Goal: Communication & Community: Answer question/provide support

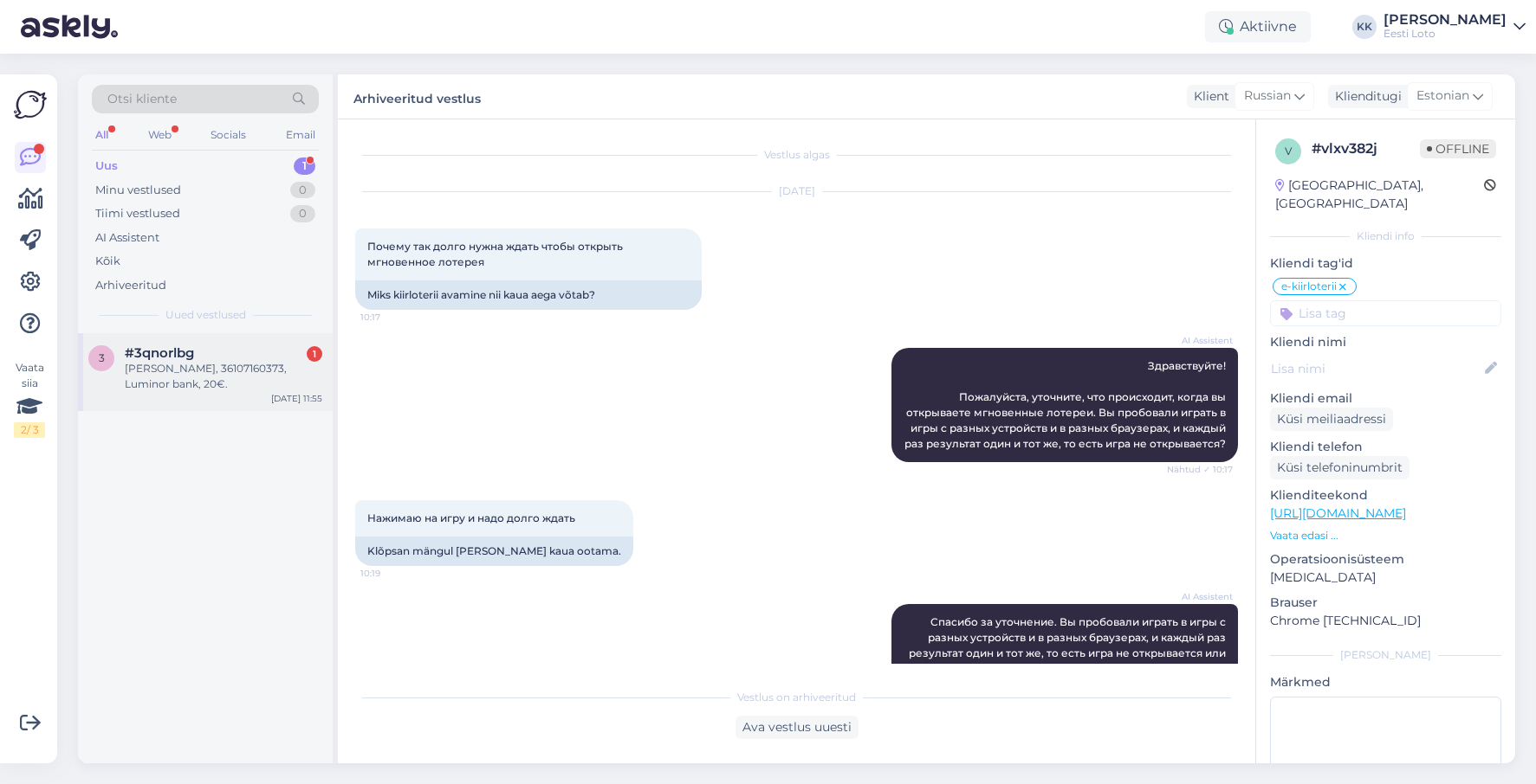
scroll to position [68, 0]
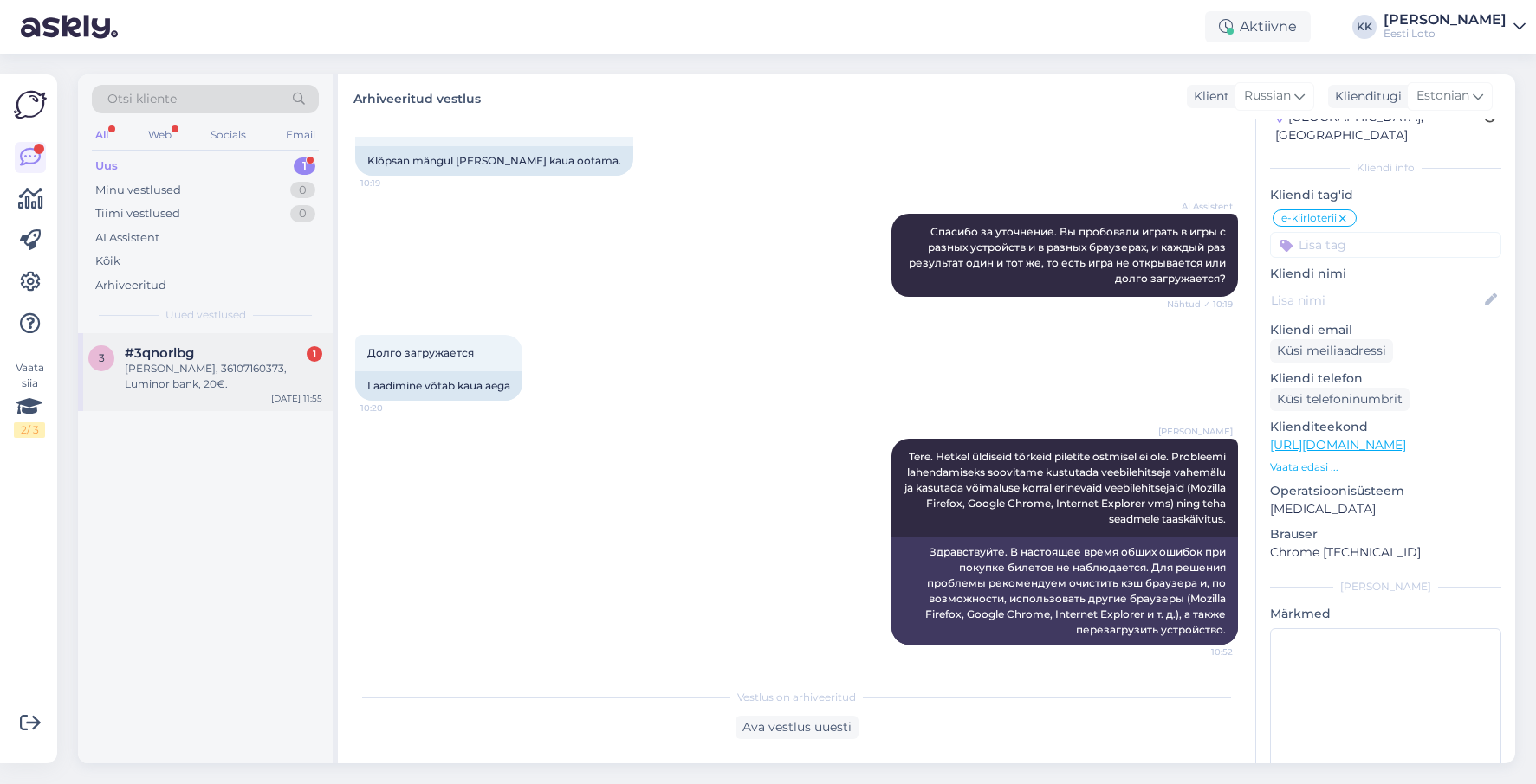
click at [189, 379] on div "[PERSON_NAME], 36107160373, Luminor bank, 20€." at bounding box center [223, 376] width 198 height 31
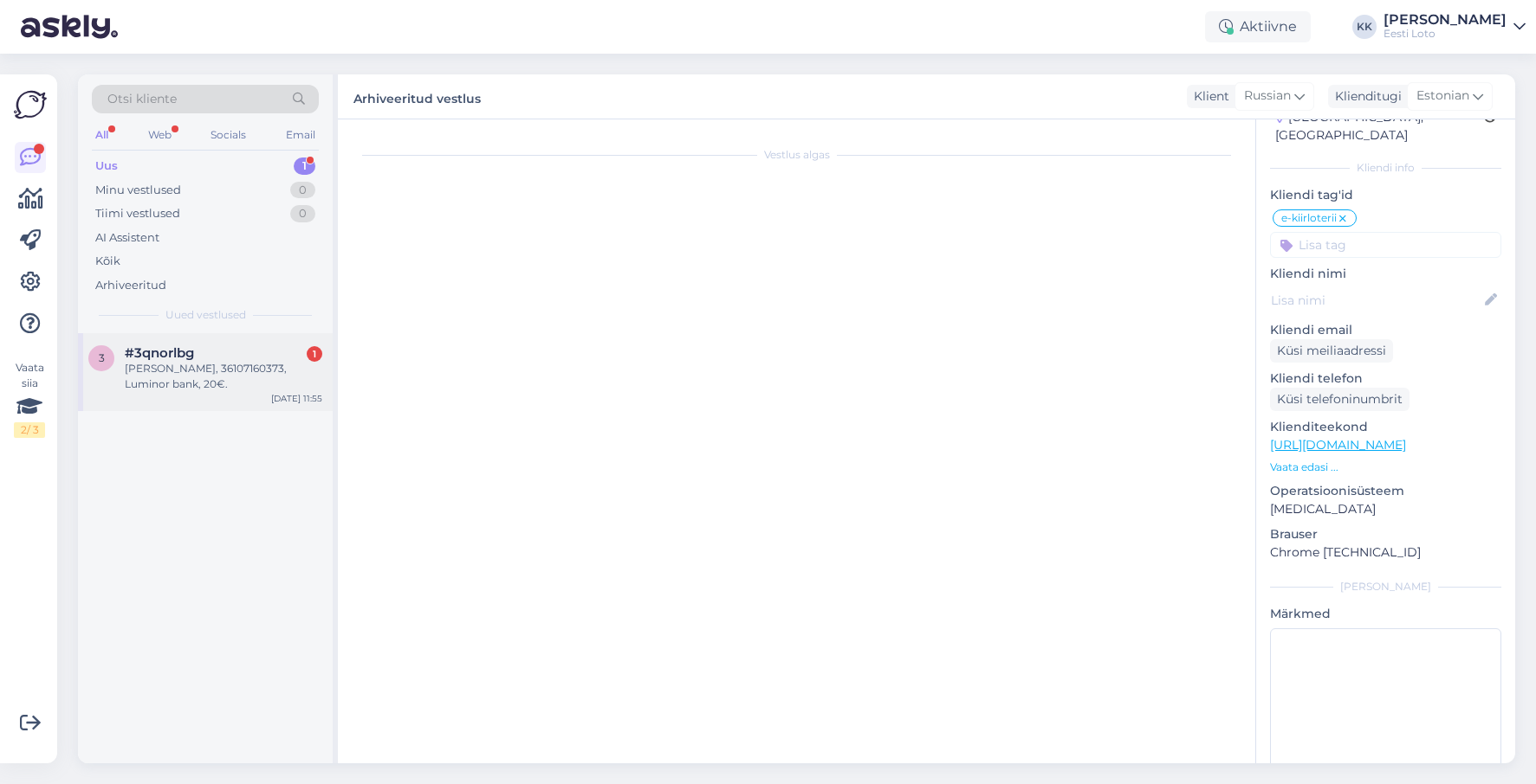
scroll to position [452, 0]
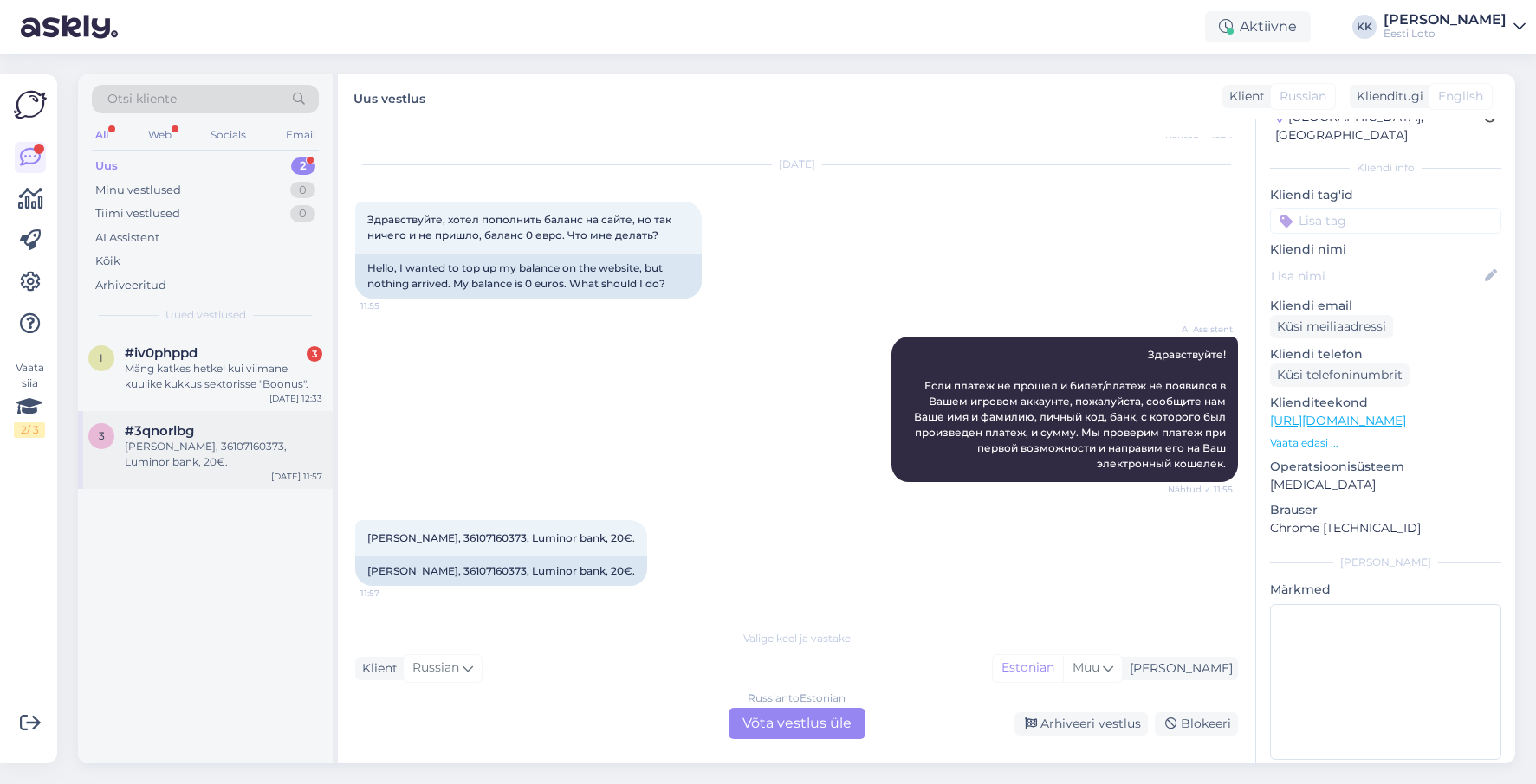
click at [223, 435] on div "#3qnorlbg" at bounding box center [223, 431] width 198 height 16
click at [485, 539] on span "[PERSON_NAME], 36107160373, Luminor bank, 20€." at bounding box center [501, 539] width 268 height 13
click at [485, 540] on span "[PERSON_NAME], 36107160373, Luminor bank, 20€." at bounding box center [501, 539] width 268 height 13
copy span "36107160373"
click at [172, 280] on div "Arhiveeritud" at bounding box center [205, 286] width 227 height 24
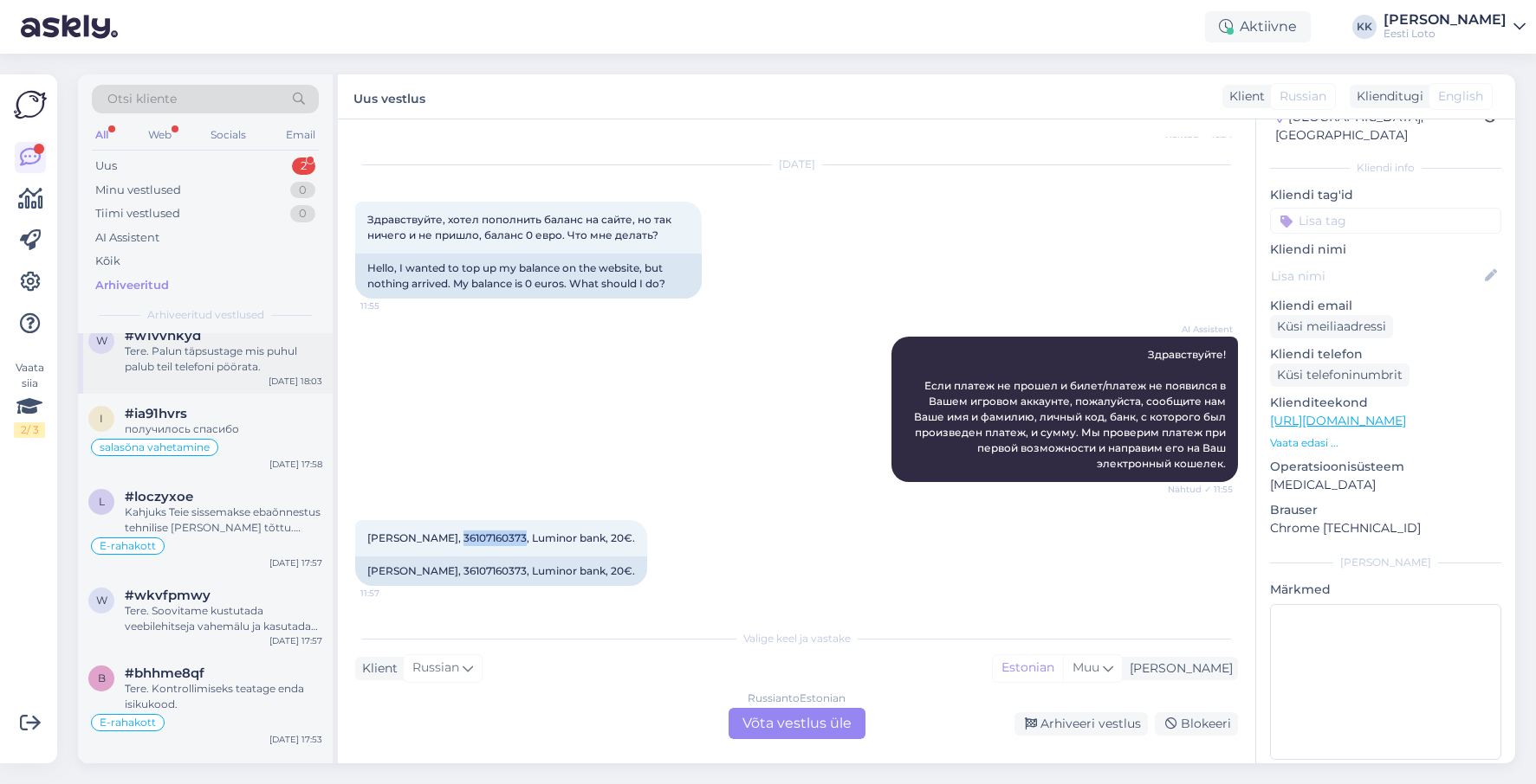
scroll to position [2600, 0]
click at [231, 512] on div "Kahjuks Teie sissemakse ebaõnnestus tehnilise [PERSON_NAME] tõttu. Kontrollisim…" at bounding box center [223, 519] width 198 height 31
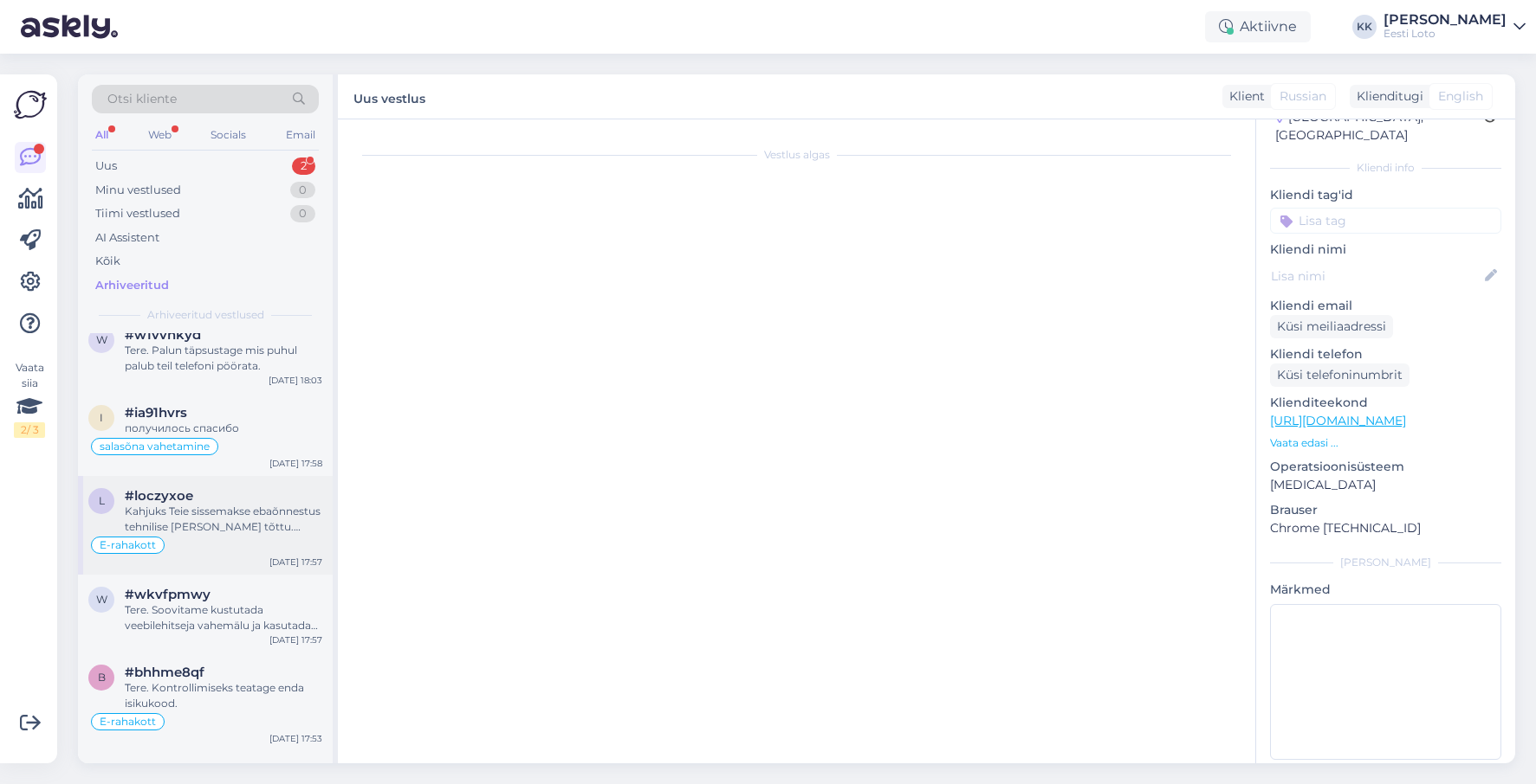
scroll to position [399, 0]
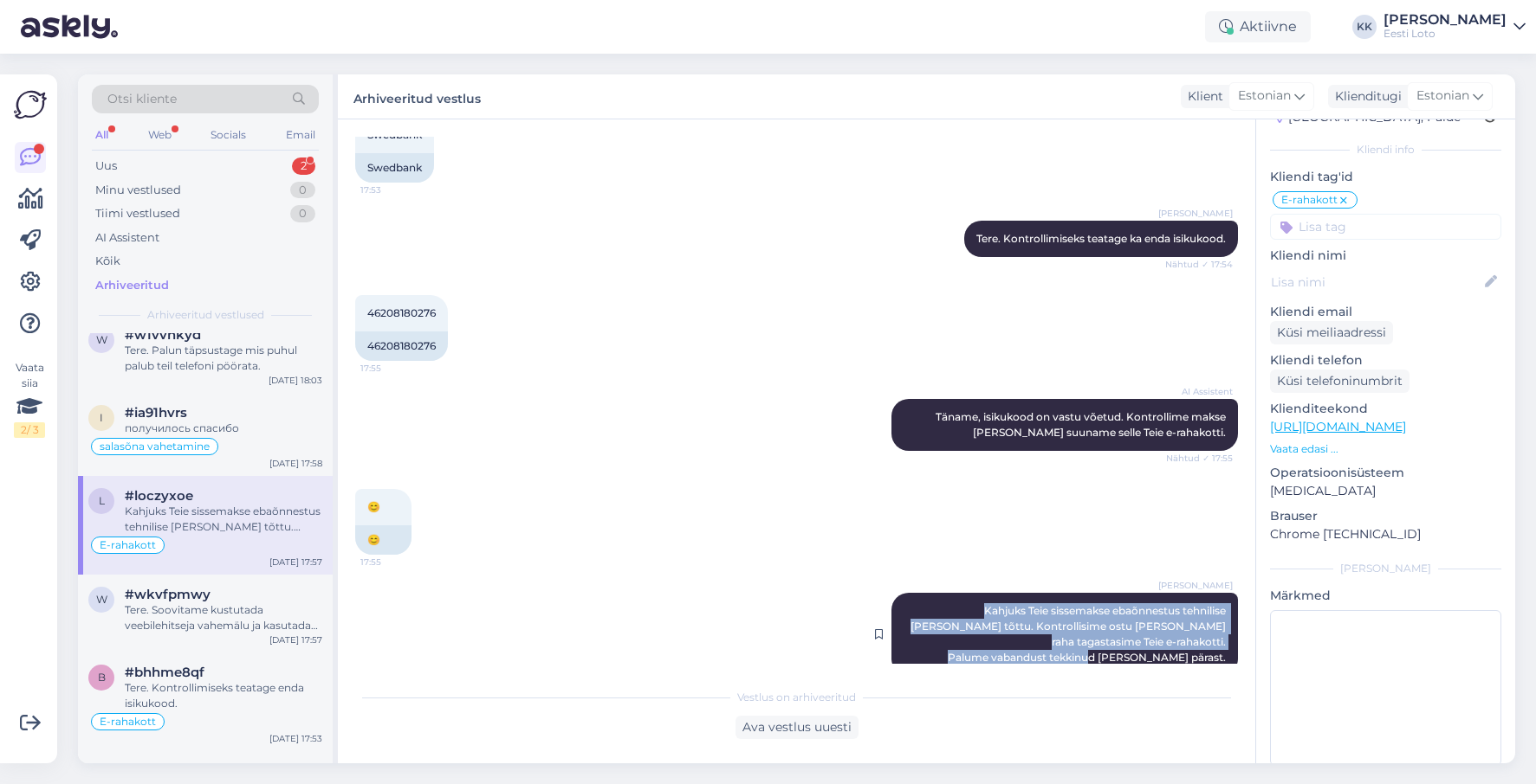
drag, startPoint x: 917, startPoint y: 598, endPoint x: 1223, endPoint y: 627, distance: 307.4
click at [1225, 627] on span "Kahjuks Teie sissemakse ebaõnnestus tehnilise [PERSON_NAME] tõttu. Kontrollisim…" at bounding box center [1068, 634] width 318 height 60
copy span "Kahjuks Teie sissemakse ebaõnnestus tehnilise [PERSON_NAME] tõttu. Kontrollisim…"
click at [171, 163] on div "Uus 2" at bounding box center [205, 167] width 227 height 24
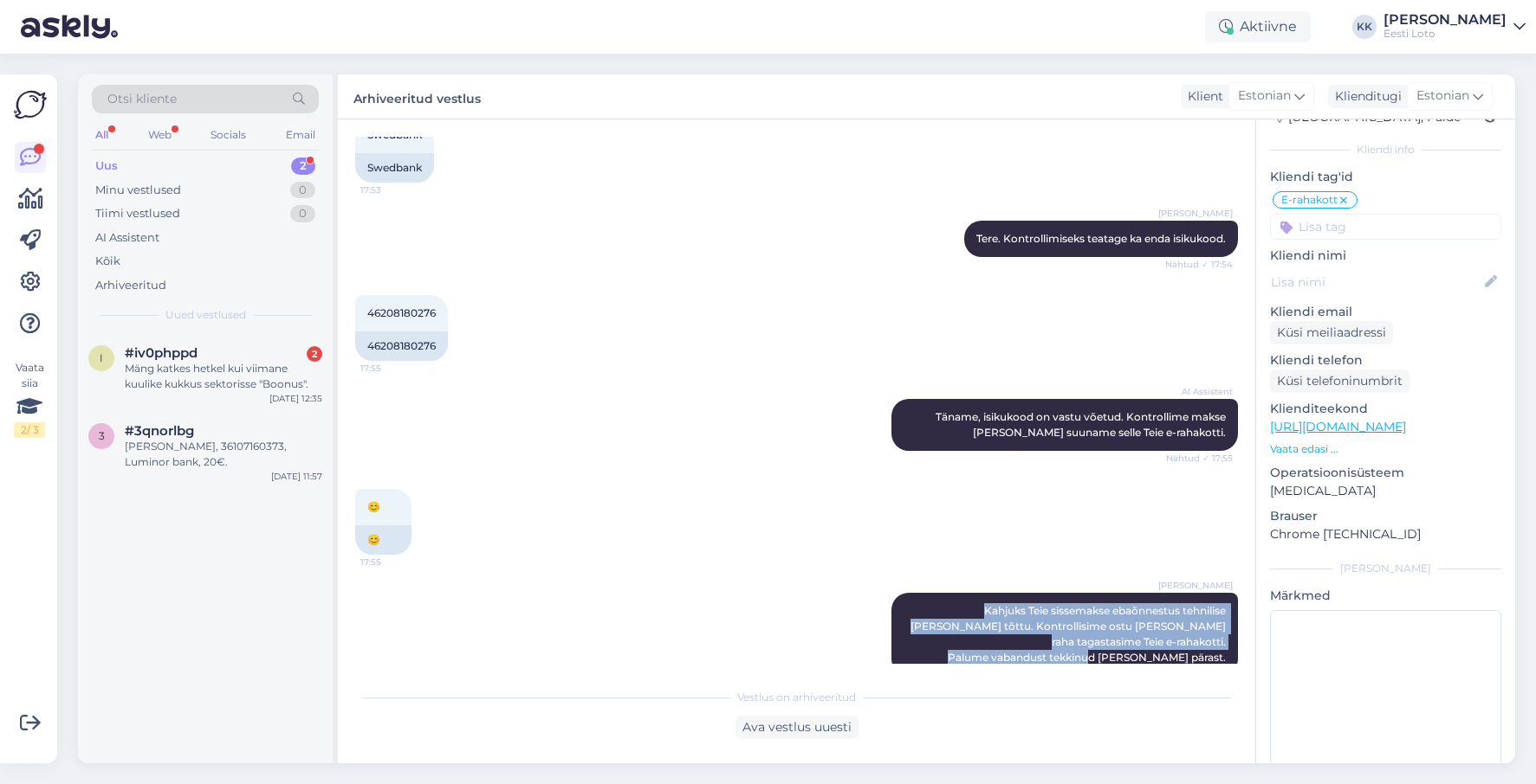
scroll to position [0, 0]
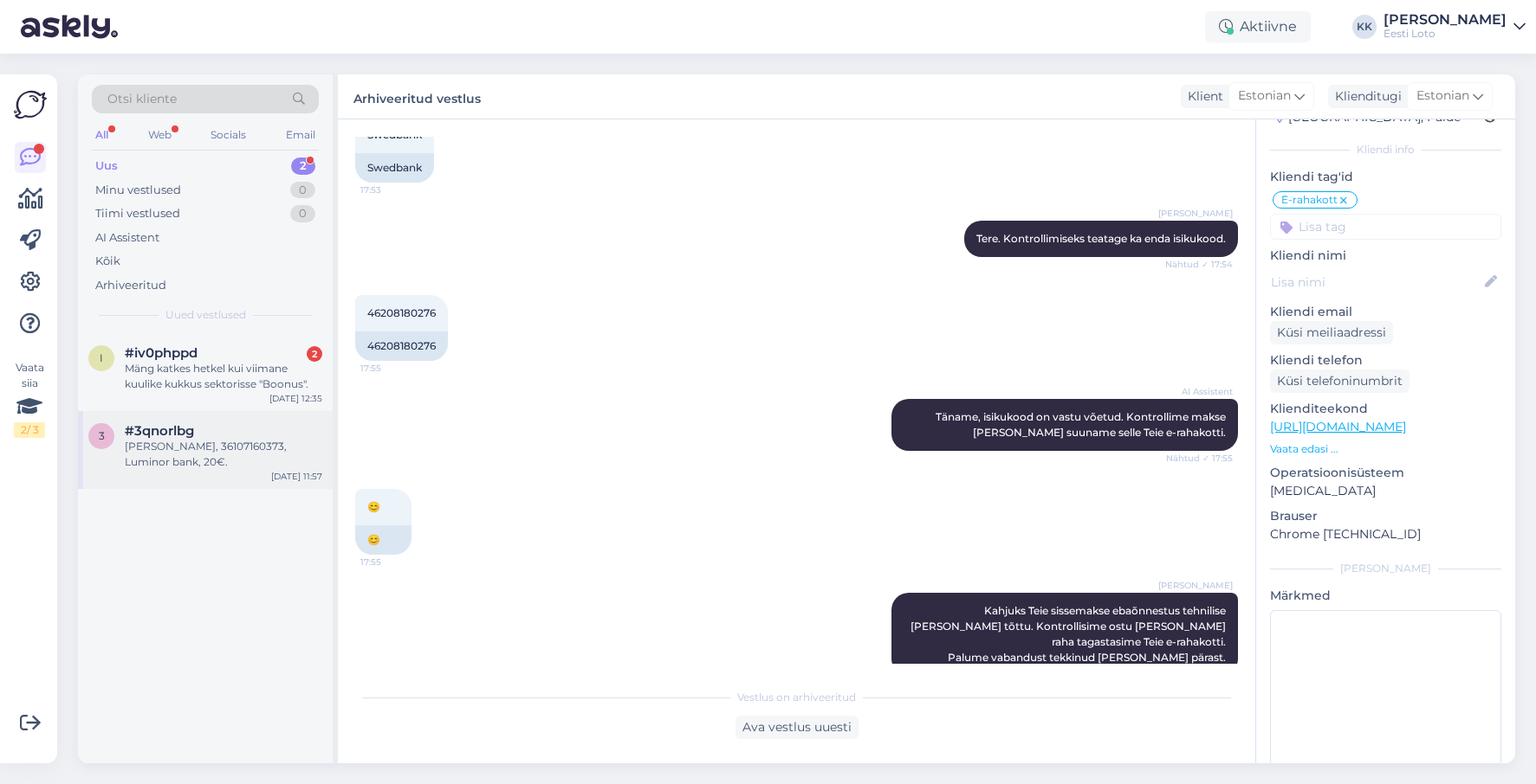
click at [183, 461] on div "[PERSON_NAME], 36107160373, Luminor bank, 20€." at bounding box center [223, 454] width 198 height 31
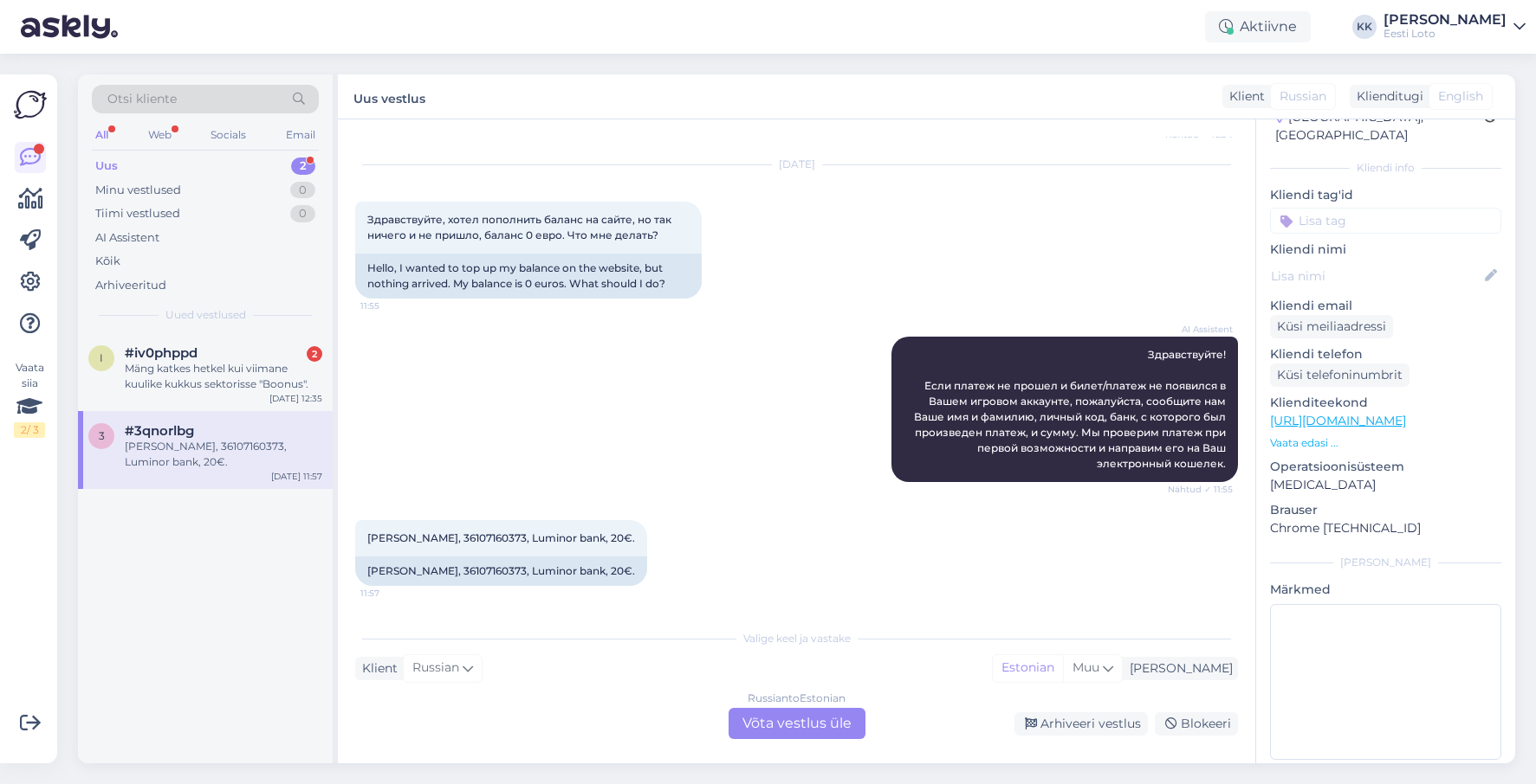
click at [773, 722] on div "Russian to Estonian Võta vestlus üle" at bounding box center [797, 723] width 137 height 31
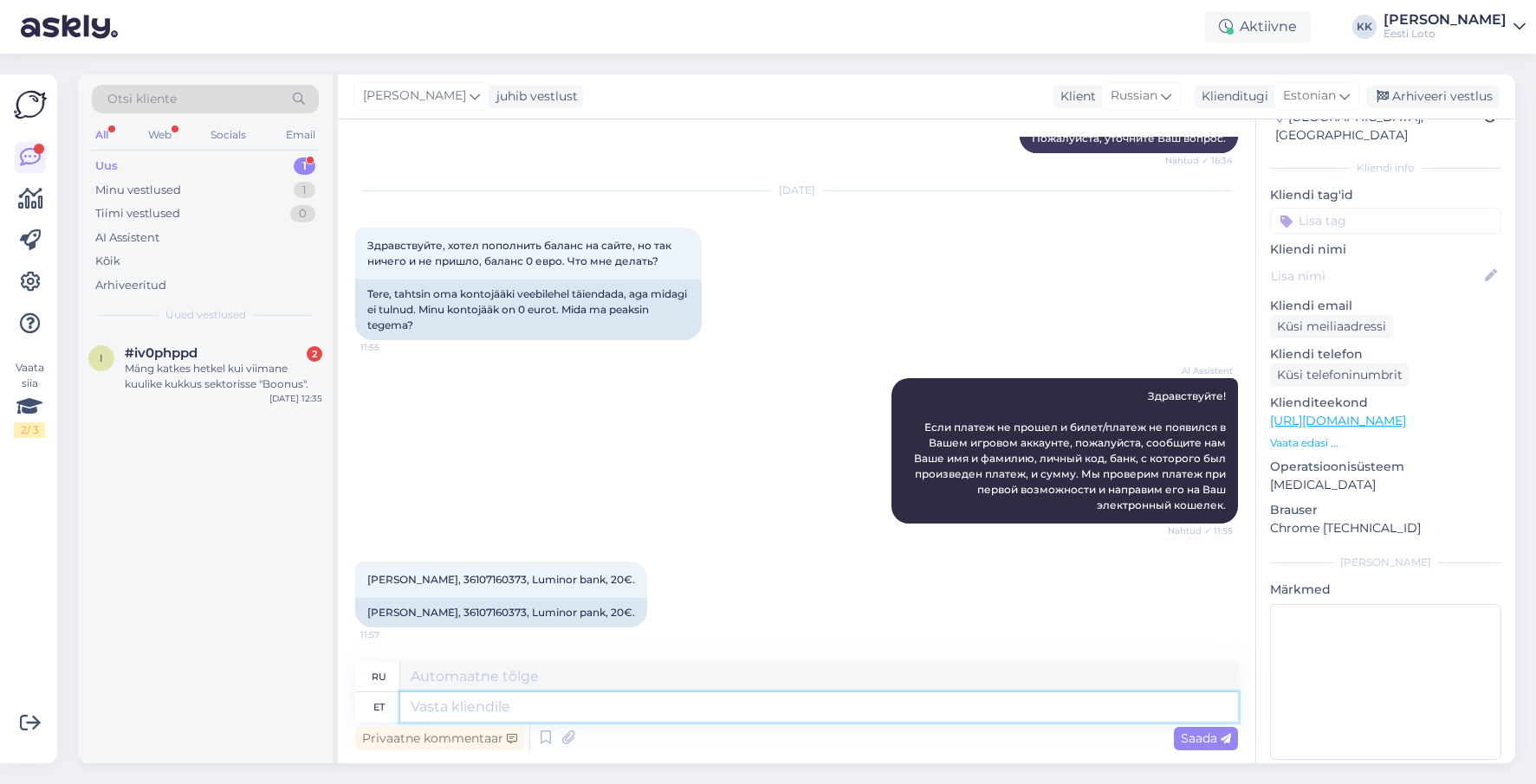
click at [690, 709] on textarea at bounding box center [819, 706] width 838 height 29
paste textarea "Kahjuks Teie sissemakse ebaõnnestus tehnilise [PERSON_NAME] tõttu. Kontrollisim…"
type textarea "Tere. Kahjuks Teie sissemakse ebaõnnestus tehnilise [PERSON_NAME] tõttu. Kontro…"
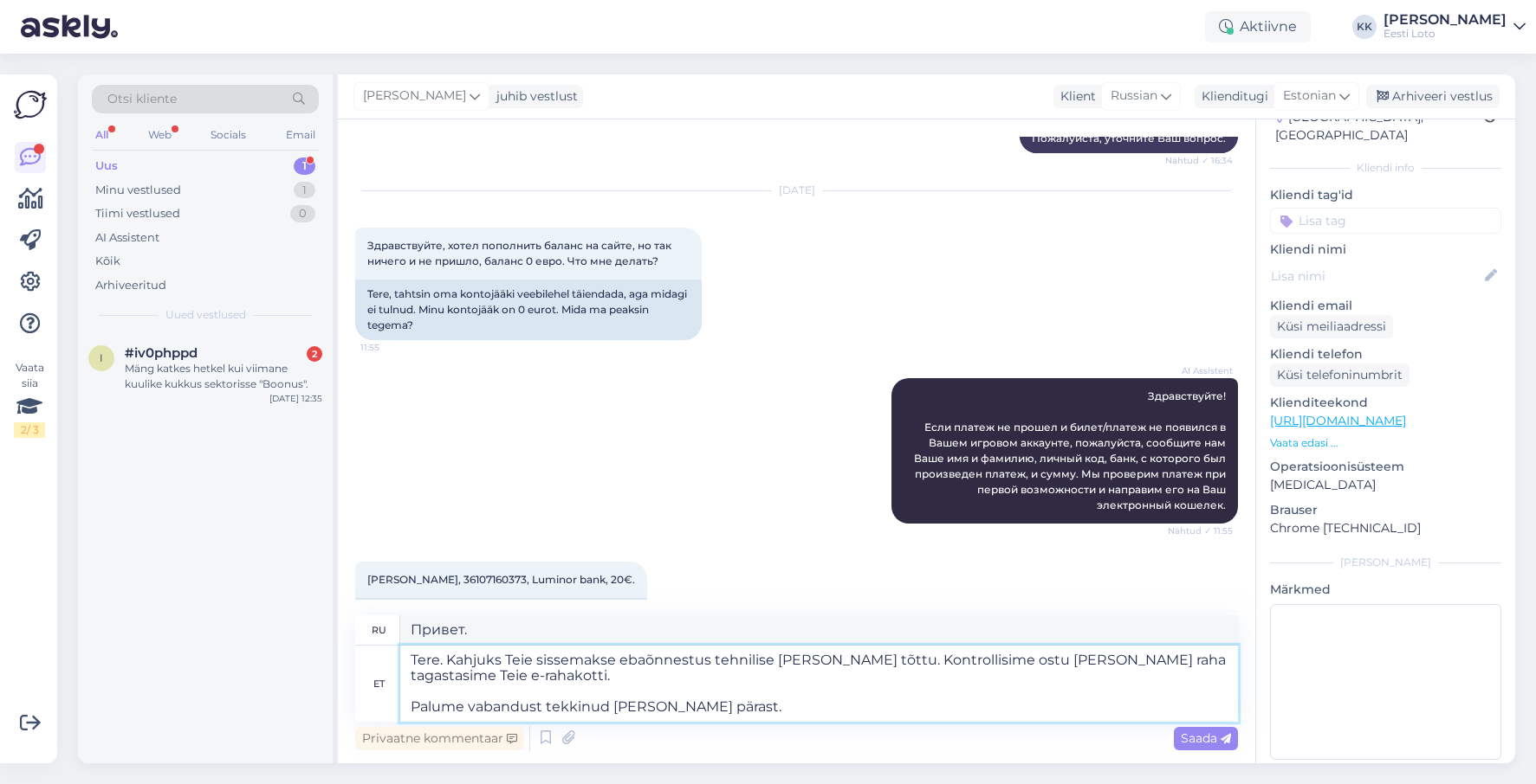
type textarea "Здравствуйте. К сожалению, ваш депозит не был зачислен из-за технической ошибки…"
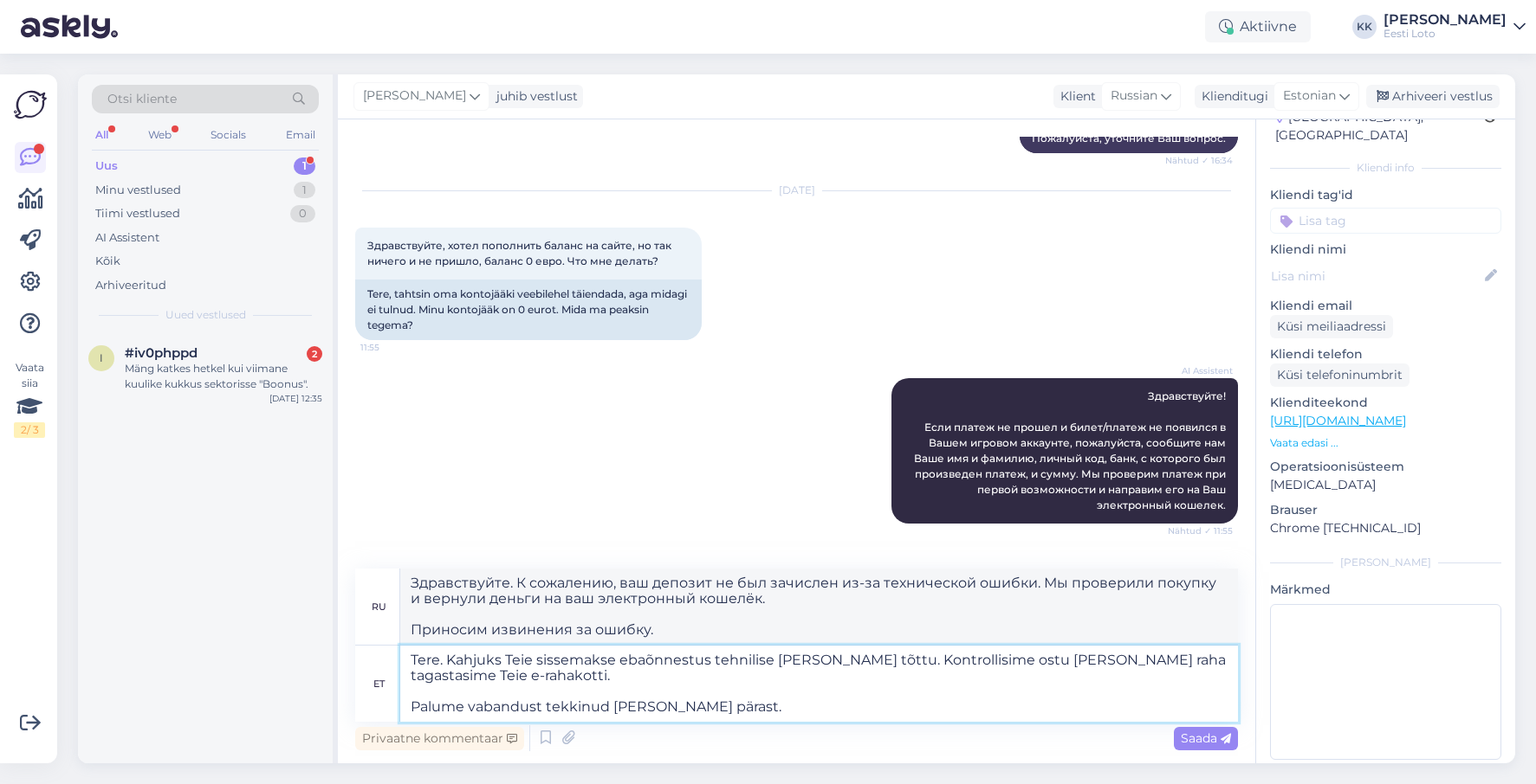
click at [409, 704] on textarea "Tere. Kahjuks Teie sissemakse ebaõnnestus tehnilise [PERSON_NAME] tõttu. Kontro…" at bounding box center [819, 684] width 838 height 76
type textarea "Tere. Kahjuks Teie sissemakse ebaõnnestus tehnilise [PERSON_NAME] tõttu. Kontro…"
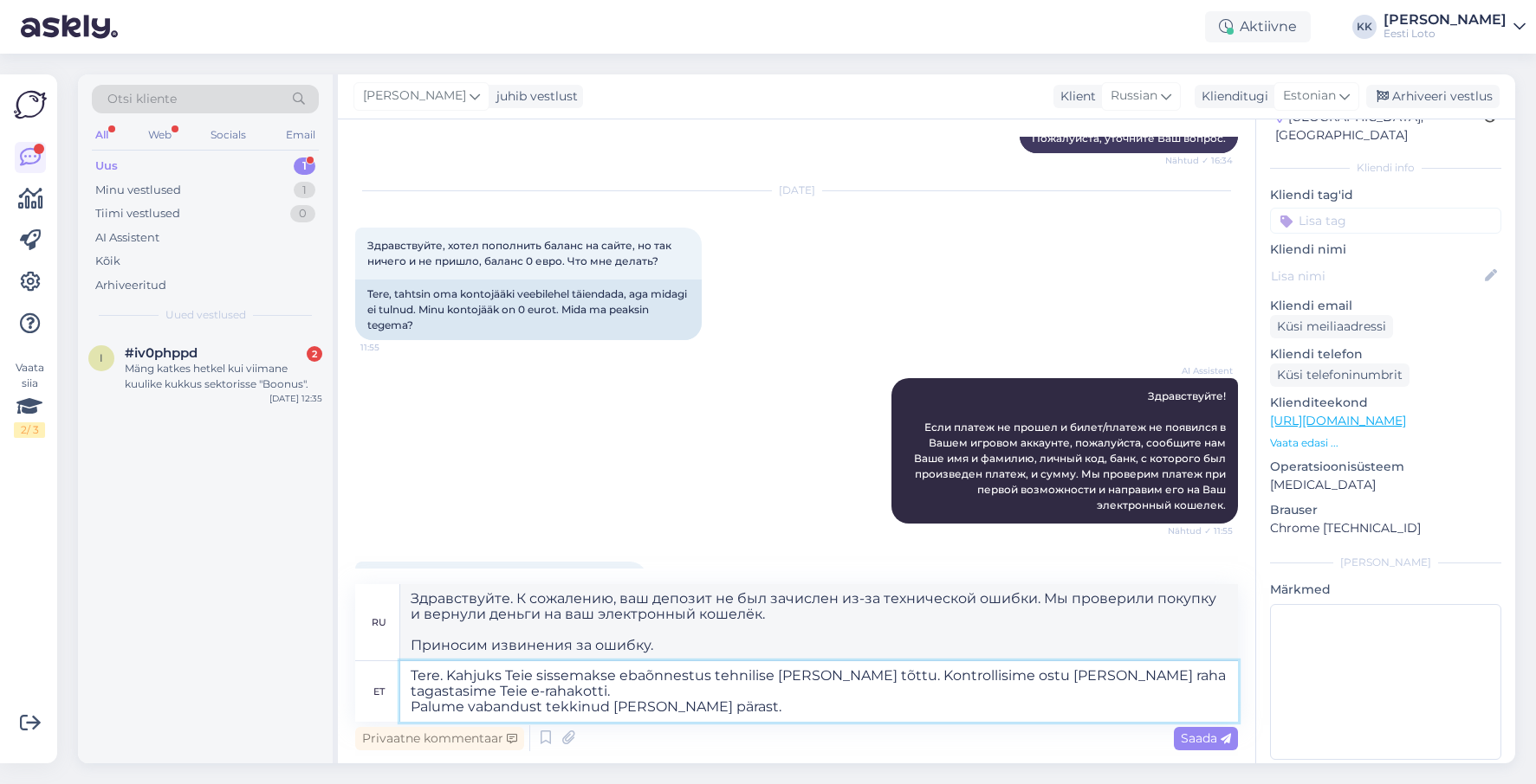
type textarea "Здравствуйте. К сожалению, ваш депозит не был зачислен из-за технической ошибки…"
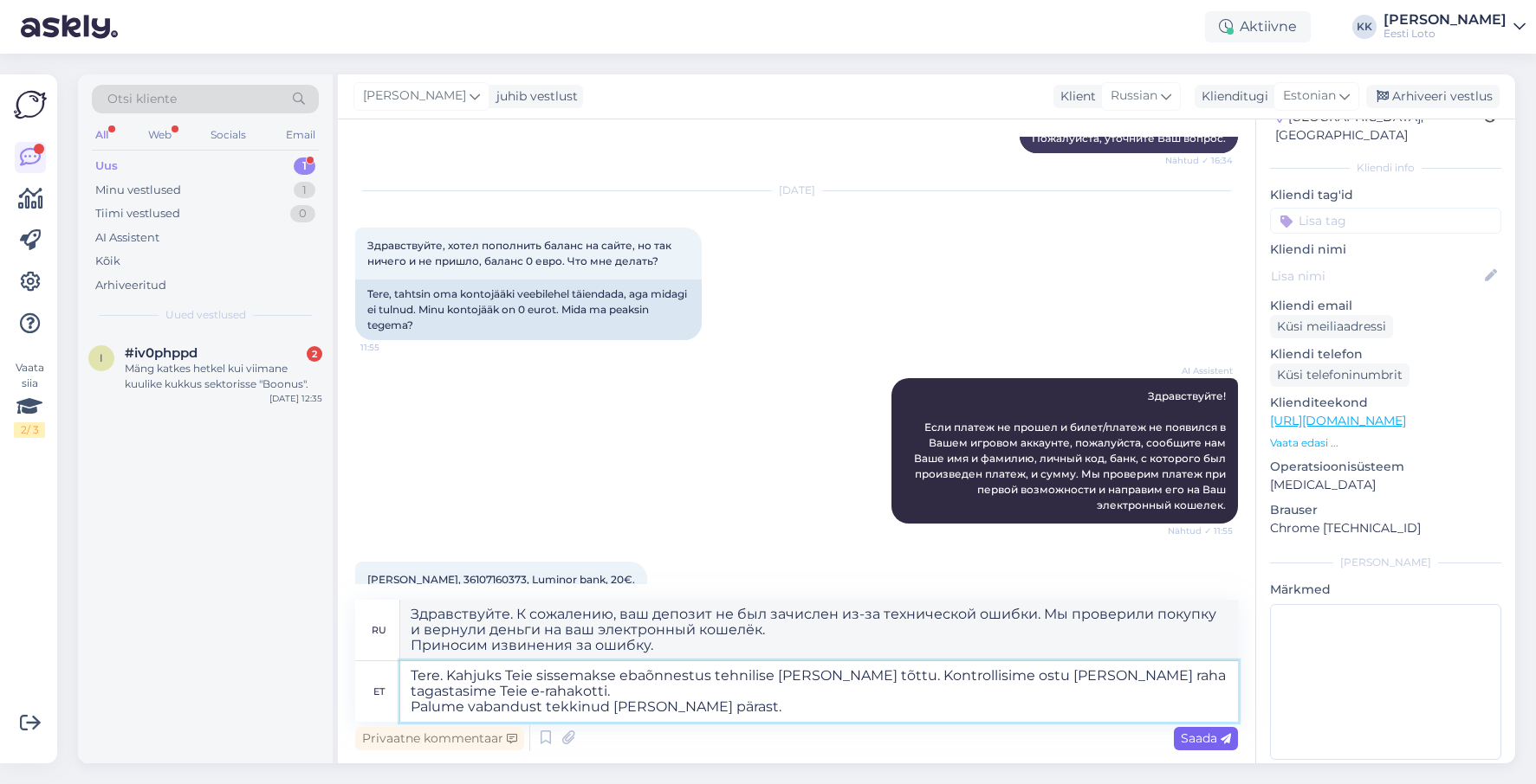
type textarea "Tere. Kahjuks Teie sissemakse ebaõnnestus tehnilise [PERSON_NAME] tõttu. Kontro…"
click at [1196, 735] on span "Saada" at bounding box center [1206, 738] width 51 height 16
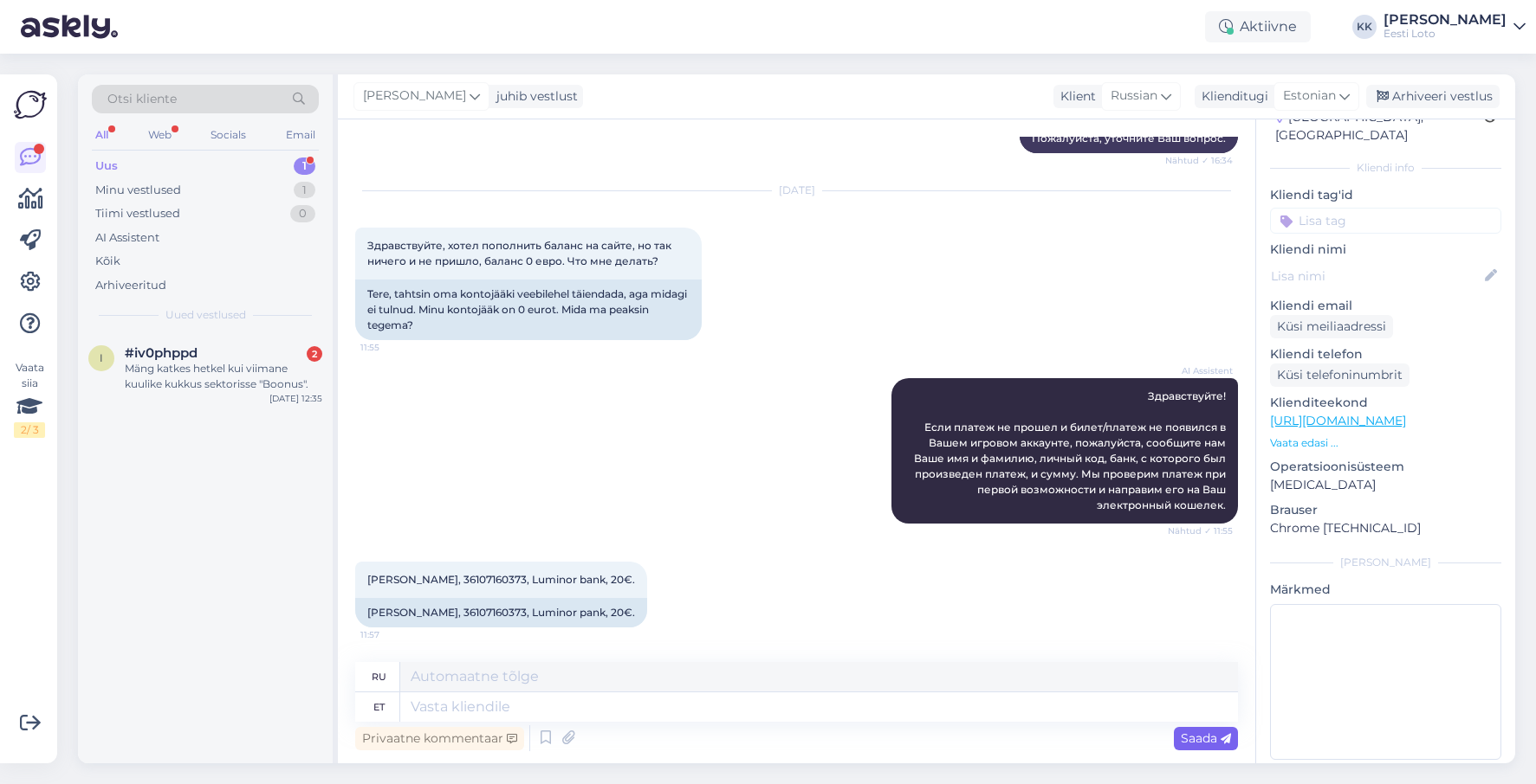
scroll to position [624, 0]
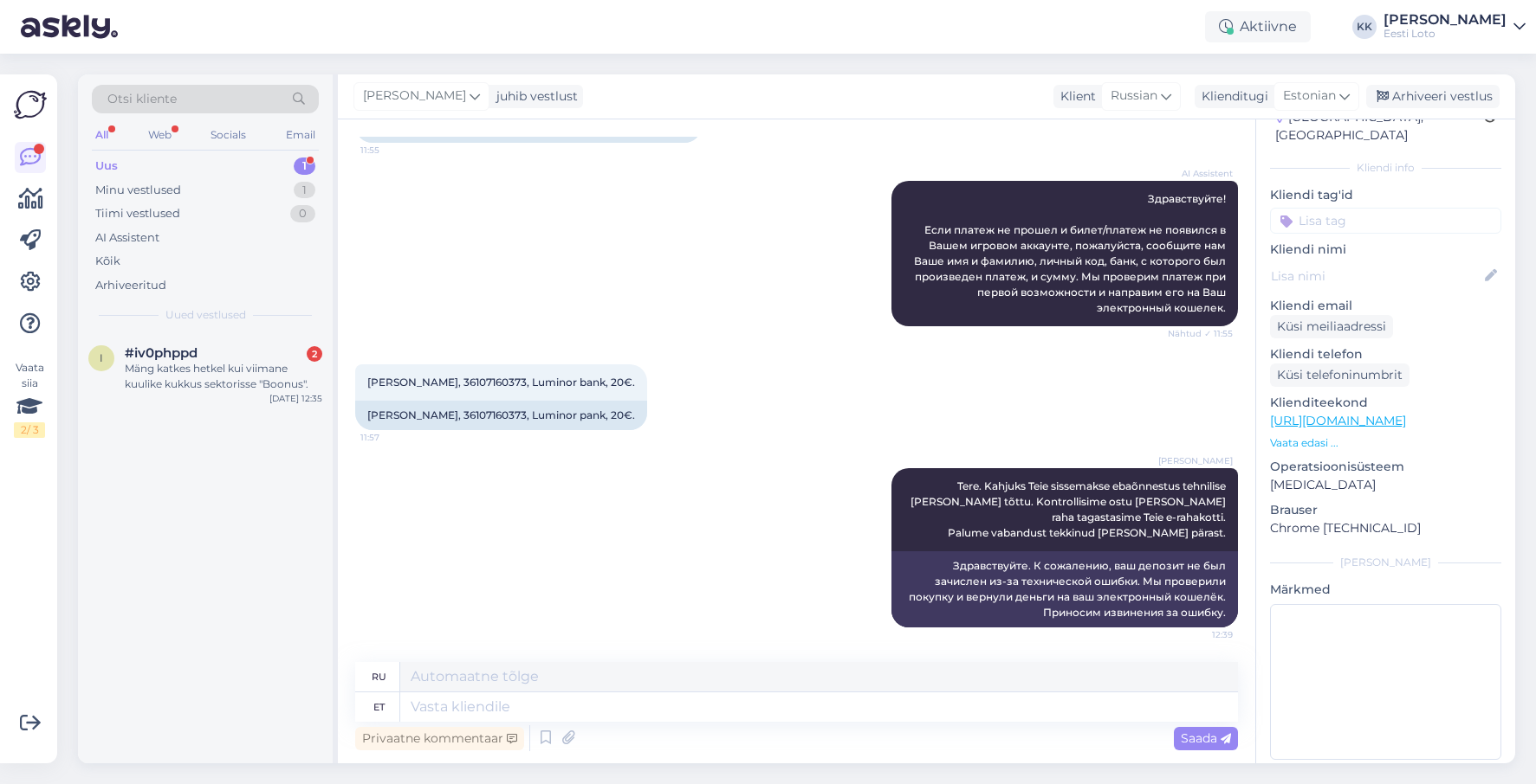
drag, startPoint x: 1362, startPoint y: 203, endPoint x: 1364, endPoint y: 212, distance: 9.2
click at [1362, 208] on input at bounding box center [1385, 221] width 231 height 26
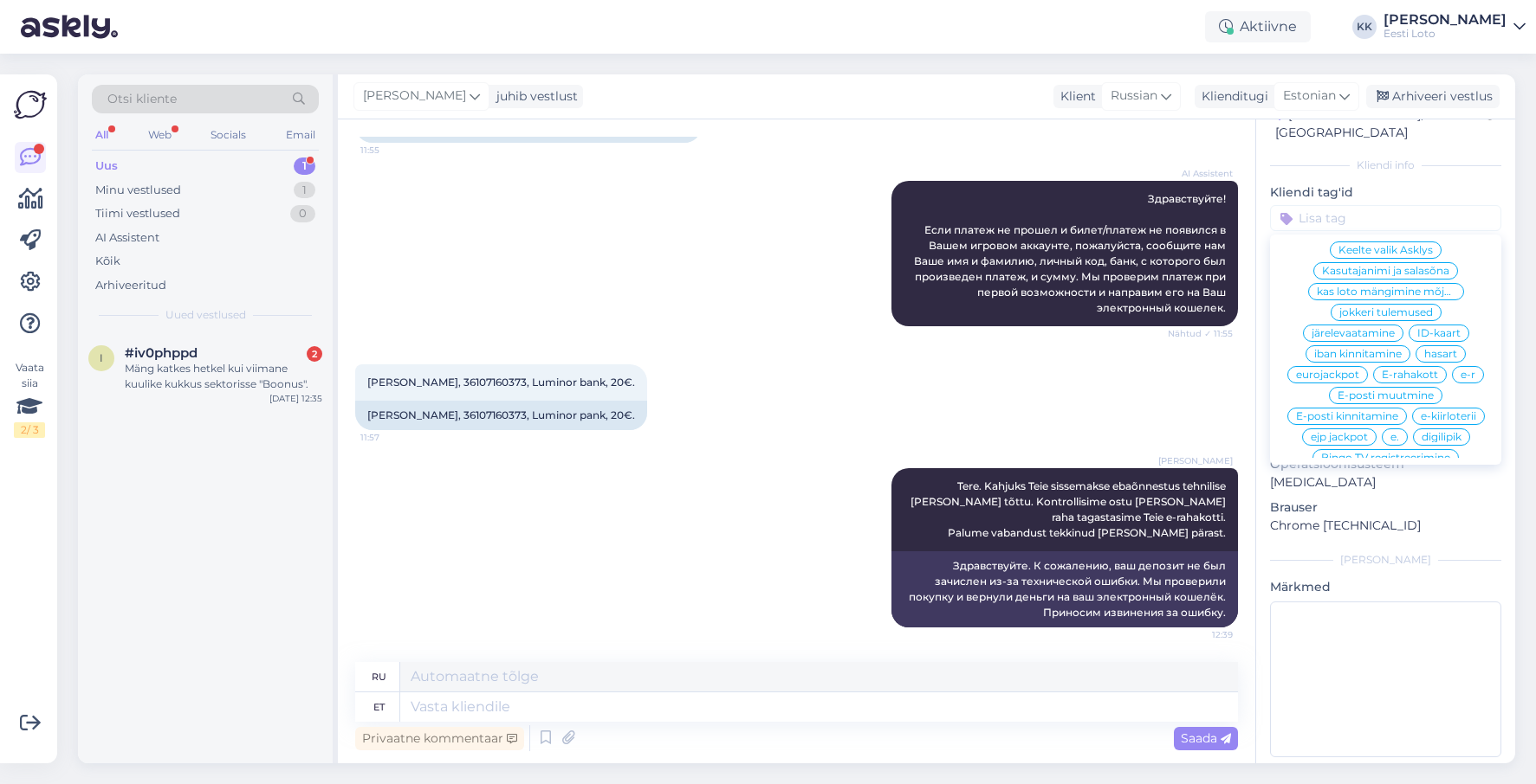
scroll to position [742, 0]
click at [1414, 371] on span "E-rahakott" at bounding box center [1409, 376] width 56 height 10
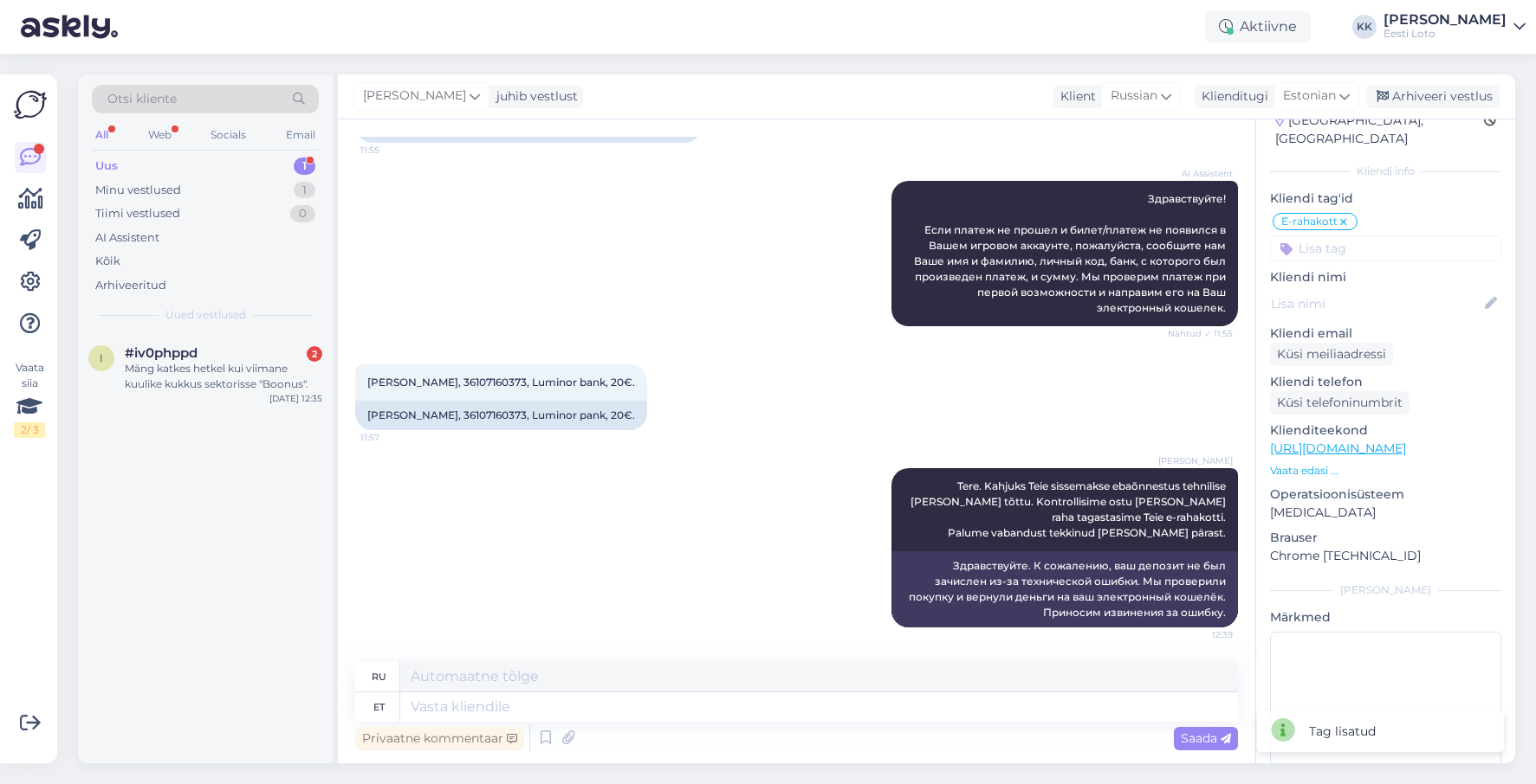
scroll to position [66, 0]
click at [1448, 96] on div "Arhiveeri vestlus" at bounding box center [1433, 96] width 133 height 23
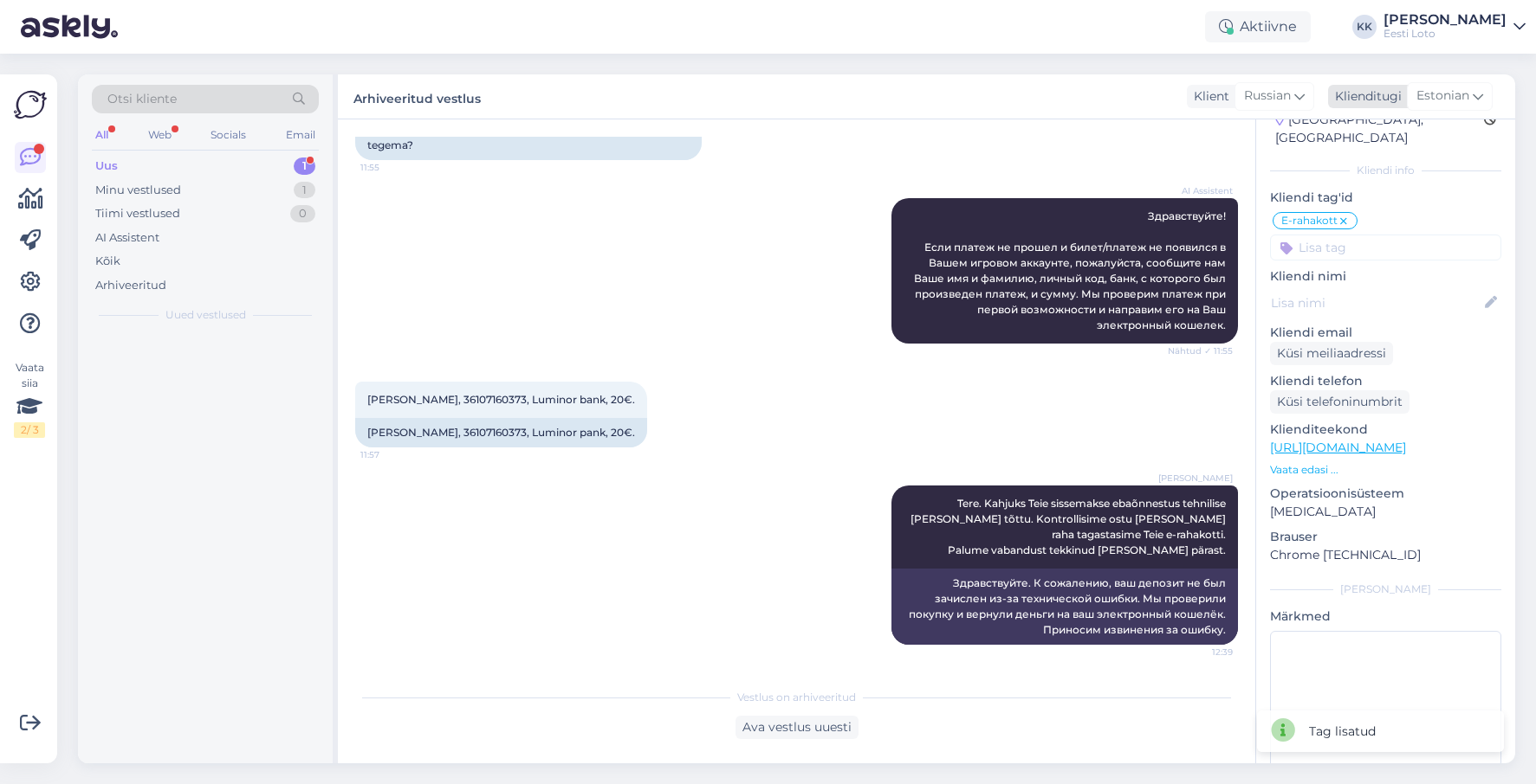
scroll to position [607, 0]
click at [206, 373] on div "Mäng katkes hetkel kui viimane kuulike kukkus sektorisse "Boonus"." at bounding box center [223, 376] width 198 height 31
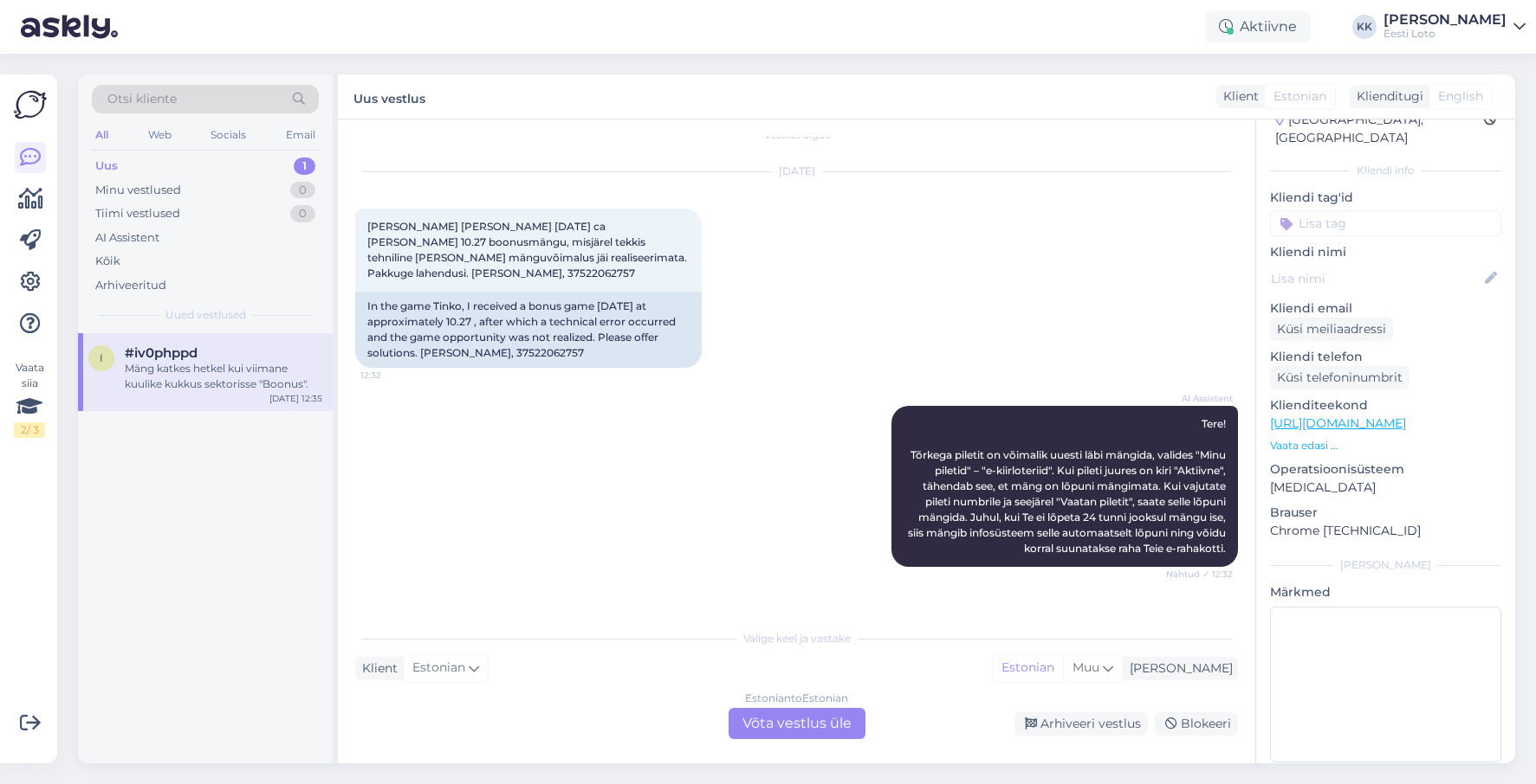
scroll to position [0, 0]
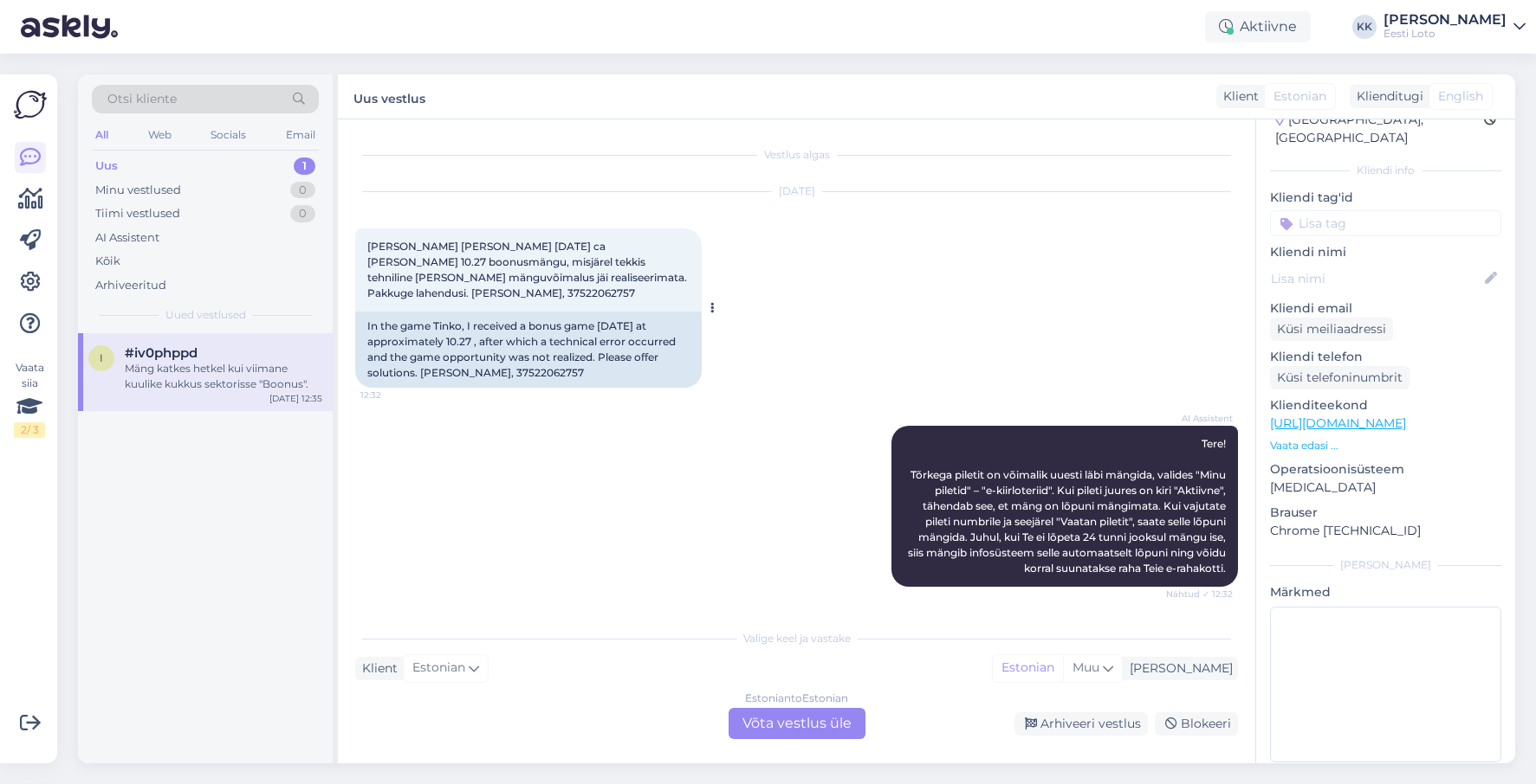
click at [521, 361] on div "In the game Tinko, I received a bonus game [DATE] at approximately 10.27 , afte…" at bounding box center [529, 349] width 347 height 76
copy div "37522062757"
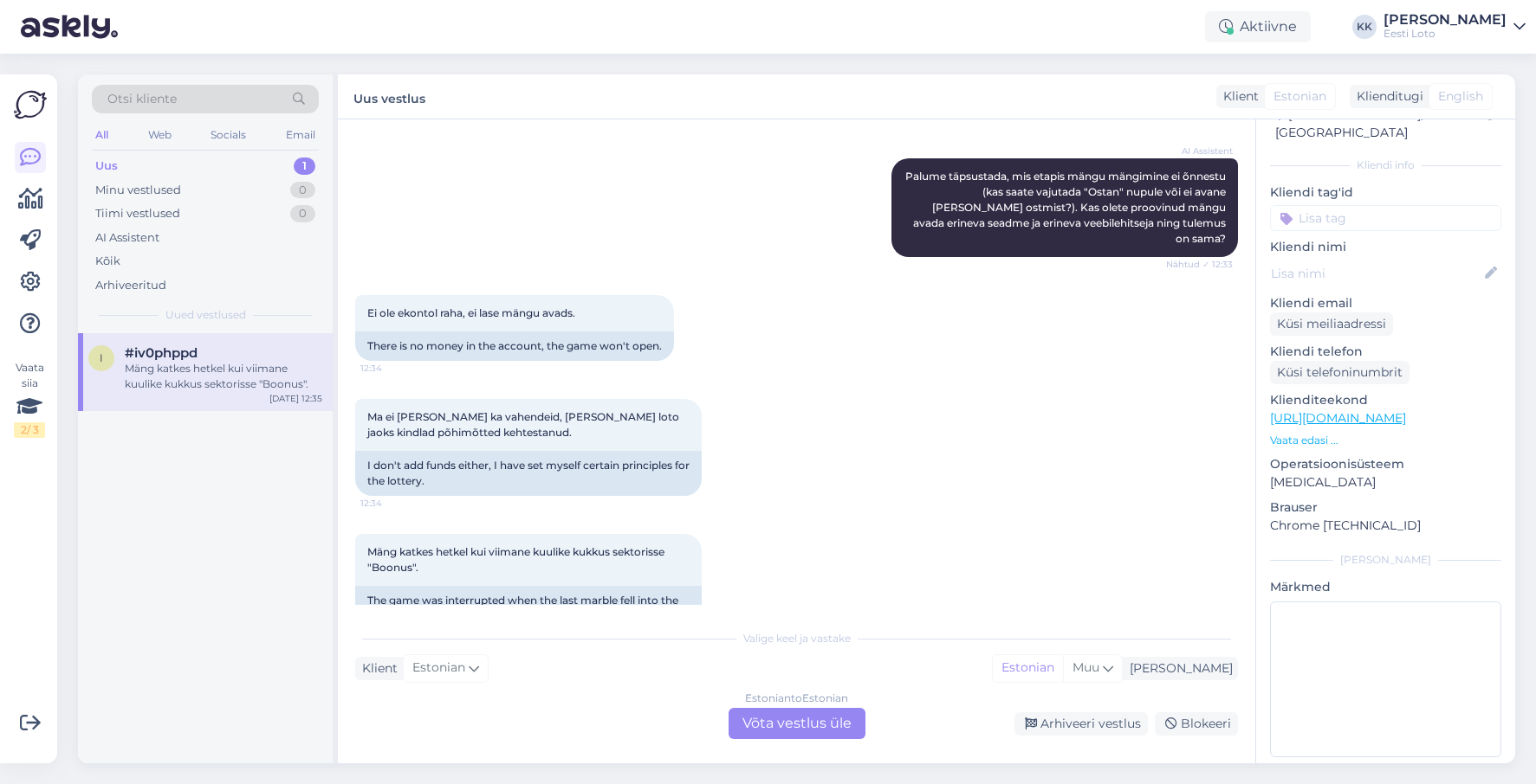
scroll to position [600, 0]
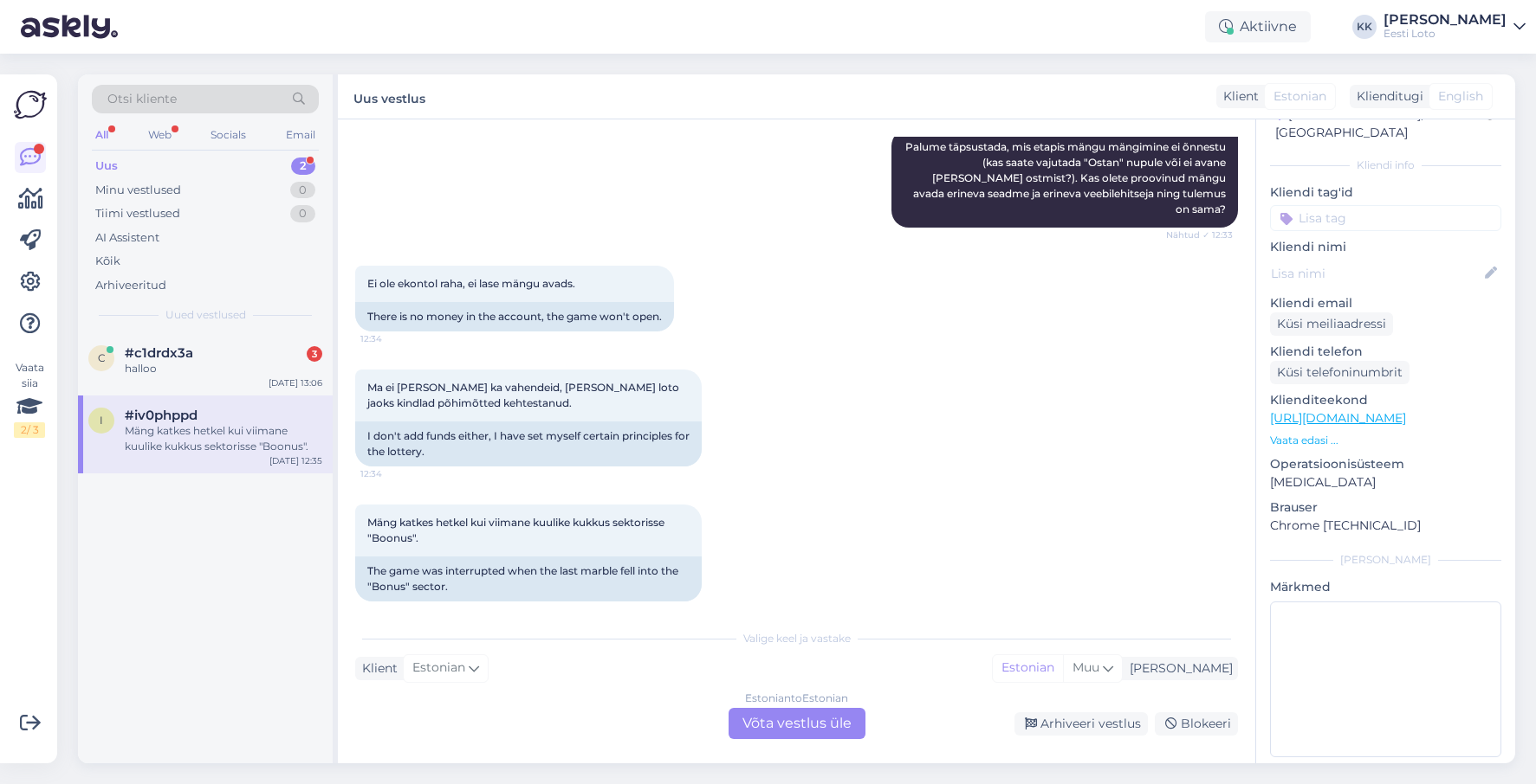
click at [215, 433] on div "Mäng katkes hetkel kui viimane kuulike kukkus sektorisse "Boonus"." at bounding box center [223, 438] width 198 height 31
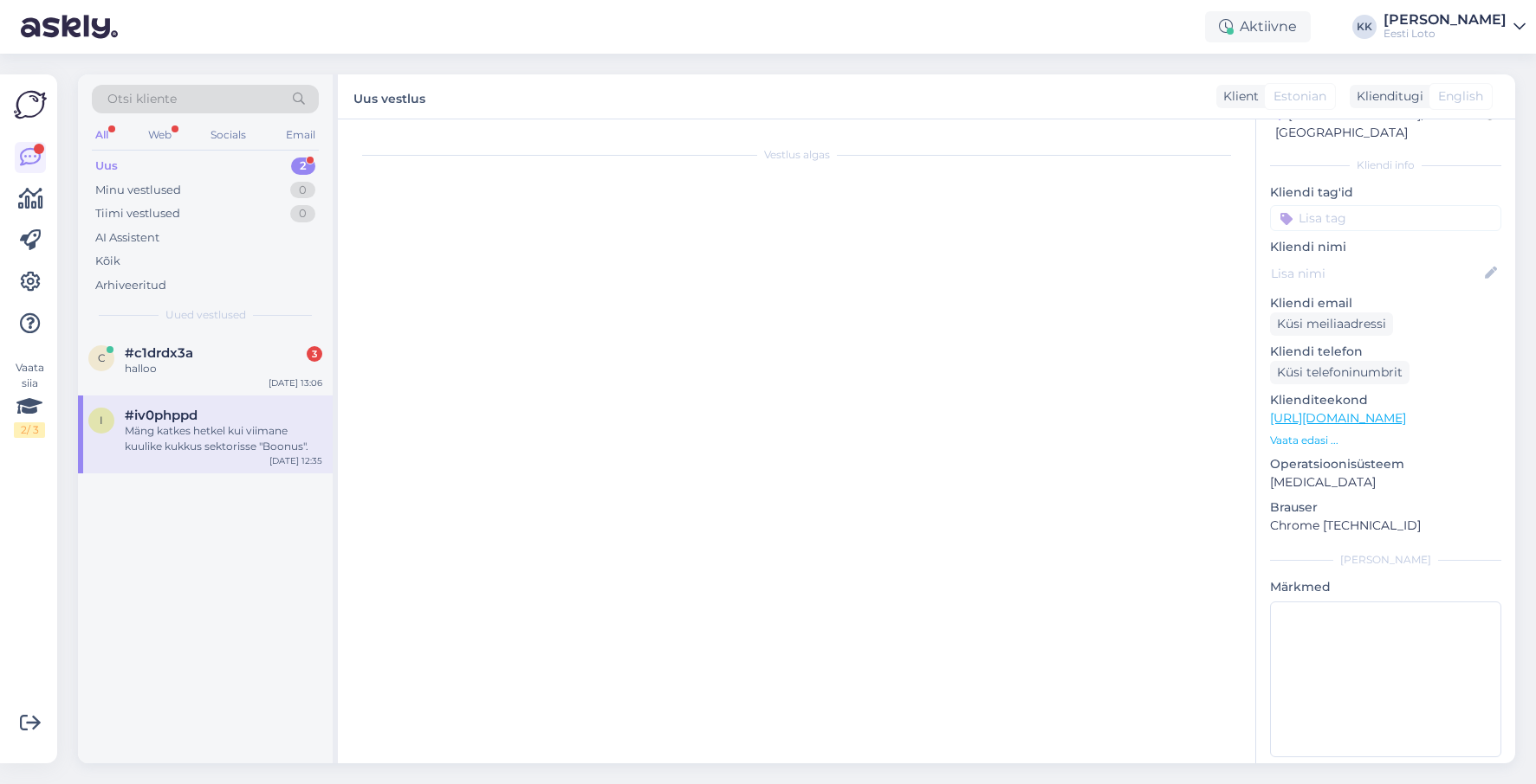
scroll to position [0, 0]
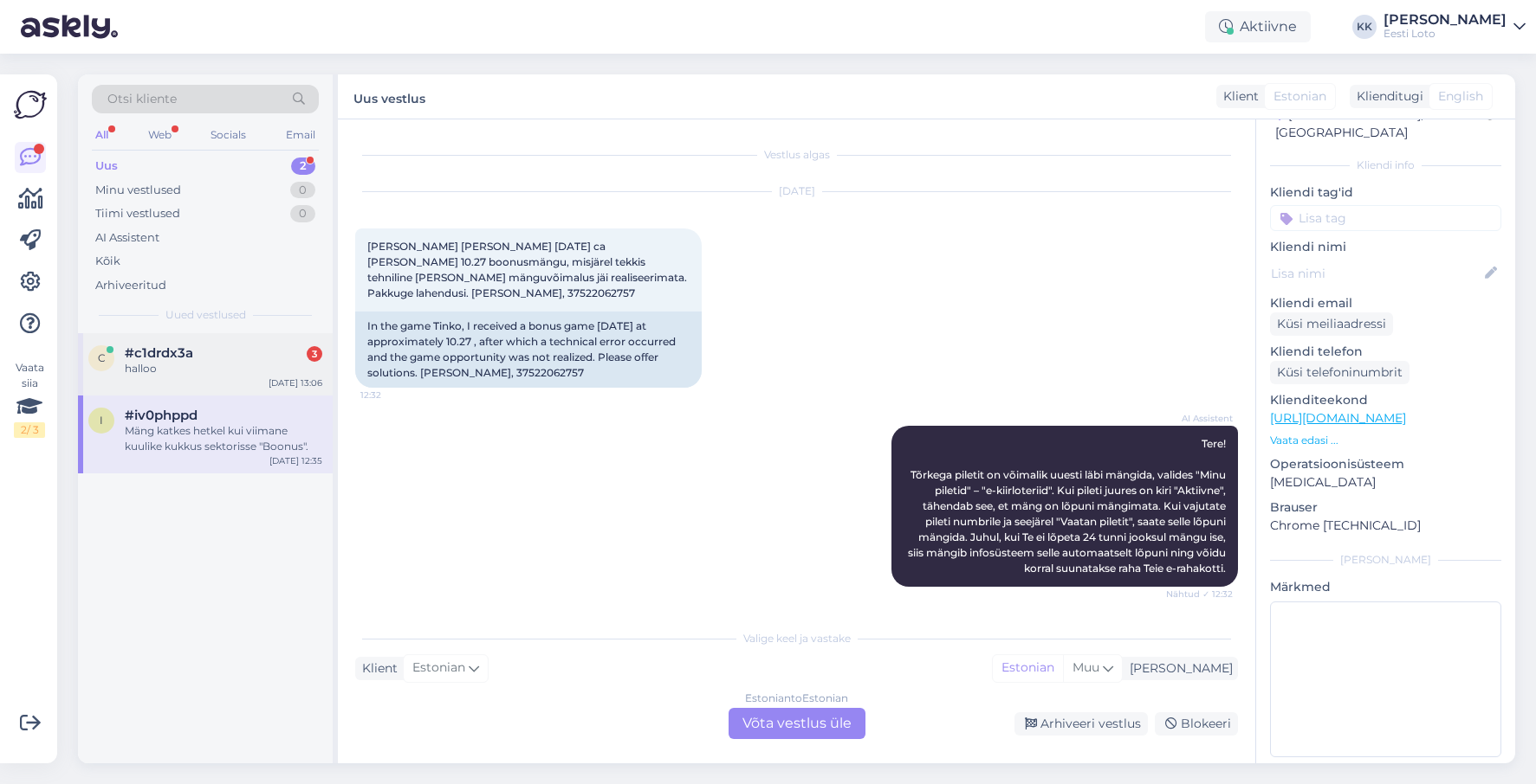
click at [217, 370] on div "halloo" at bounding box center [223, 368] width 198 height 16
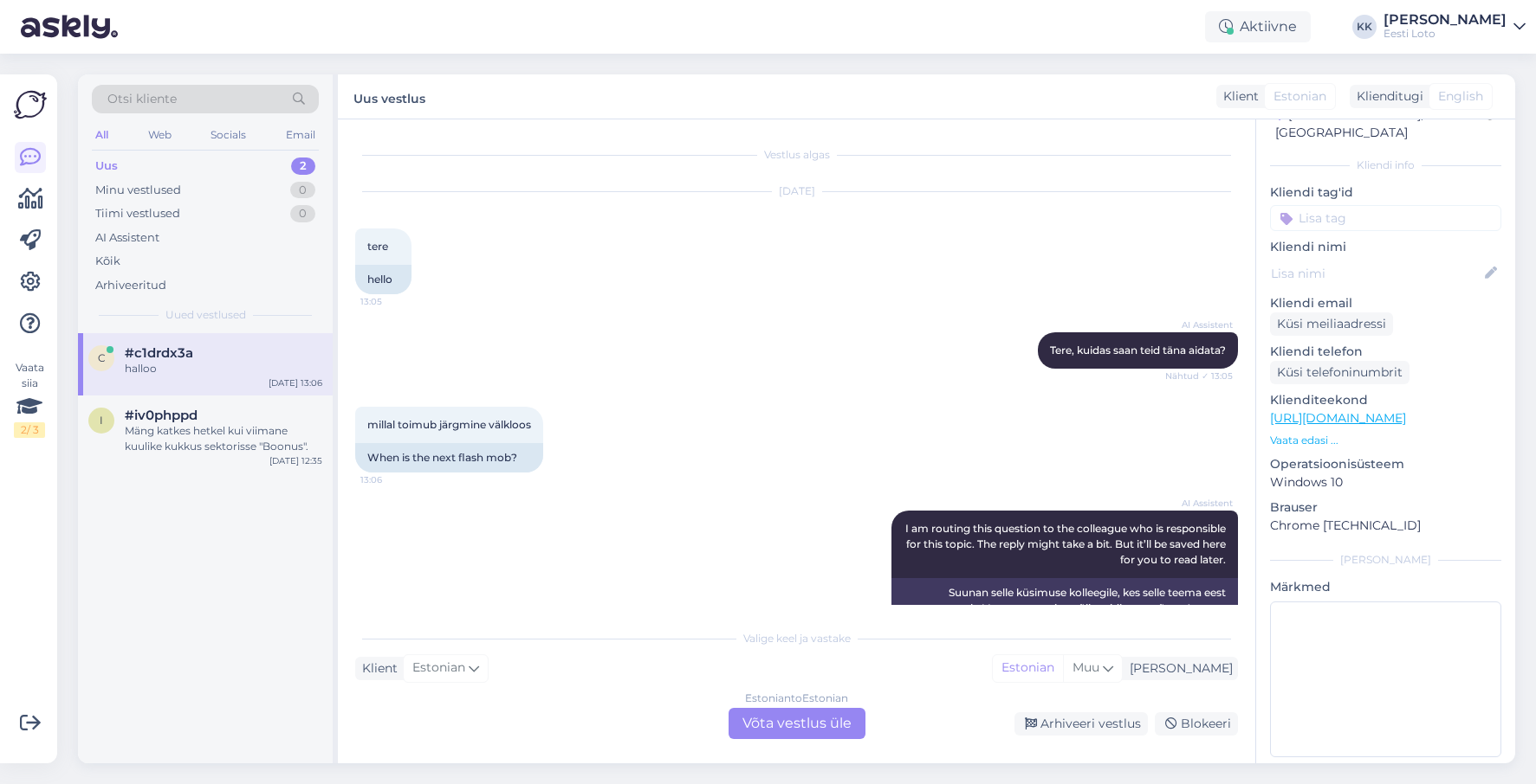
click at [798, 716] on div "Estonian to Estonian Võta vestlus üle" at bounding box center [797, 723] width 137 height 31
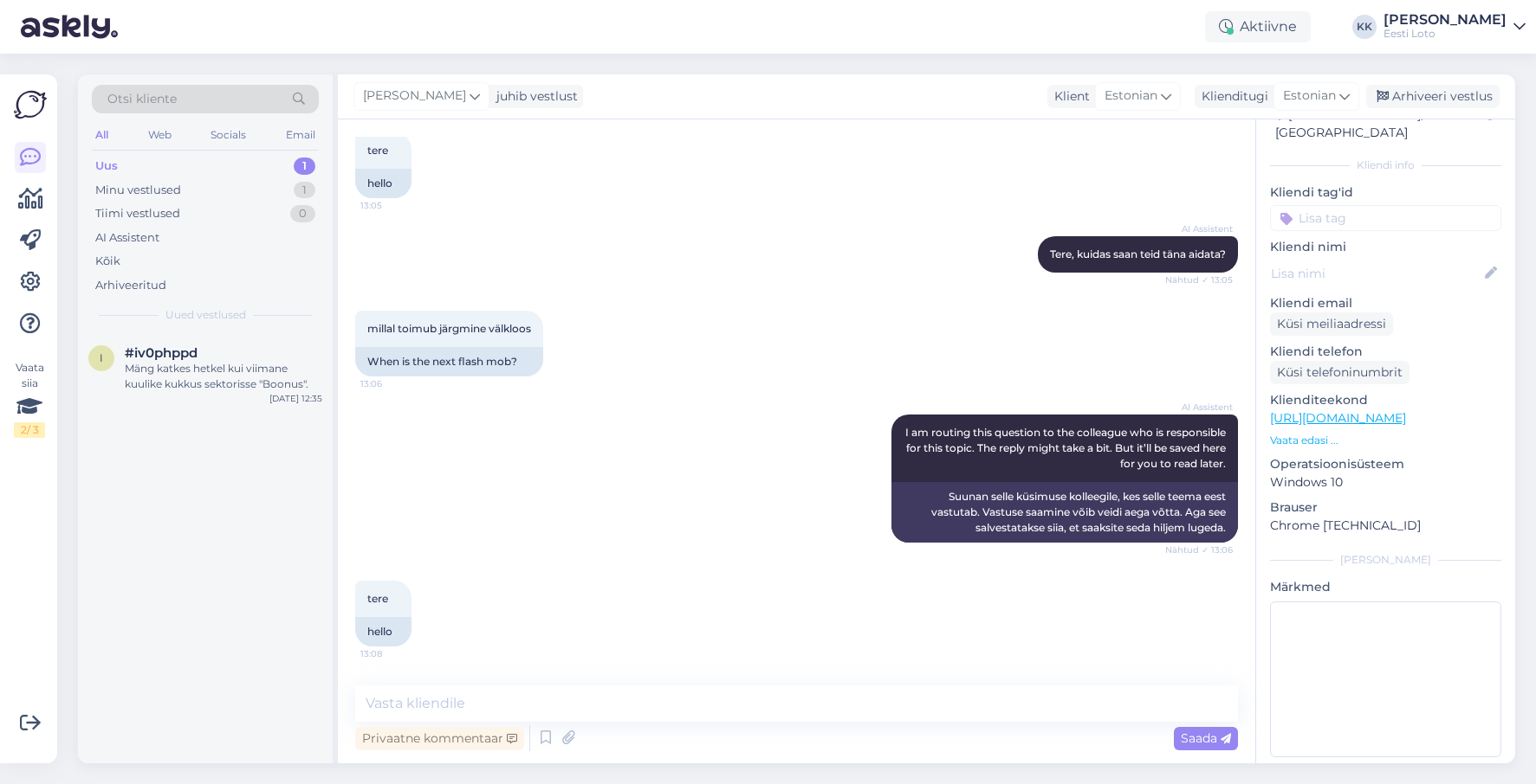
scroll to position [196, 0]
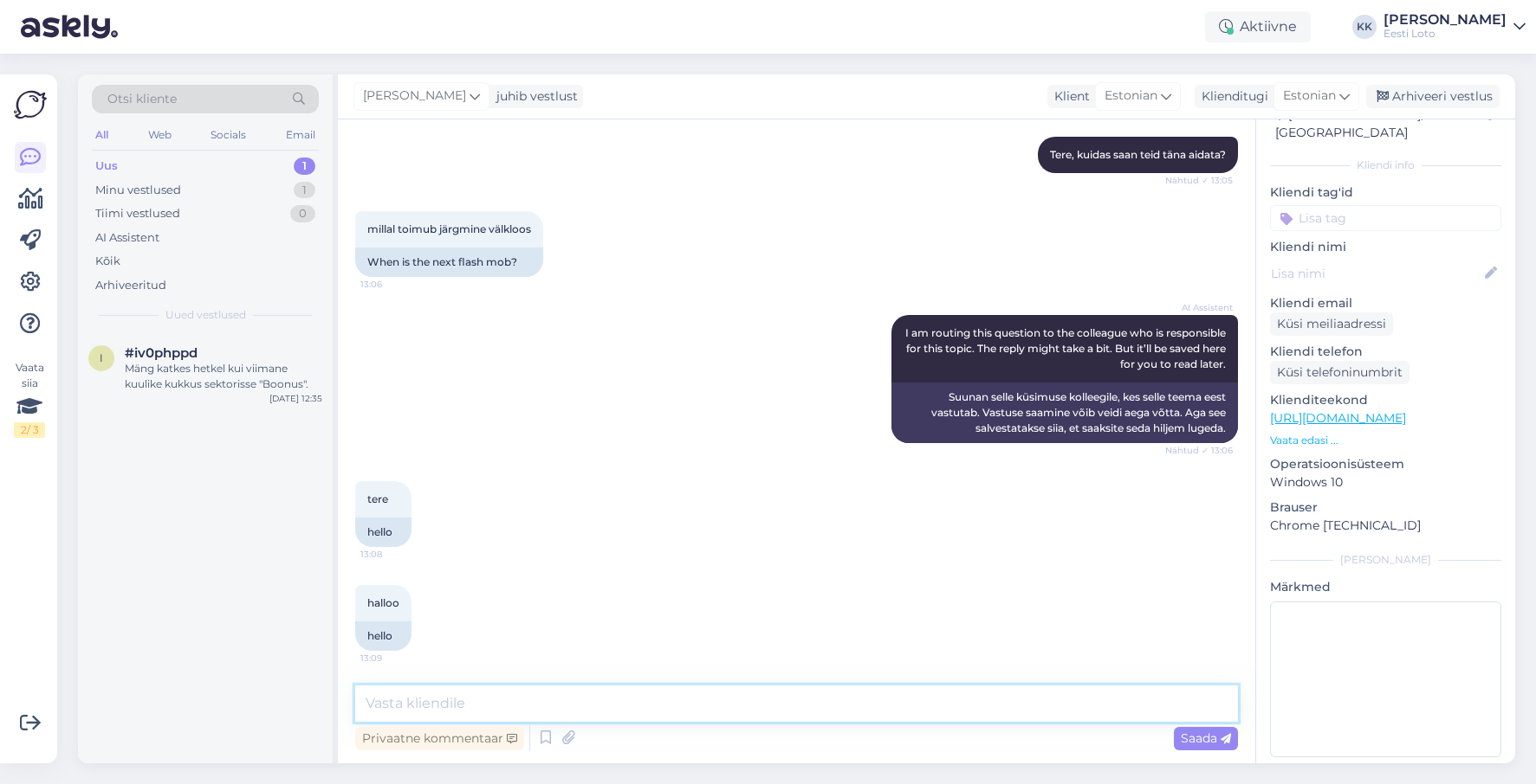
click at [773, 696] on textarea at bounding box center [797, 703] width 883 height 37
drag, startPoint x: 518, startPoint y: 700, endPoint x: 530, endPoint y: 699, distance: 12.0
click at [518, 700] on textarea "Tere. Järgmine Välkoss toimub 30.10." at bounding box center [797, 703] width 883 height 37
click at [750, 696] on textarea "Tere. Järgmine Välkoos toimub 30.10." at bounding box center [797, 703] width 883 height 37
paste textarea "[URL][DOMAIN_NAME]"
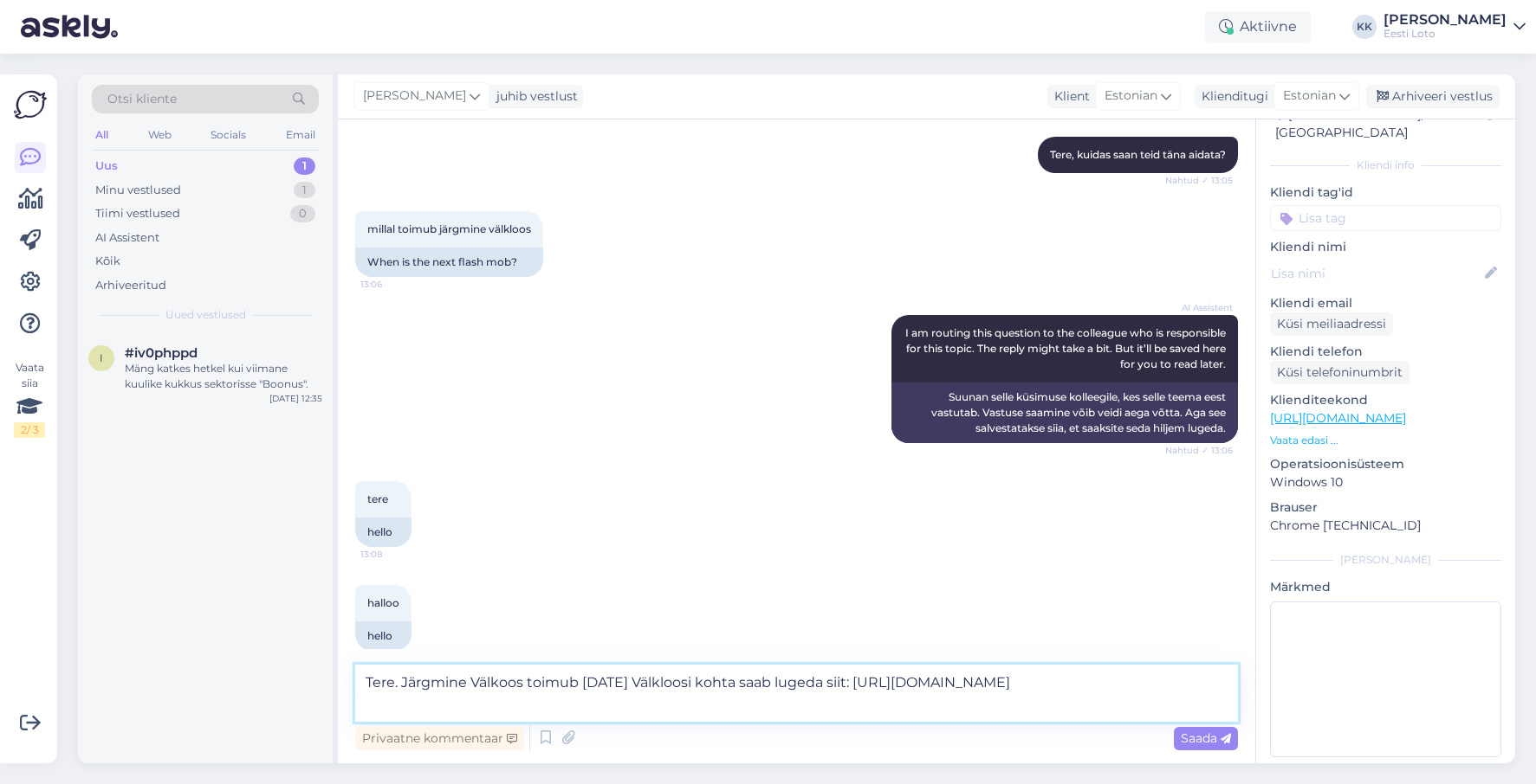
drag, startPoint x: 636, startPoint y: 681, endPoint x: 671, endPoint y: 673, distance: 35.9
click at [636, 681] on textarea "Tere. Järgmine Välkoos toimub [DATE] Välkloosi kohta saab lugeda siit: [URL][DO…" at bounding box center [797, 693] width 883 height 57
type textarea "Tere. Järgmine Välkoos toimub [DATE]. Välkloosi kohta saab lugeda siit: [URL][D…"
click at [1194, 734] on span "Saada" at bounding box center [1206, 738] width 51 height 16
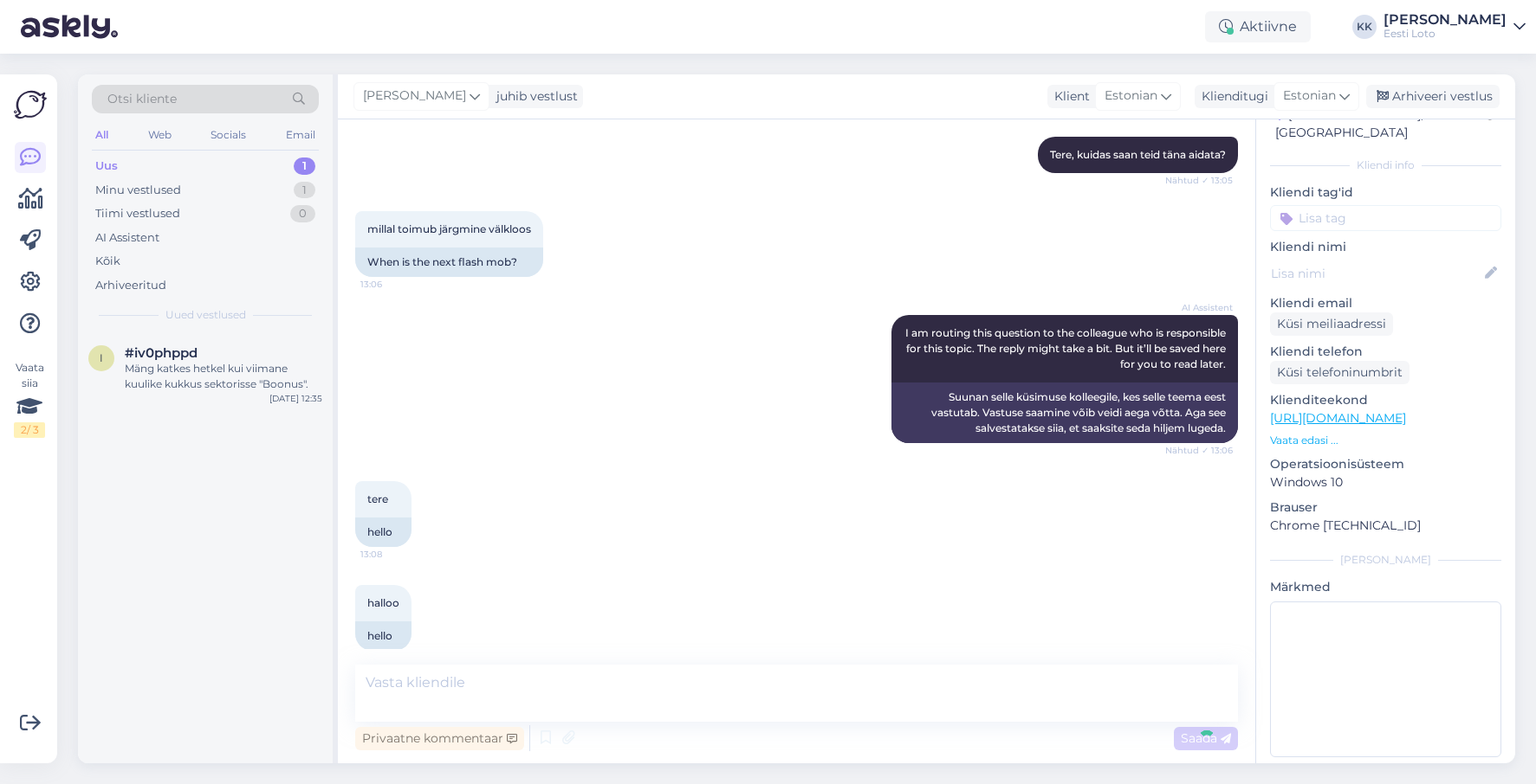
scroll to position [302, 0]
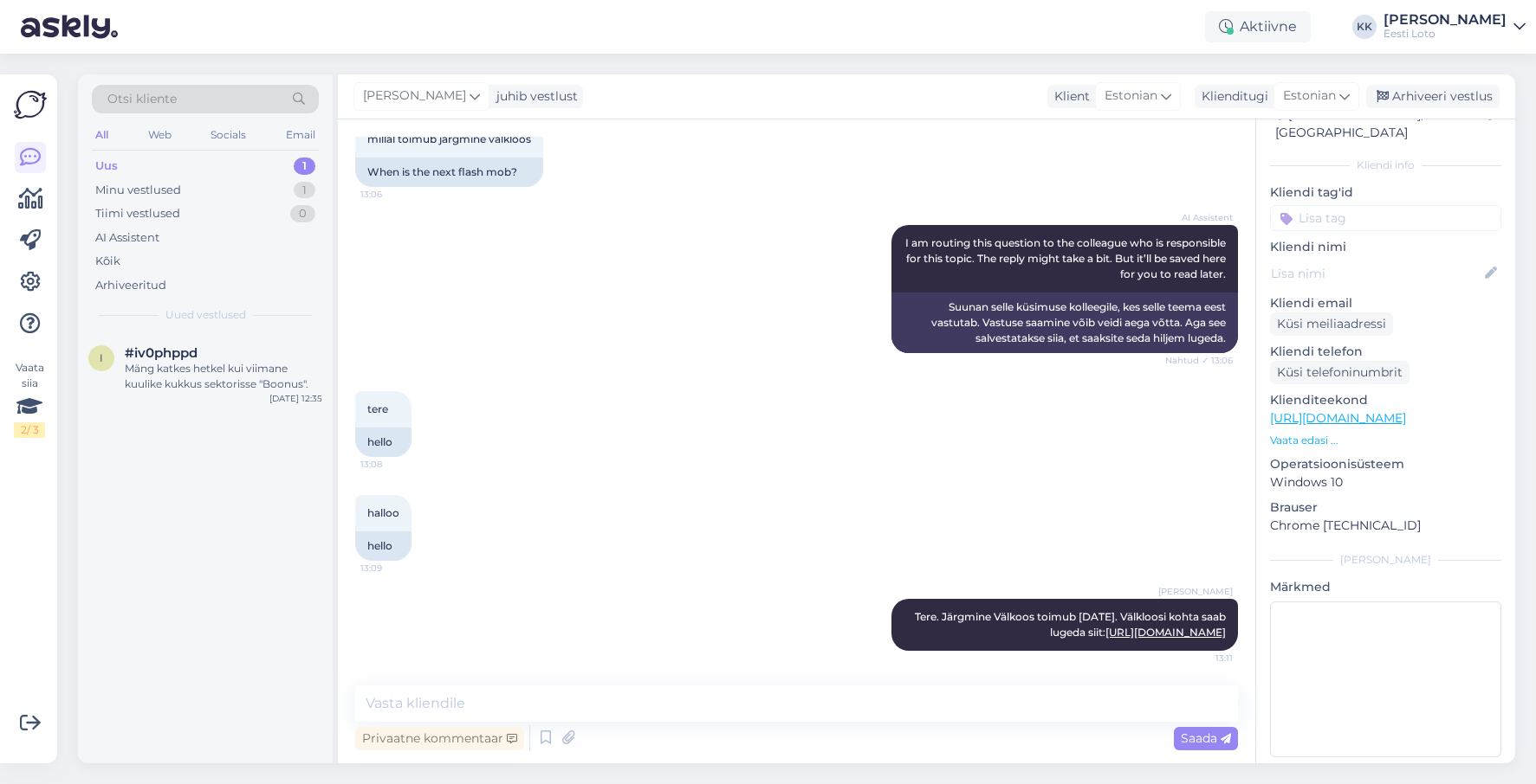
click at [1391, 205] on input at bounding box center [1385, 218] width 231 height 26
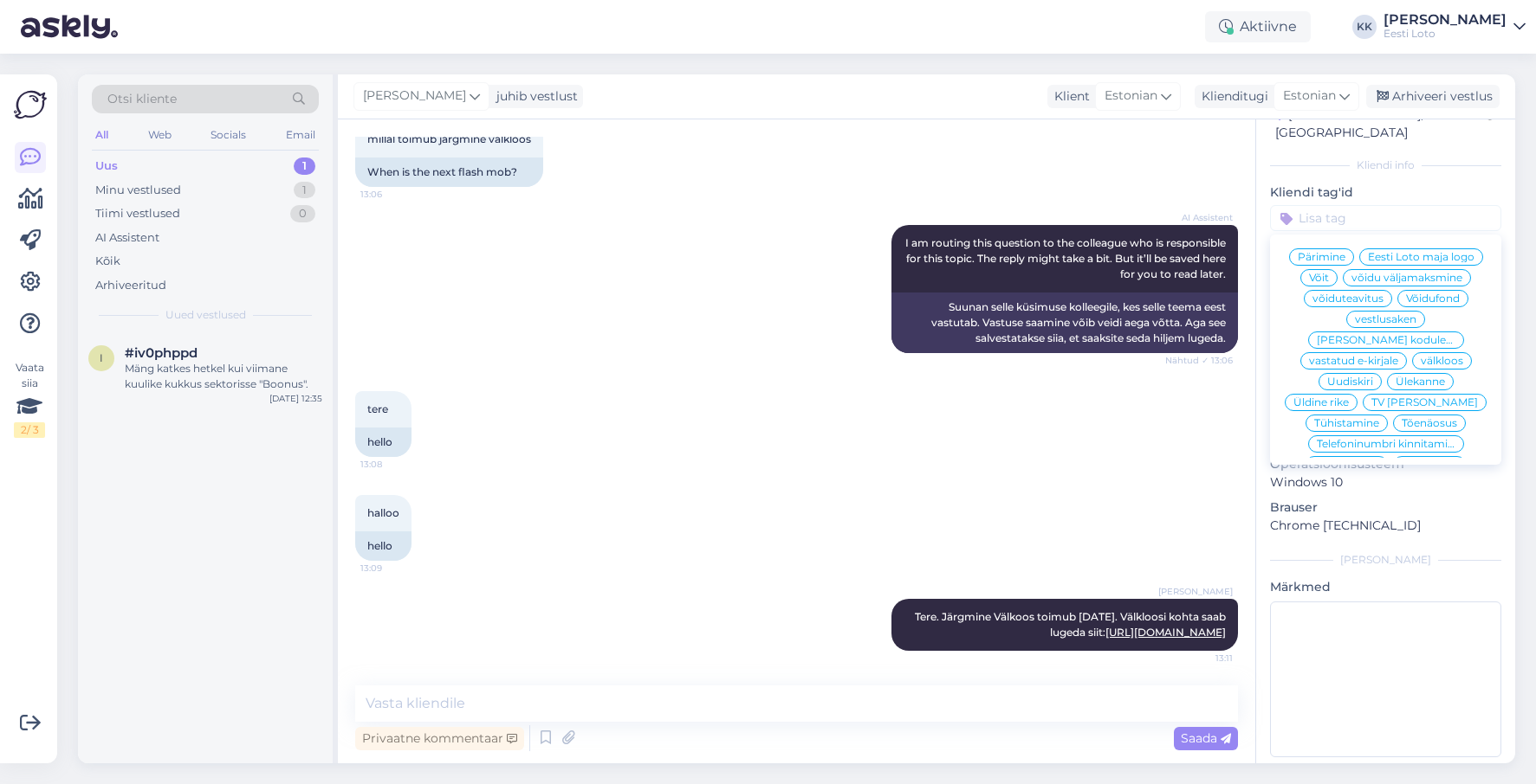
scroll to position [0, 0]
click at [1449, 369] on span "välkloos" at bounding box center [1441, 374] width 42 height 10
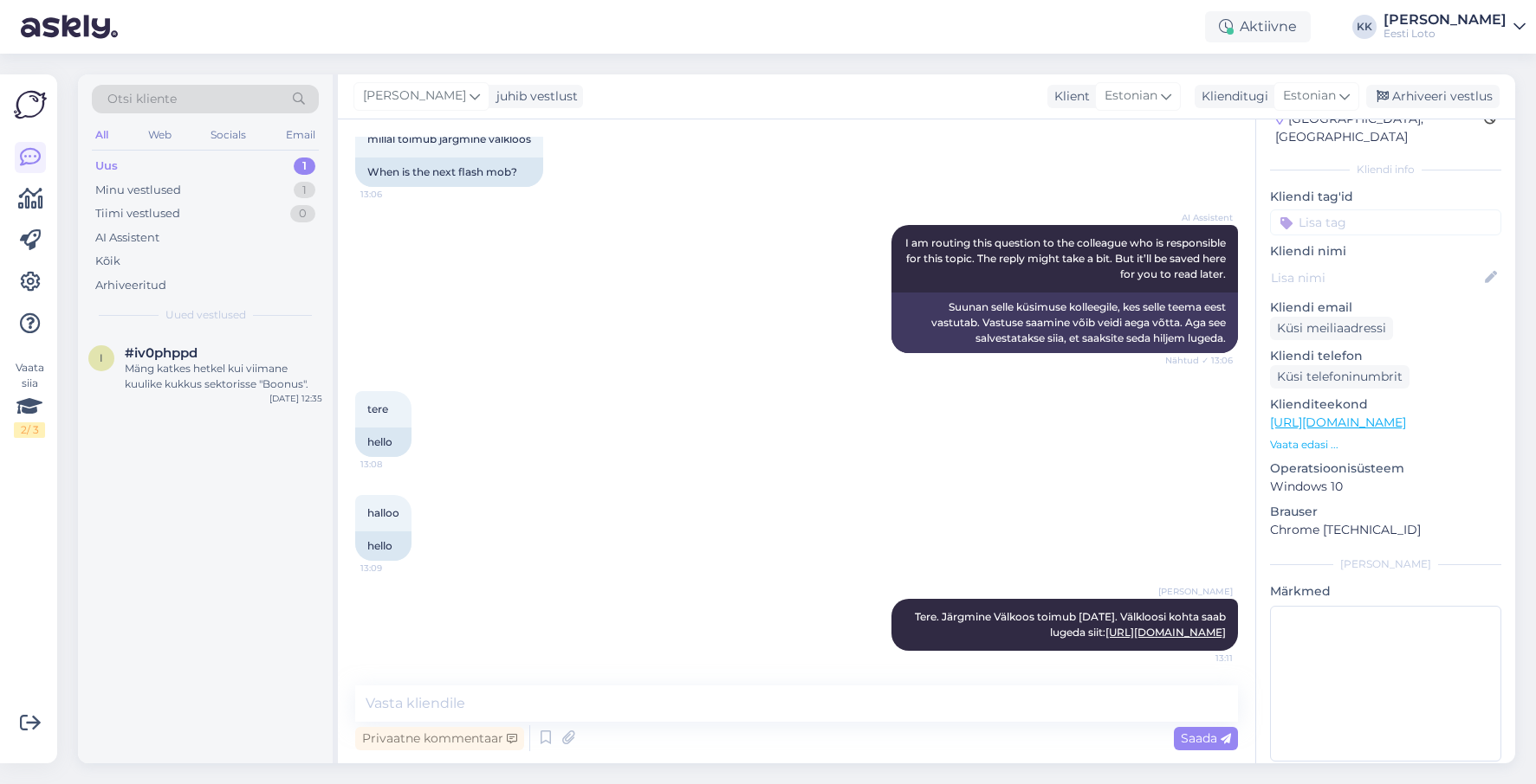
scroll to position [65, 0]
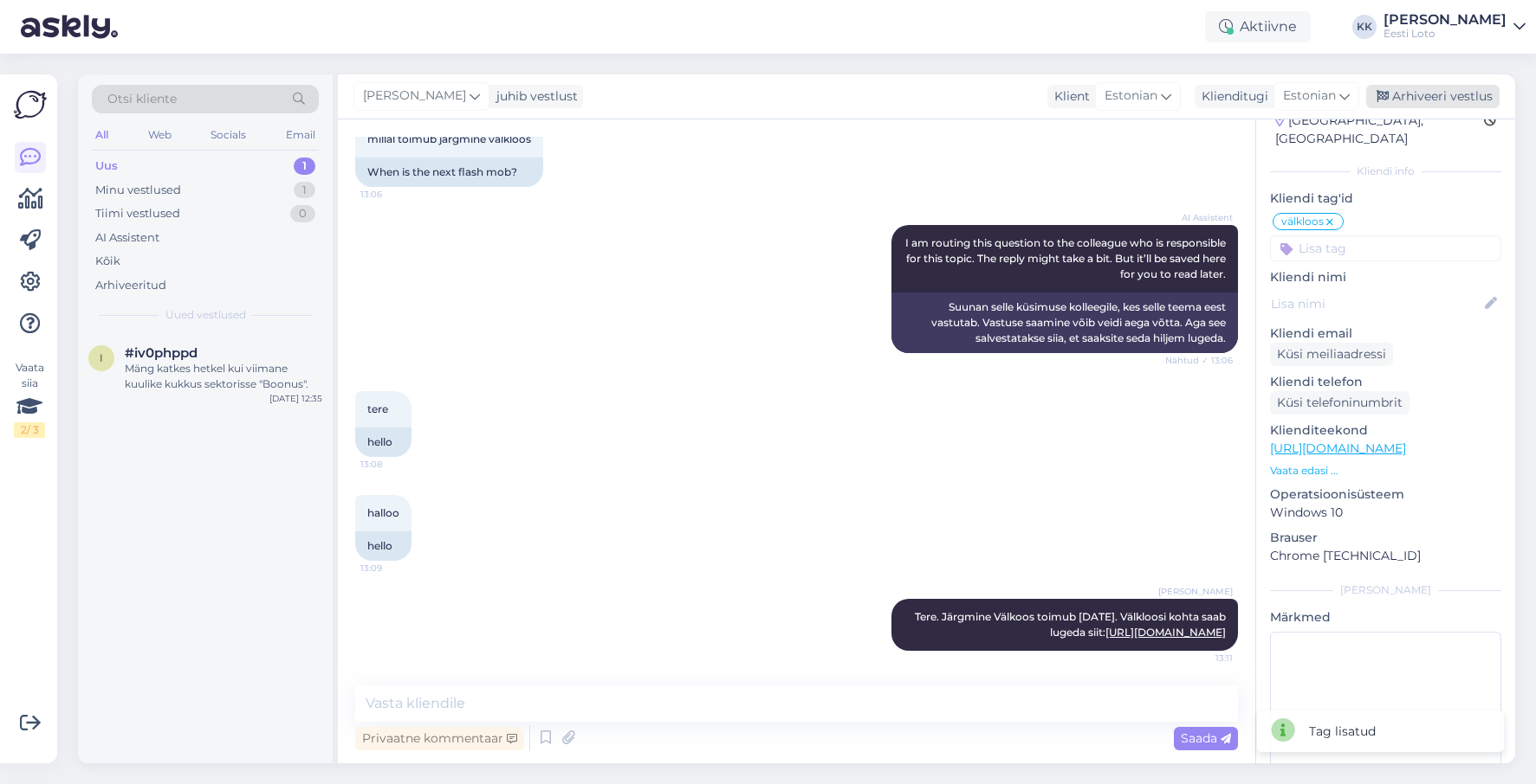
click at [1435, 96] on div "Arhiveeri vestlus" at bounding box center [1433, 96] width 133 height 23
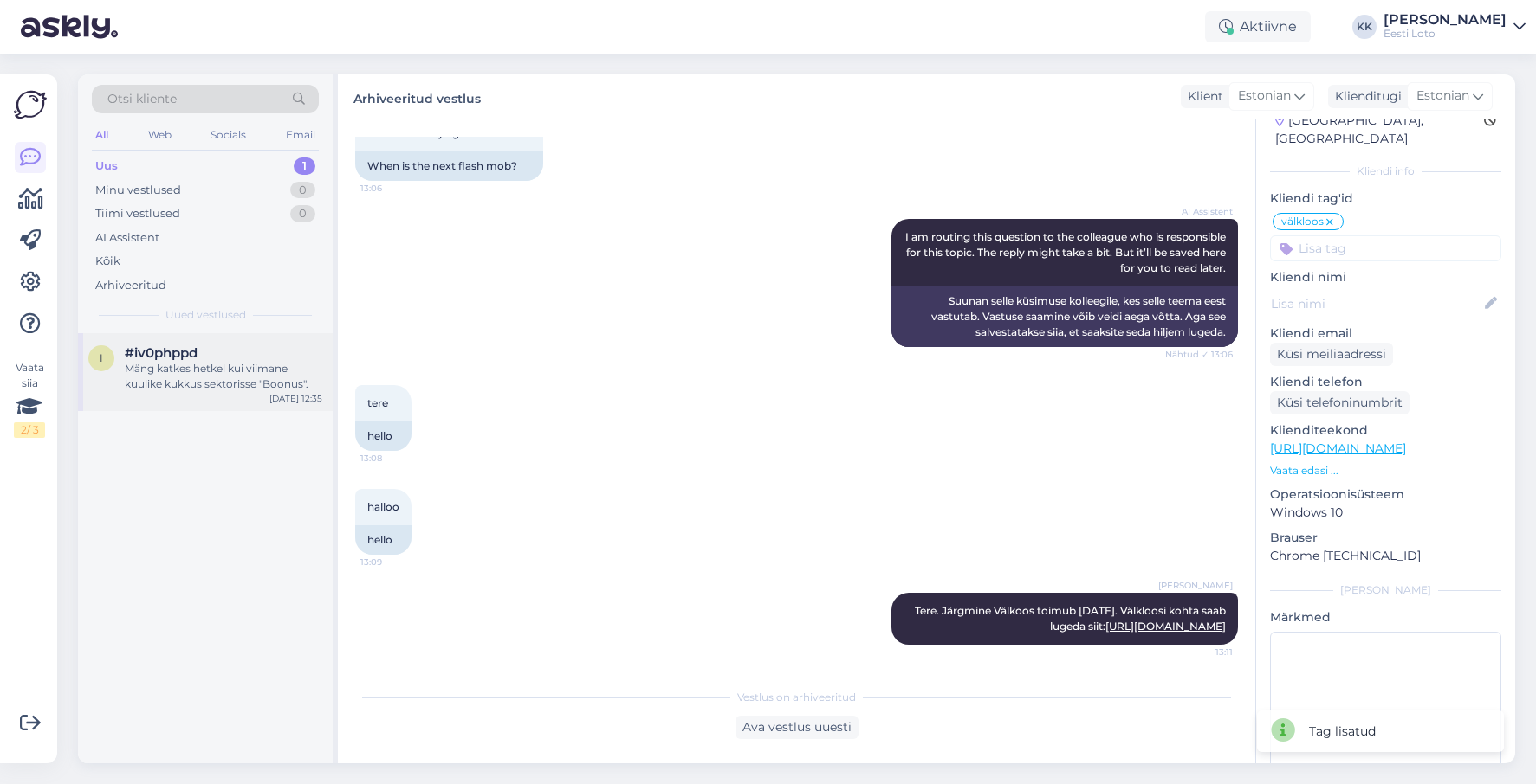
click at [221, 389] on div "Mäng katkes hetkel kui viimane kuulike kukkus sektorisse "Boonus"." at bounding box center [223, 376] width 198 height 31
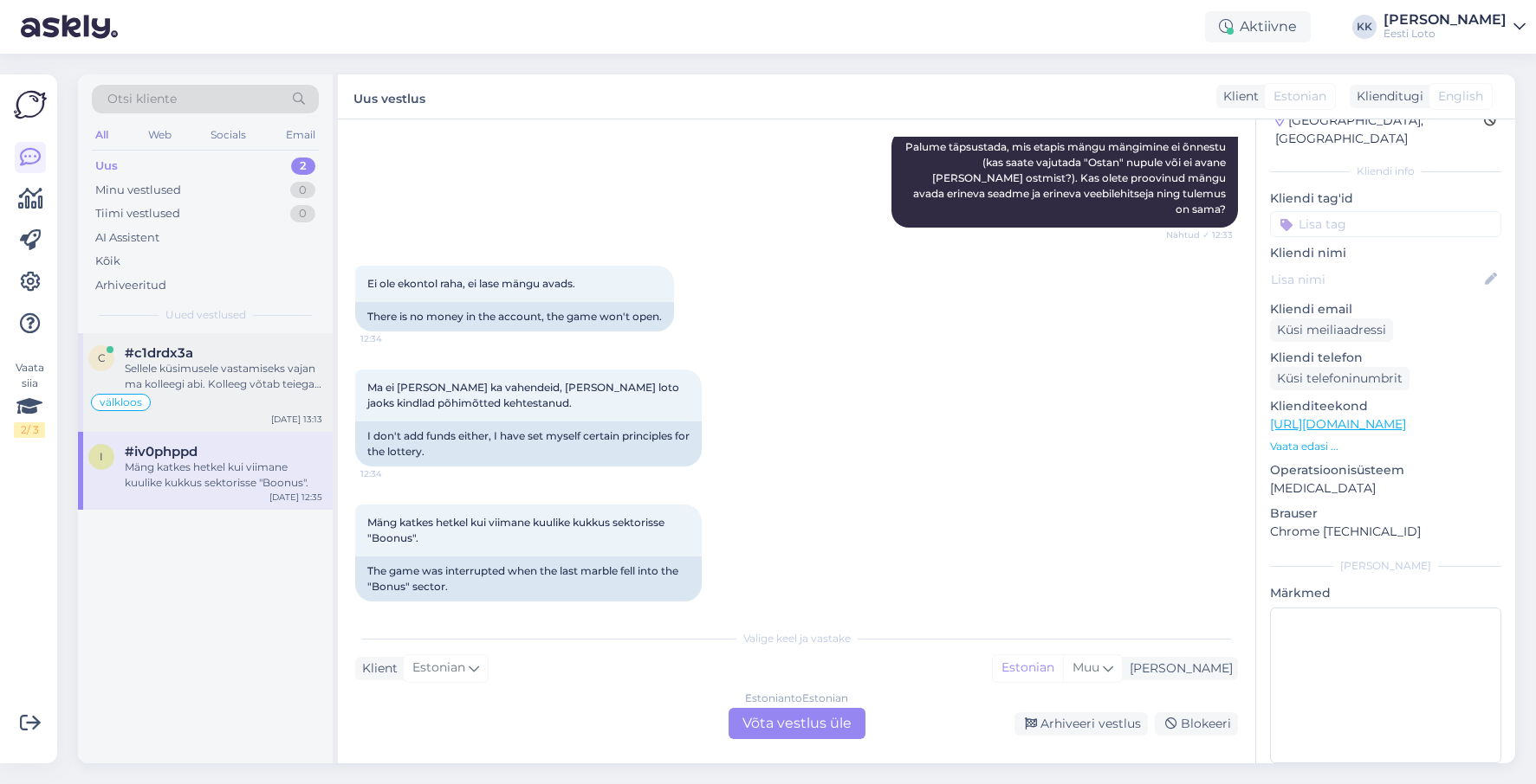
click at [231, 383] on div "Sellele küsimusele vastamiseks vajan ma kolleegi abi. Kolleeg võtab teiega ühen…" at bounding box center [223, 376] width 198 height 31
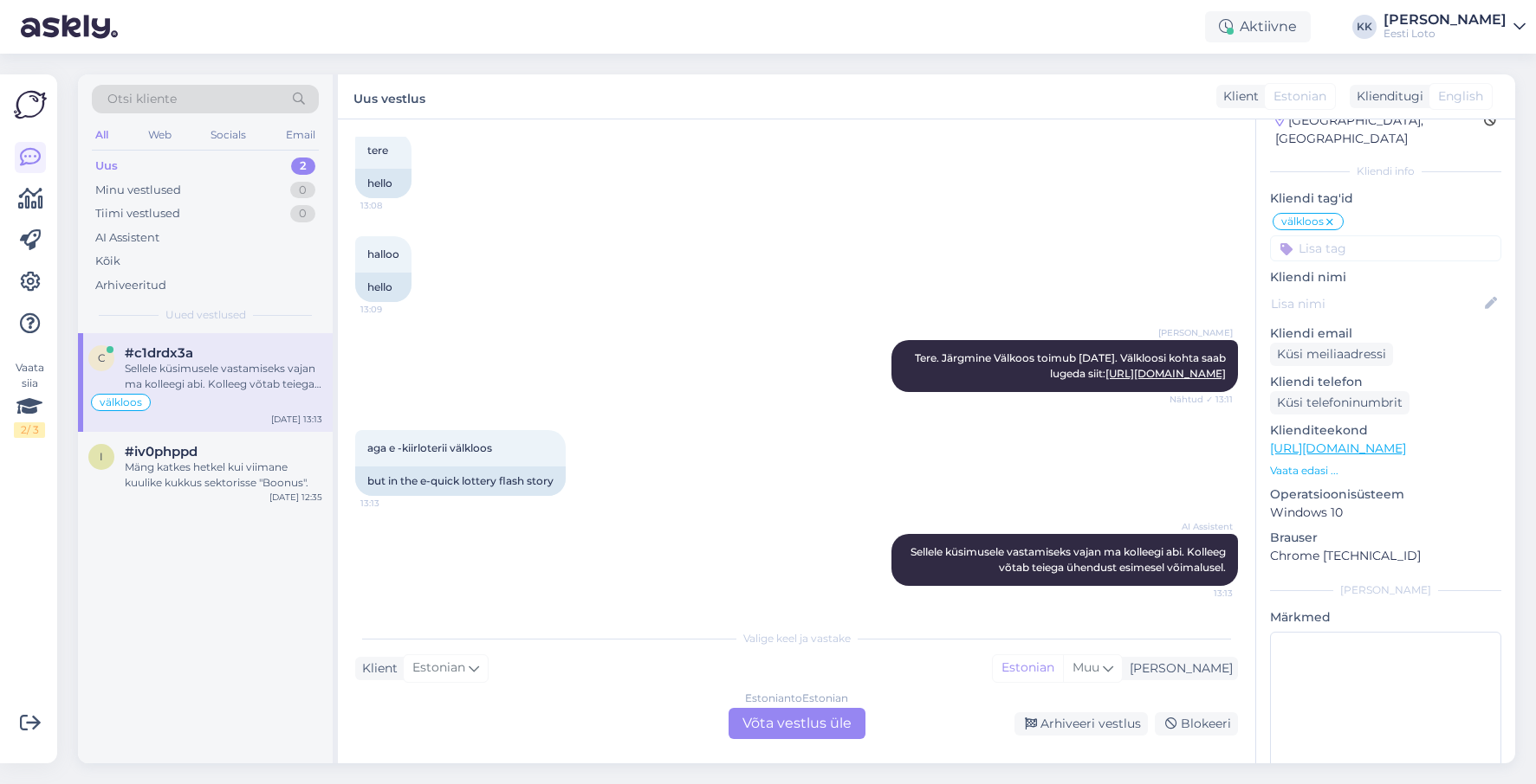
scroll to position [560, 0]
click at [801, 719] on div "Estonian to Estonian Võta vestlus üle" at bounding box center [797, 723] width 137 height 31
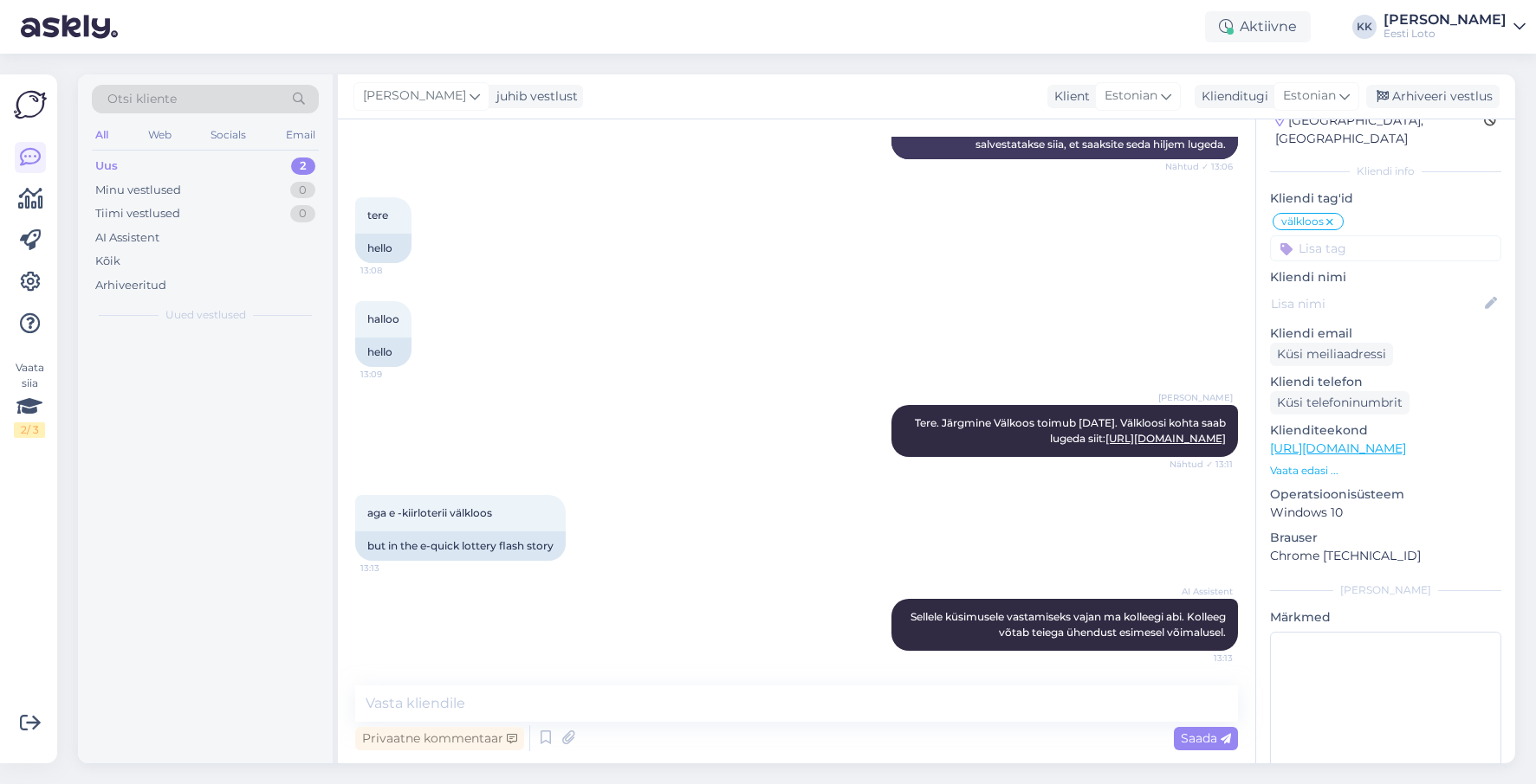
scroll to position [496, 0]
click at [791, 704] on textarea at bounding box center [797, 703] width 883 height 37
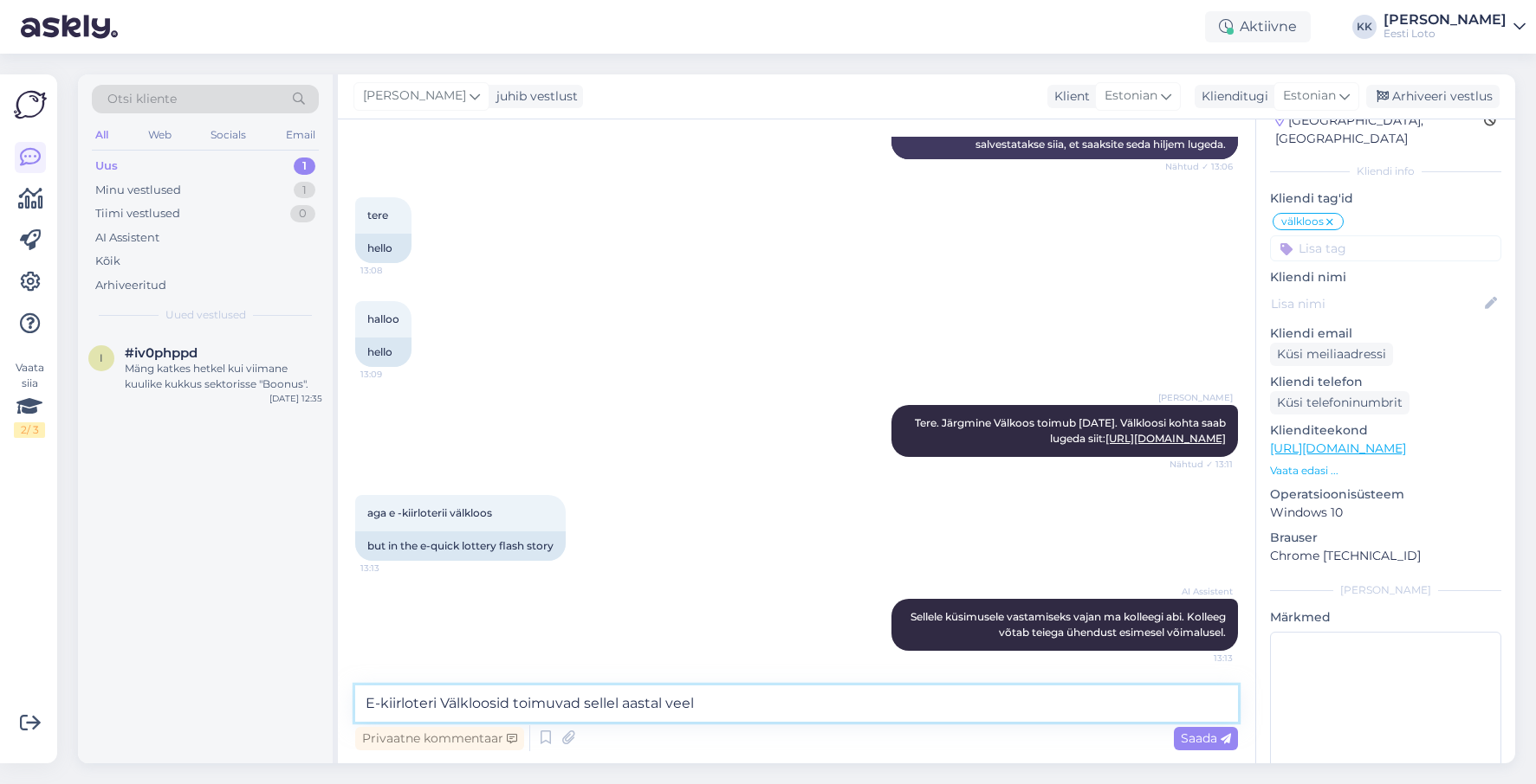
paste textarea "4.10, [DATE] ja [DATE]."
type textarea "E-kiirloteri Välkloosid toimuvad sellel aastal veel 4.10, [DATE] ja [DATE]."
click at [1189, 730] on div "Saada" at bounding box center [1205, 738] width 64 height 23
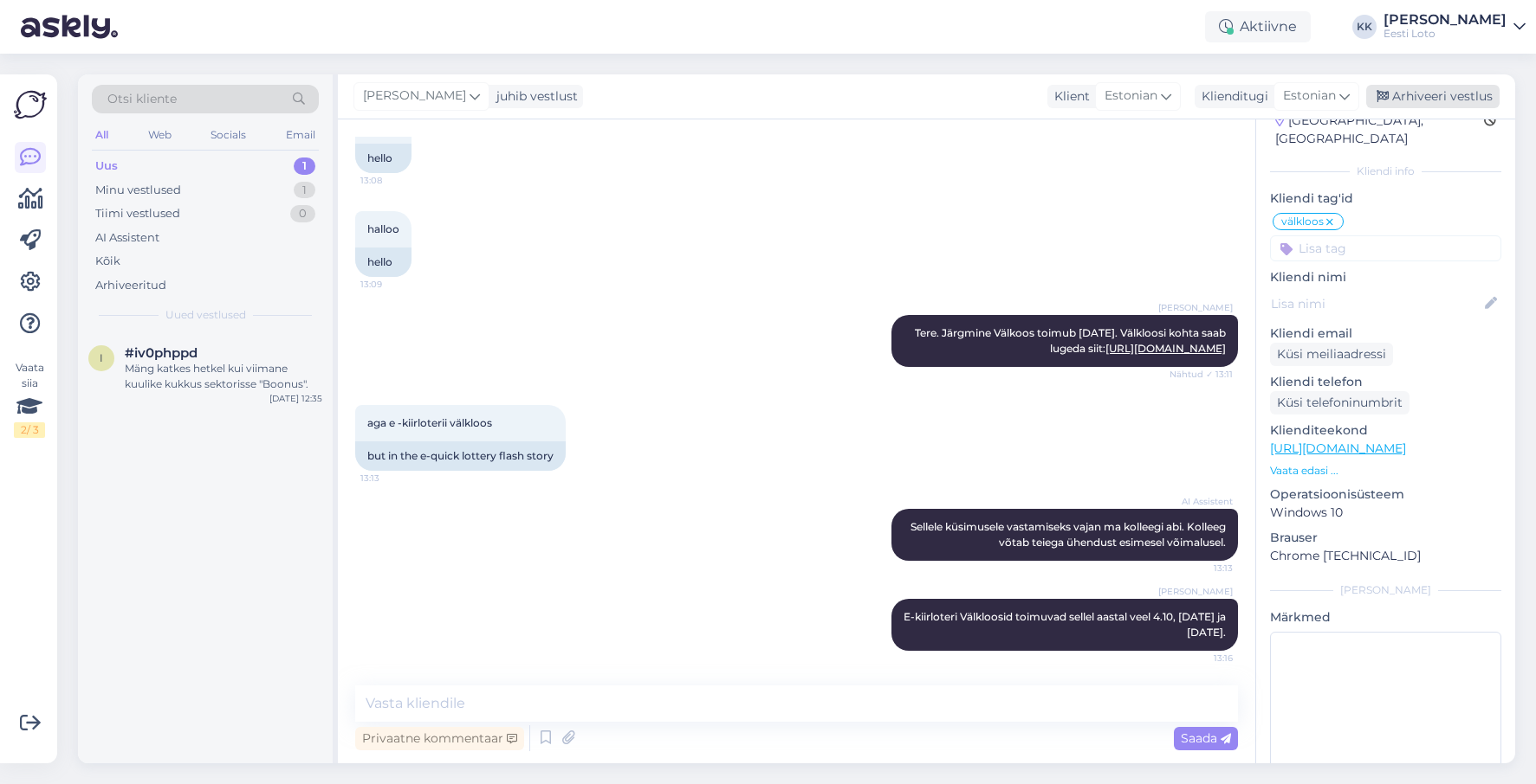
click at [1438, 96] on div "Arhiveeri vestlus" at bounding box center [1433, 96] width 133 height 23
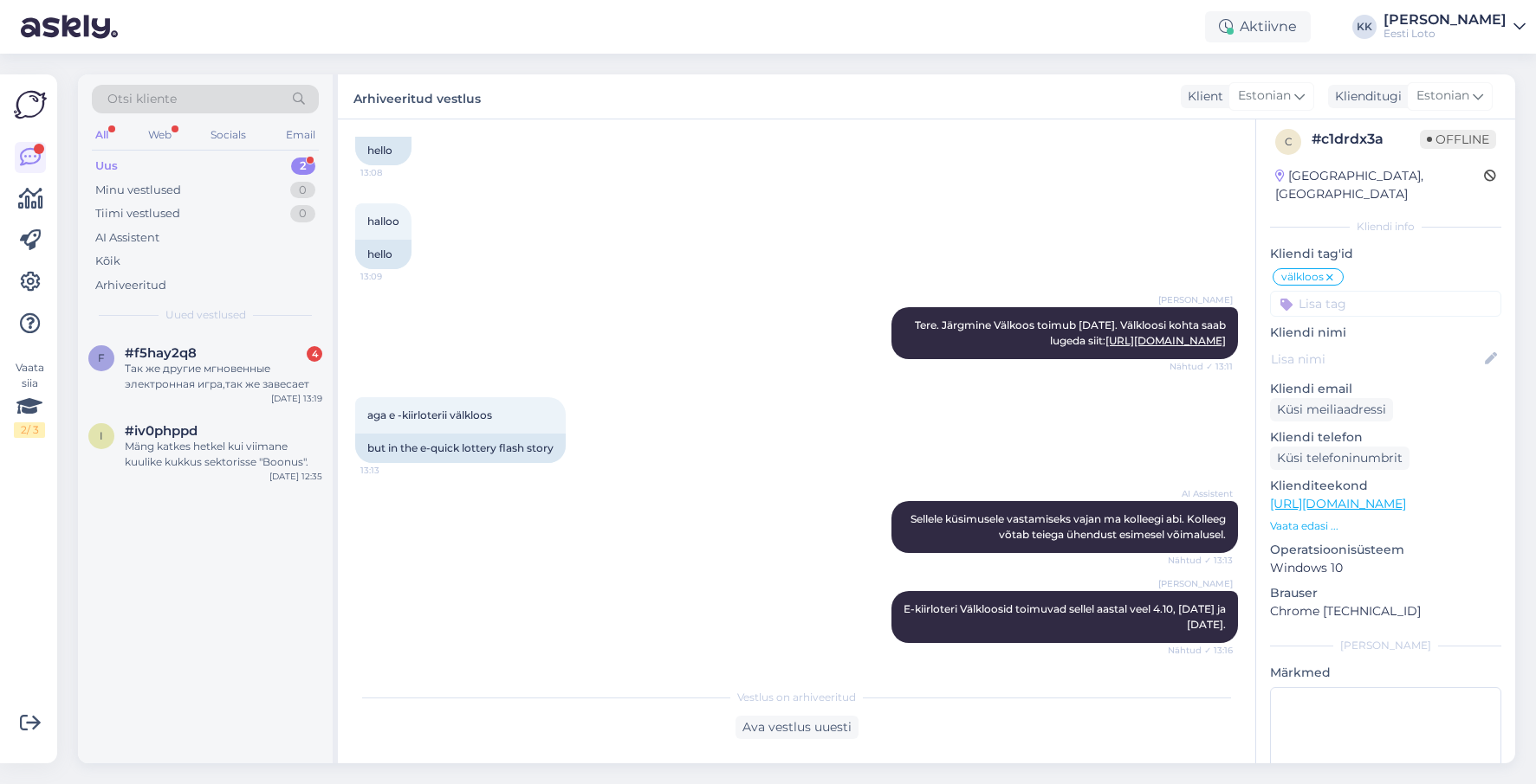
scroll to position [948, 0]
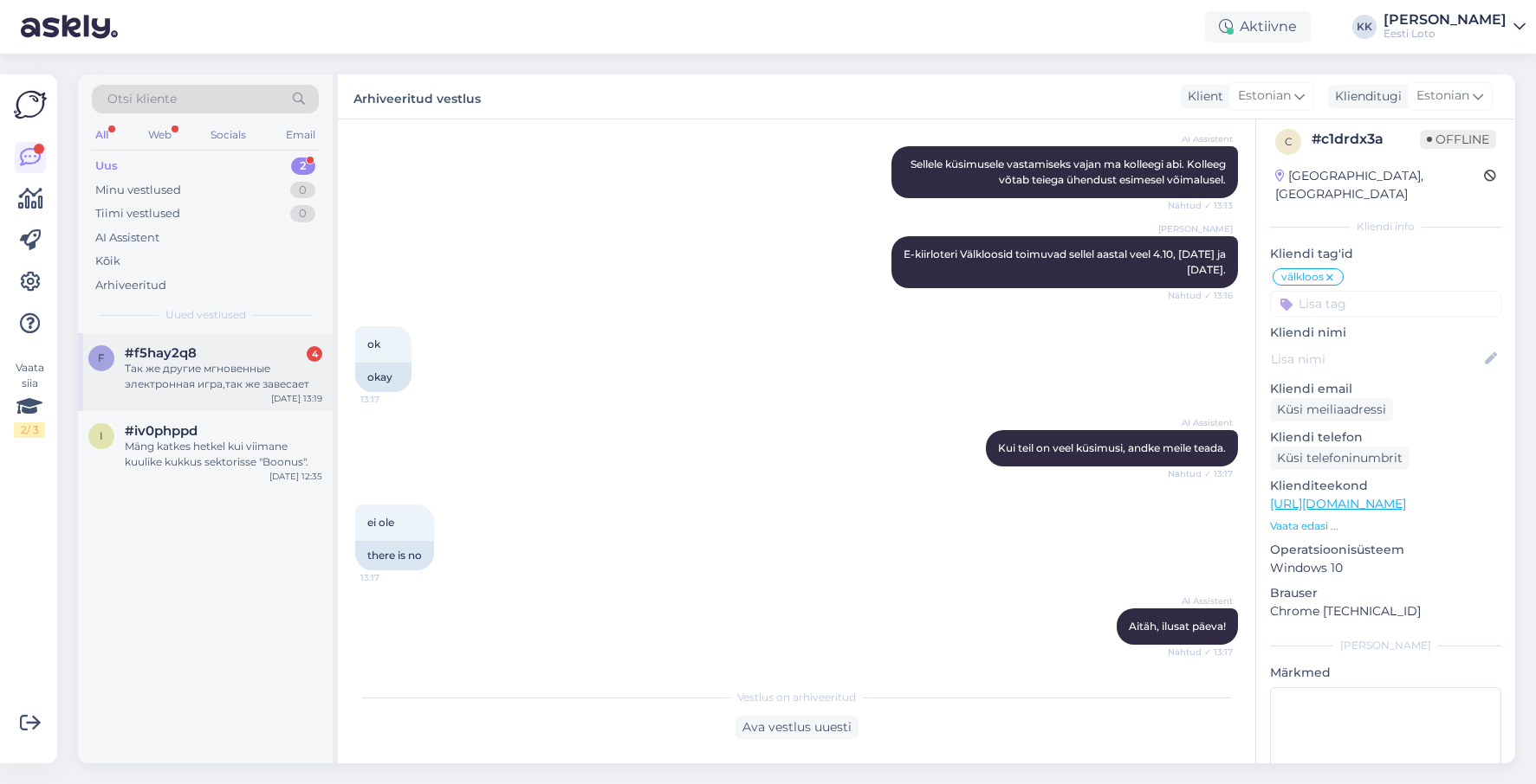
click at [254, 381] on div "Так же другие мгновенные электронная игра,так же завесает" at bounding box center [223, 376] width 198 height 31
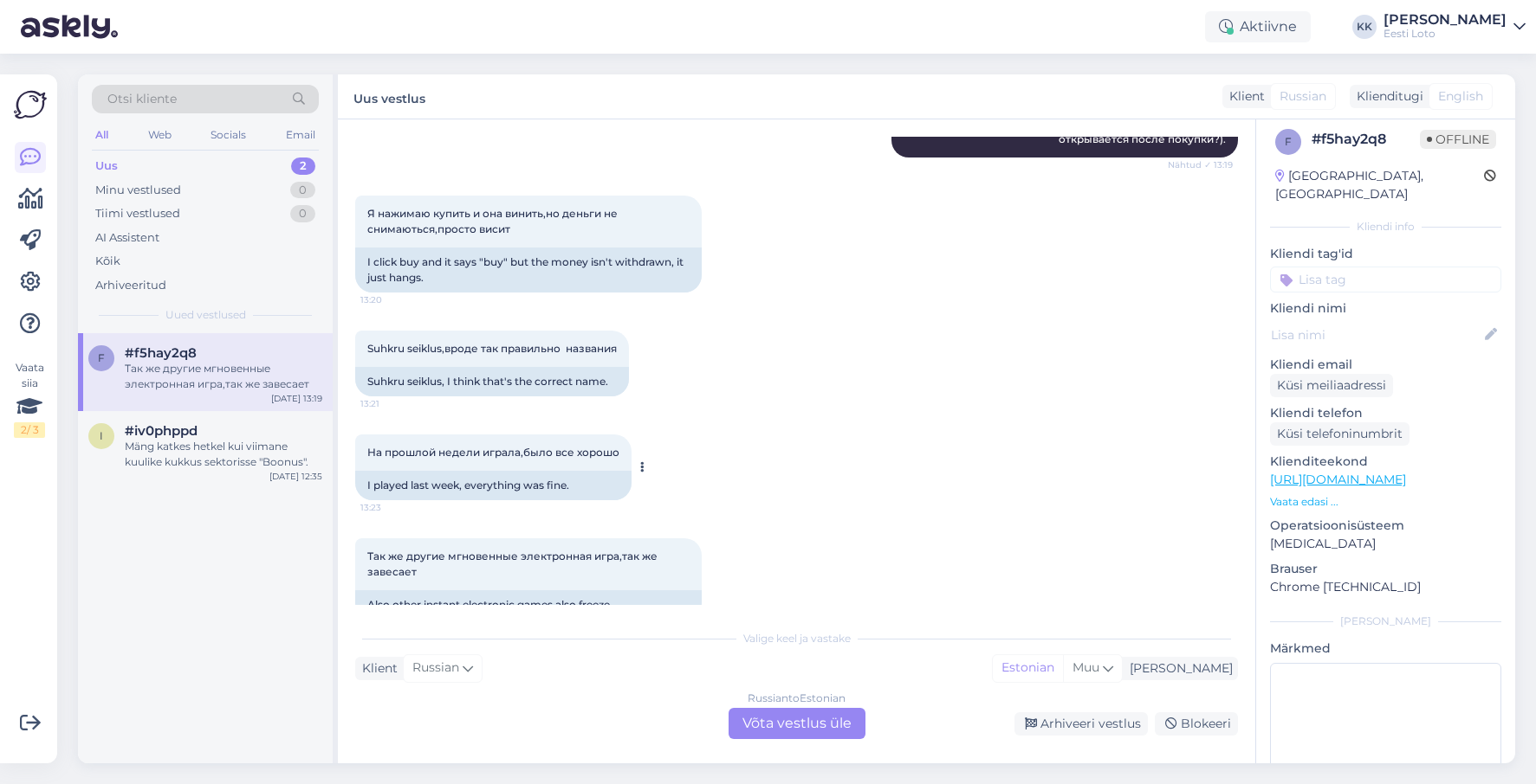
scroll to position [370, 0]
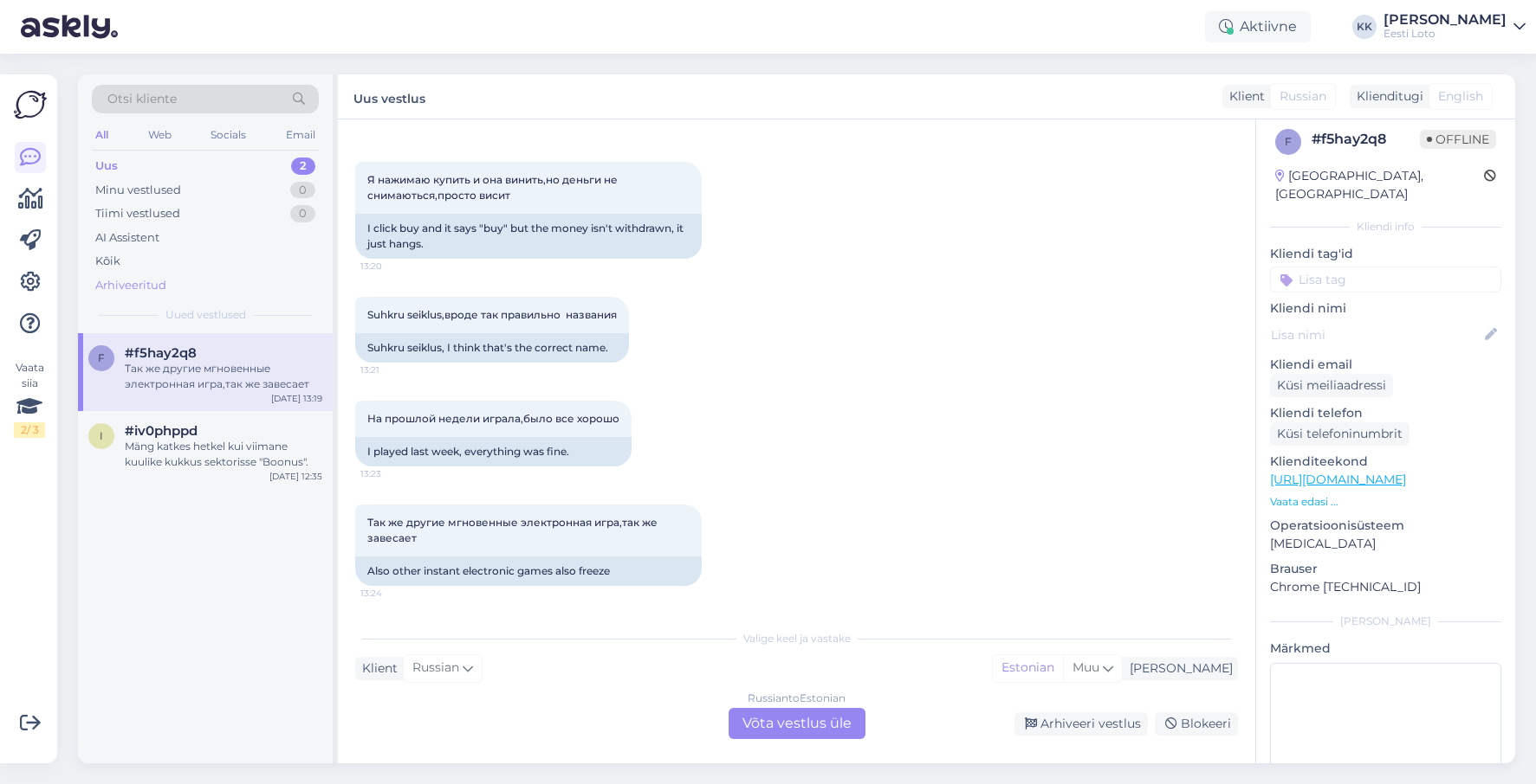
drag, startPoint x: 127, startPoint y: 284, endPoint x: 137, endPoint y: 292, distance: 12.8
click at [127, 284] on div "Arhiveeritud" at bounding box center [131, 286] width 71 height 17
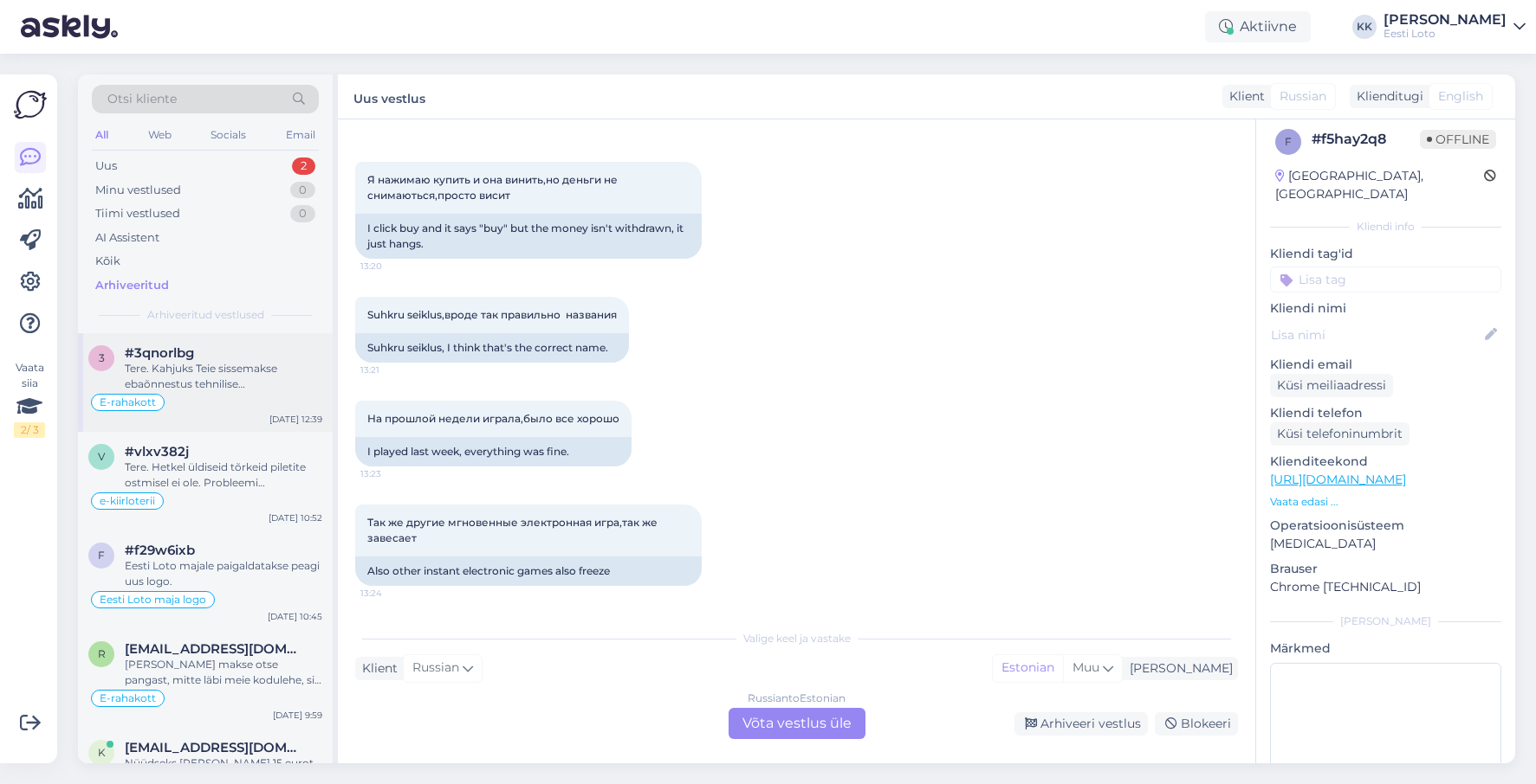
click at [241, 381] on div "Tere. Kahjuks Teie sissemakse ebaõnnestus tehnilise [PERSON_NAME] tõttu. Kontro…" at bounding box center [223, 376] width 198 height 31
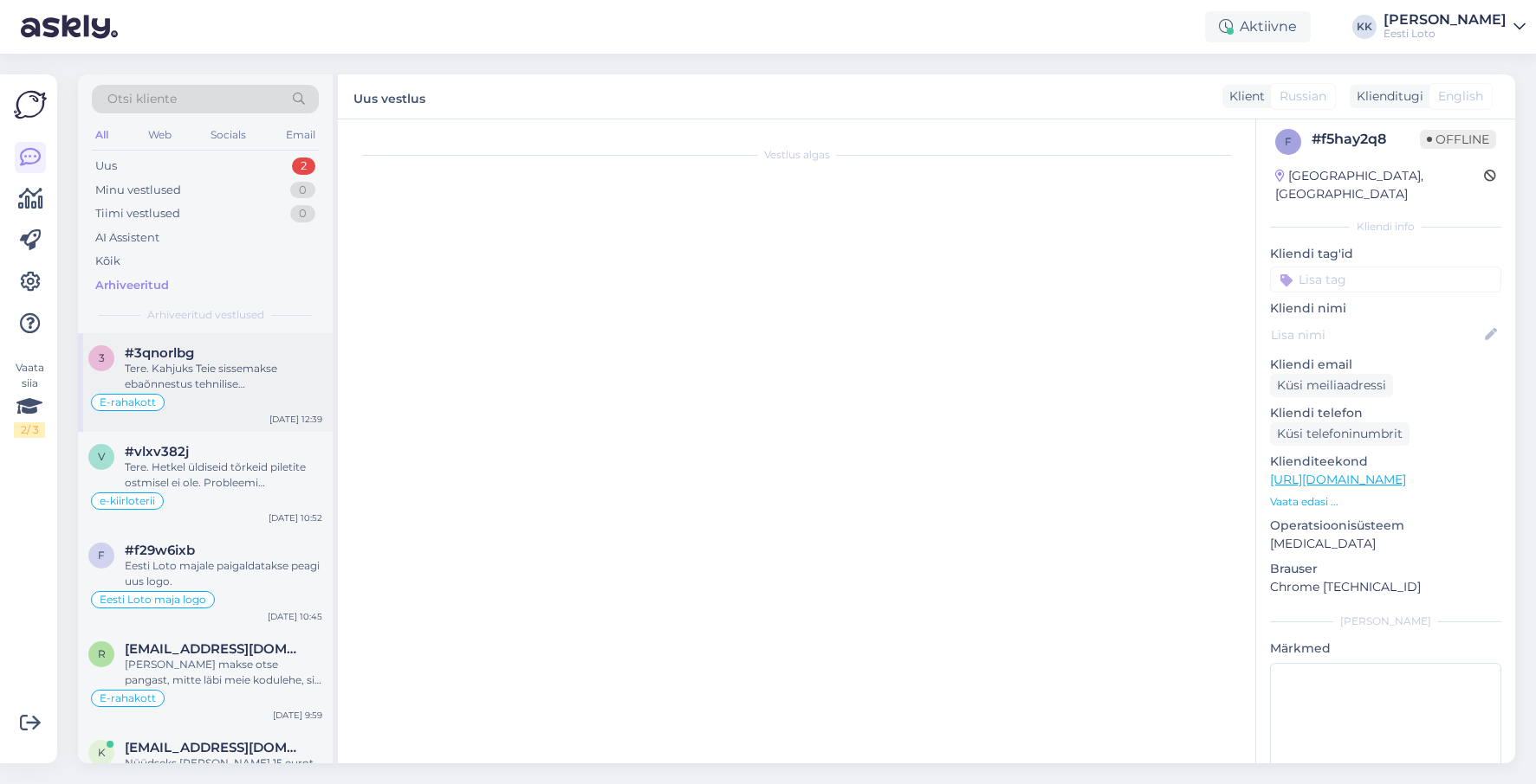
scroll to position [607, 0]
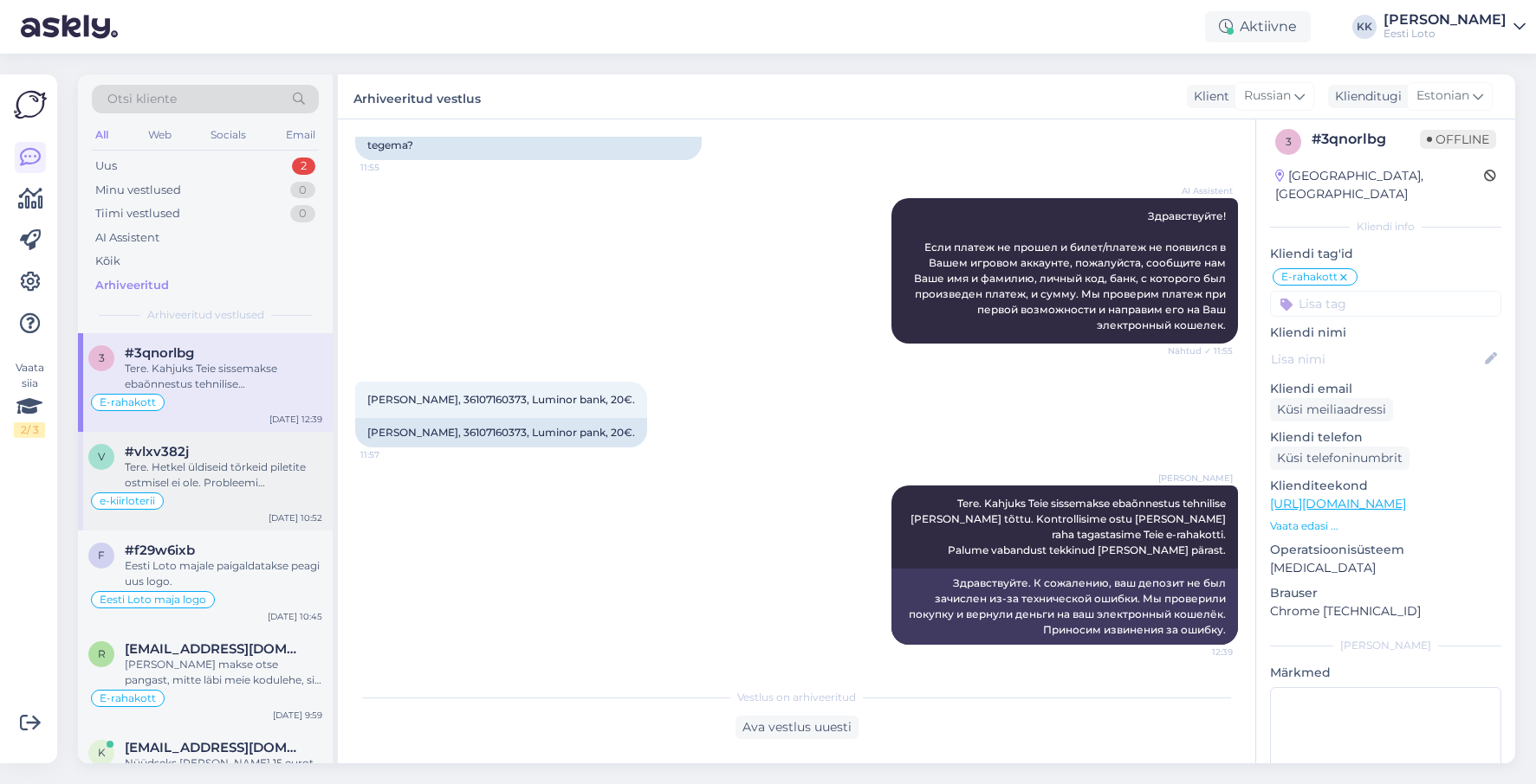
click at [234, 480] on div "Tere. Hetkel üldiseid tõrkeid piletite ostmisel ei ole. Probleemi lahendamiseks…" at bounding box center [223, 475] width 198 height 31
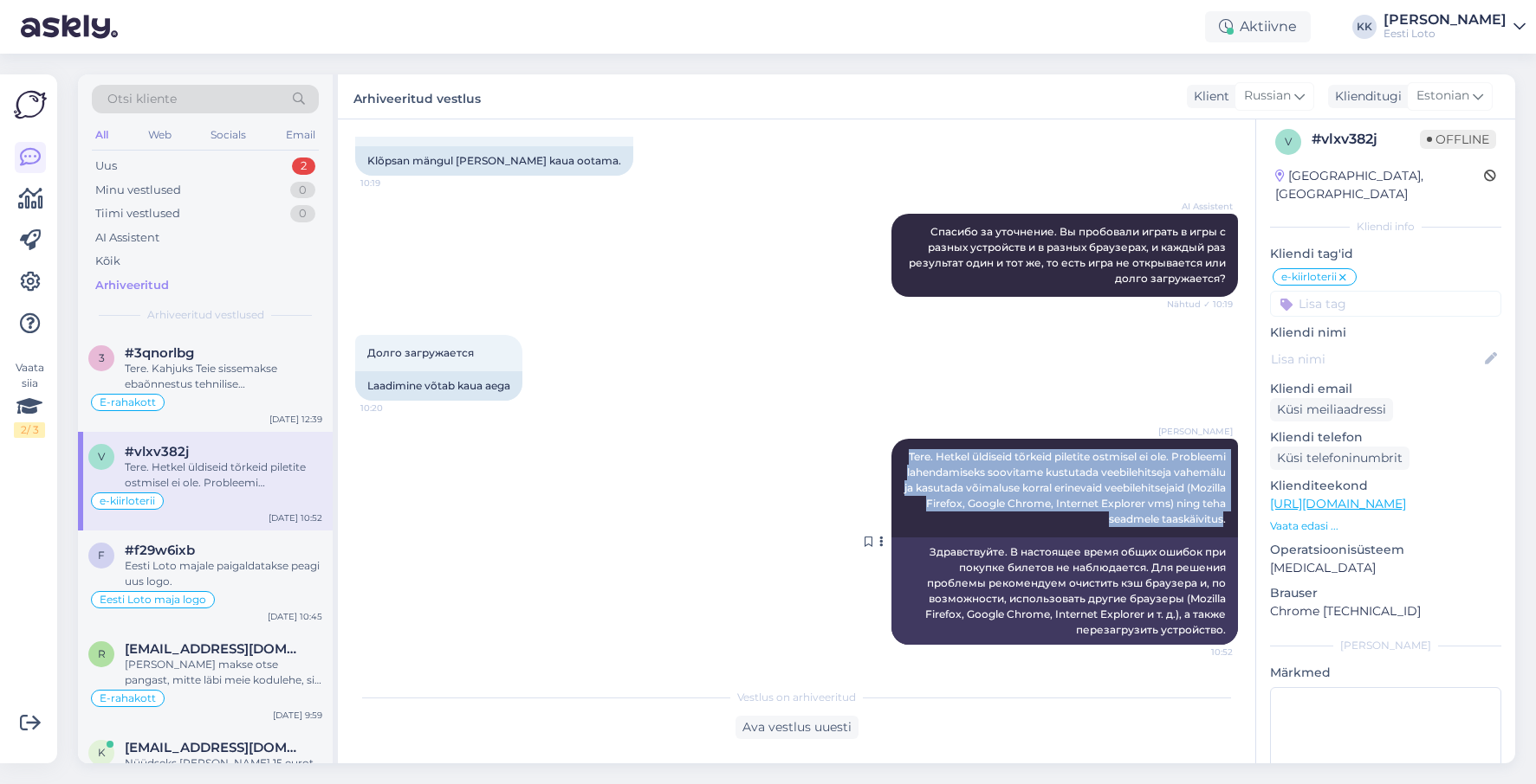
drag, startPoint x: 947, startPoint y: 451, endPoint x: 1224, endPoint y: 521, distance: 285.7
click at [1224, 521] on div "[PERSON_NAME] Tere. Hetkel üldiseid tõrkeid piletite ostmisel ei ole. Probleemi…" at bounding box center [1065, 488] width 347 height 98
copy span "Tere. Hetkel üldiseid tõrkeid piletite ostmisel ei ole. Probleemi lahendamiseks…"
click at [113, 170] on div "Uus" at bounding box center [106, 166] width 22 height 17
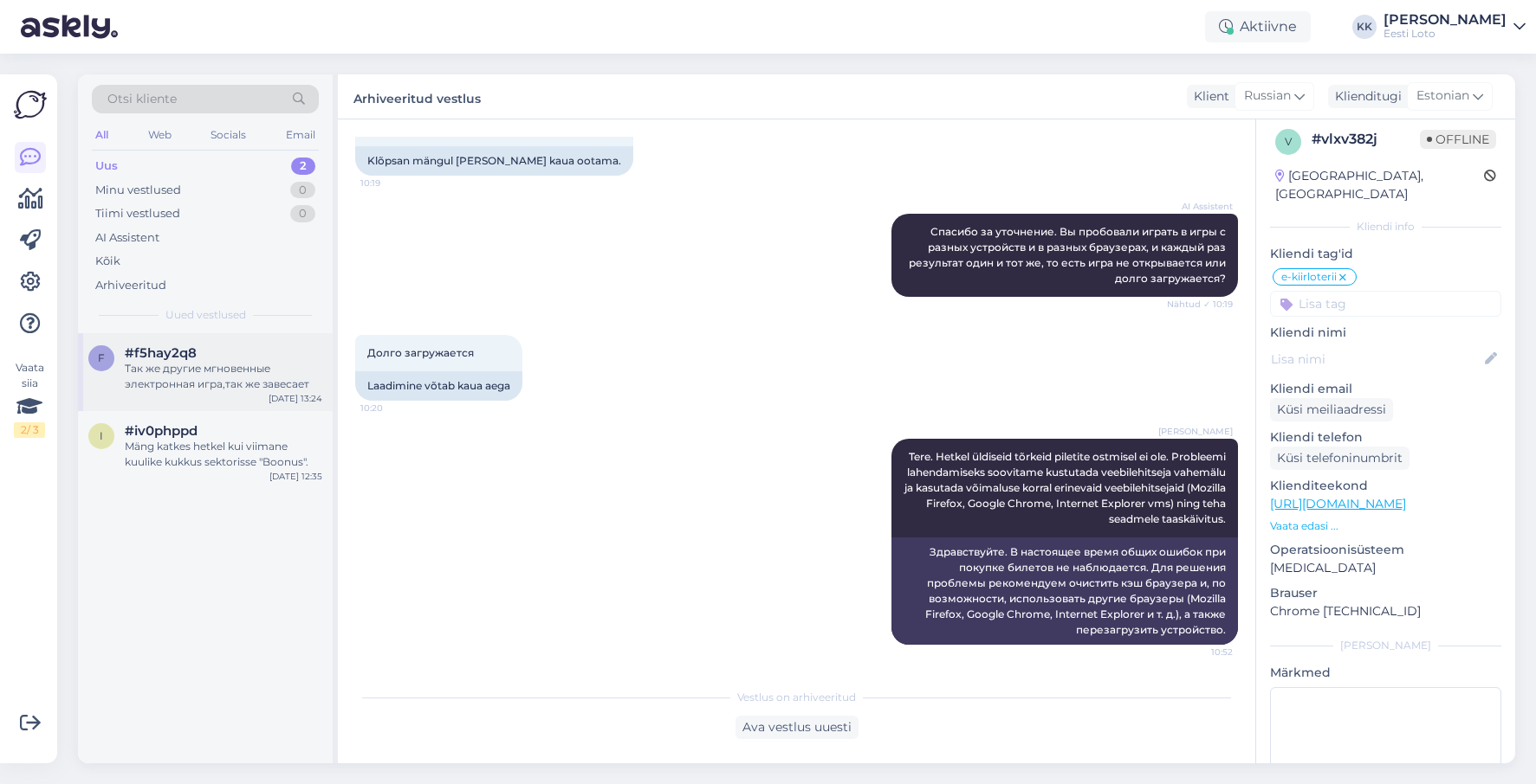
click at [186, 383] on div "Так же другие мгновенные электронная игра,так же завесает" at bounding box center [223, 376] width 198 height 31
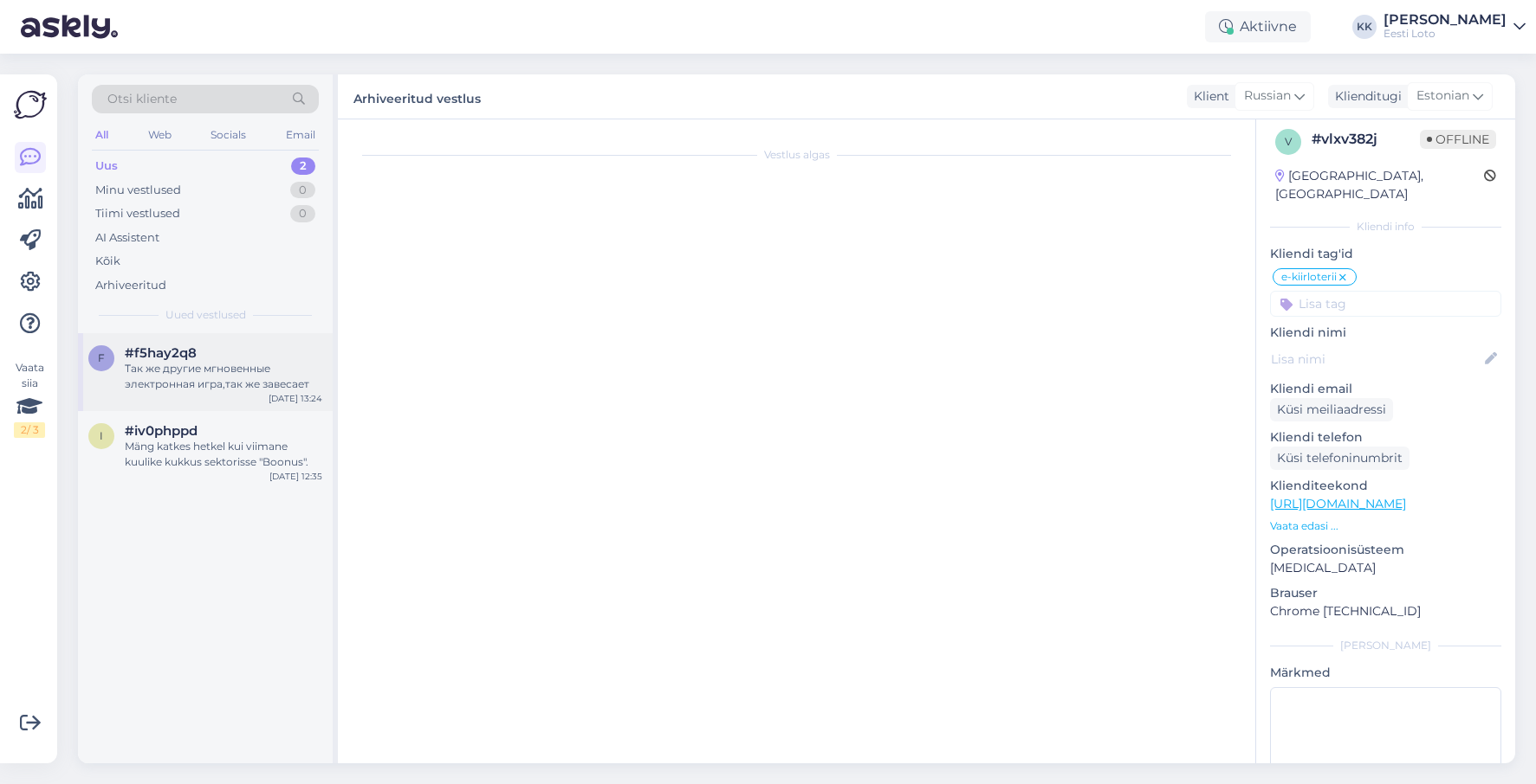
scroll to position [370, 0]
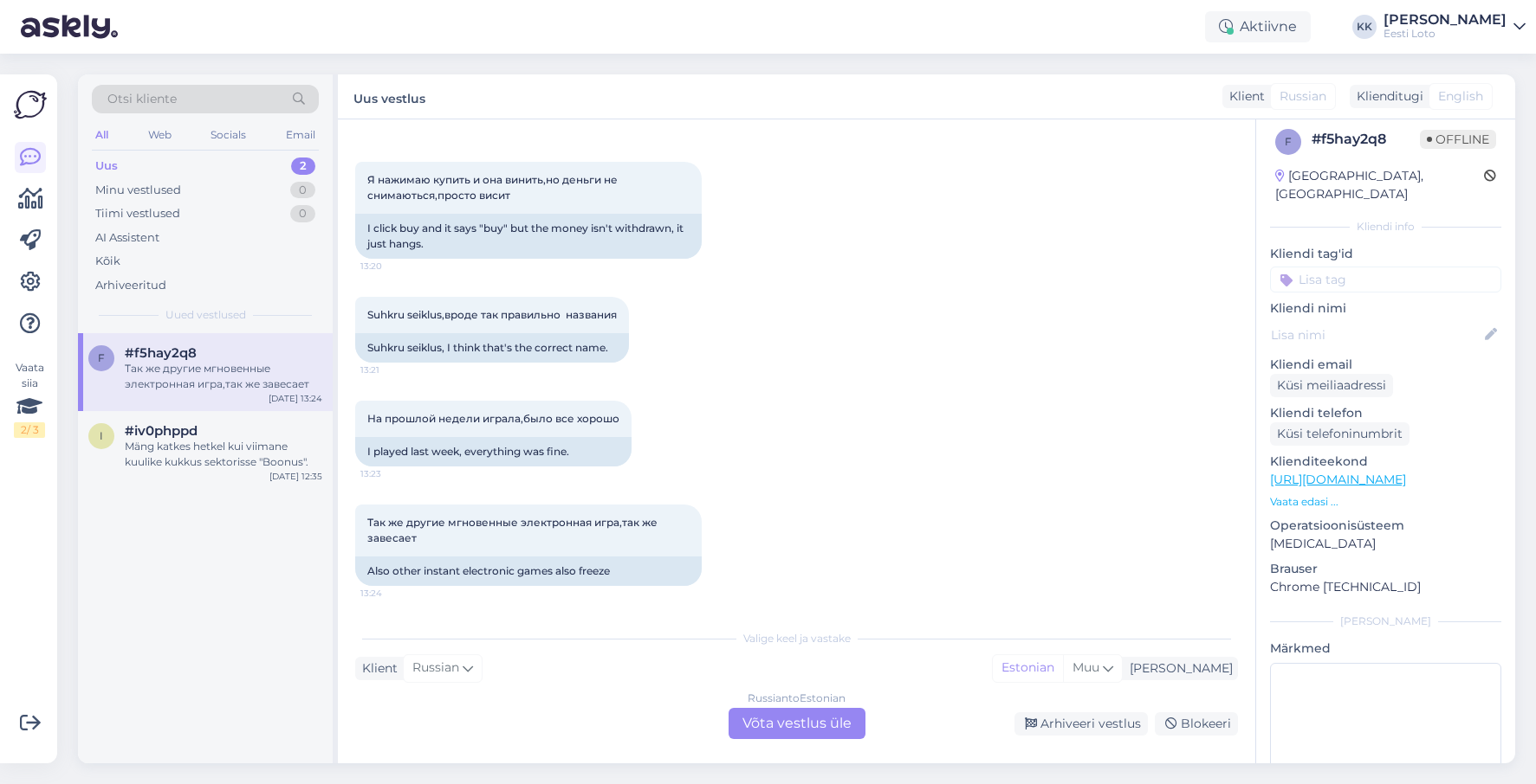
click at [786, 721] on div "Russian to Estonian Võta vestlus üle" at bounding box center [797, 723] width 137 height 31
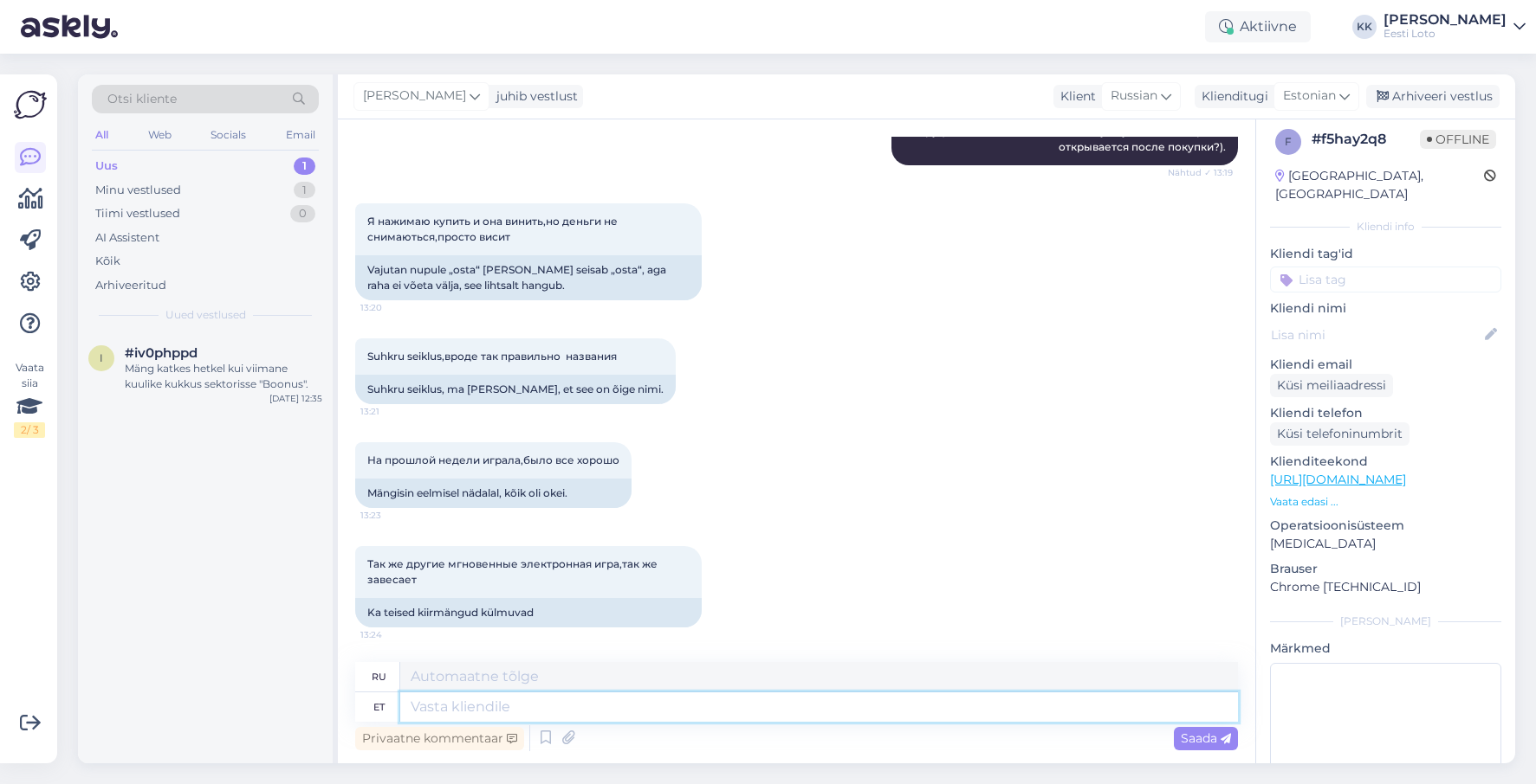
click at [762, 705] on textarea at bounding box center [819, 706] width 838 height 29
paste textarea "Tere. Hetkel üldiseid tõrkeid piletite ostmisel ei ole. Probleemi lahendamiseks…"
type textarea "Tere. Hetkel üldiseid tõrkeid piletite ostmisel ei ole. Probleemi lahendamiseks…"
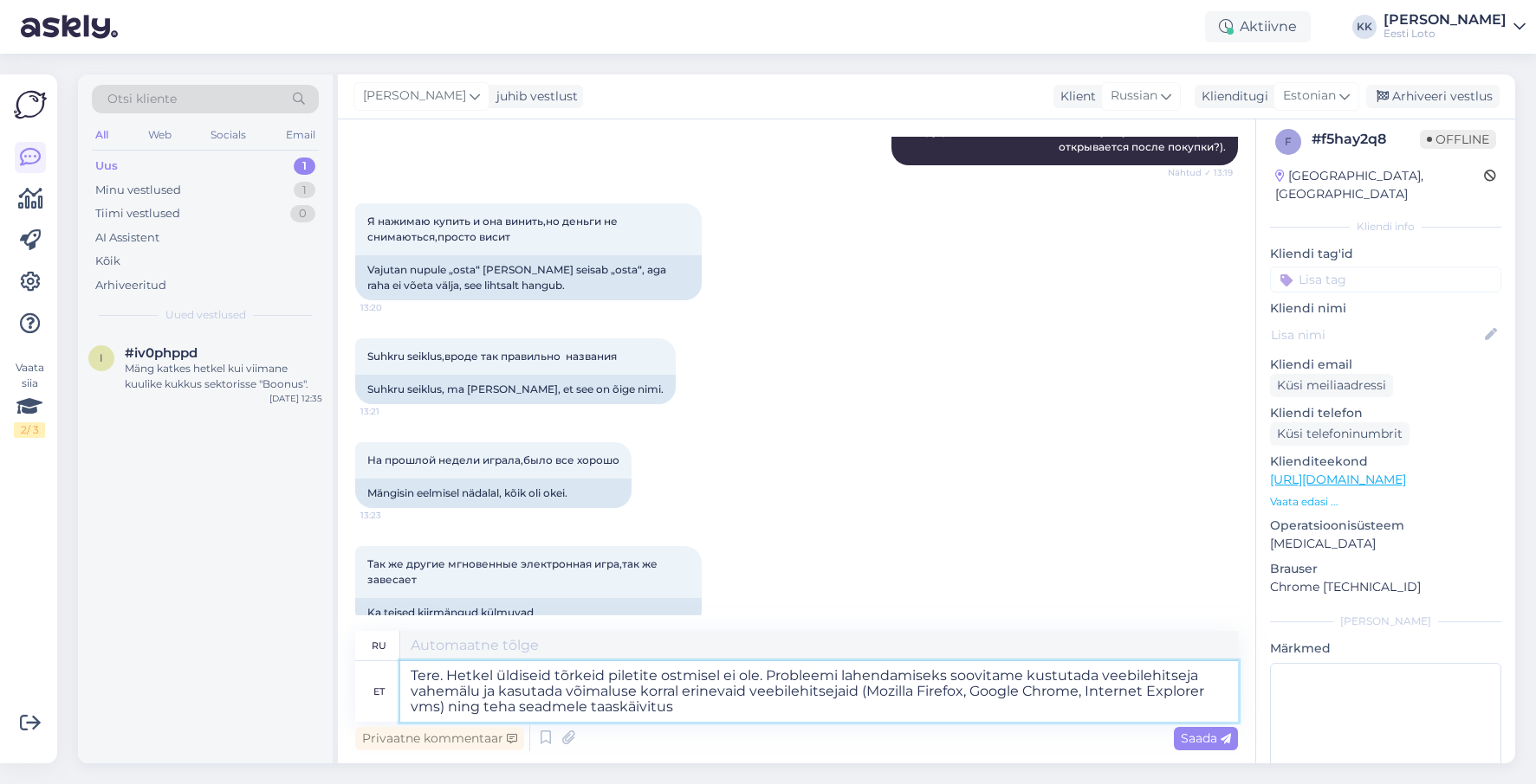
type textarea "Здравствуйте. В настоящее время общих ошибок при покупке билетов не наблюдается…"
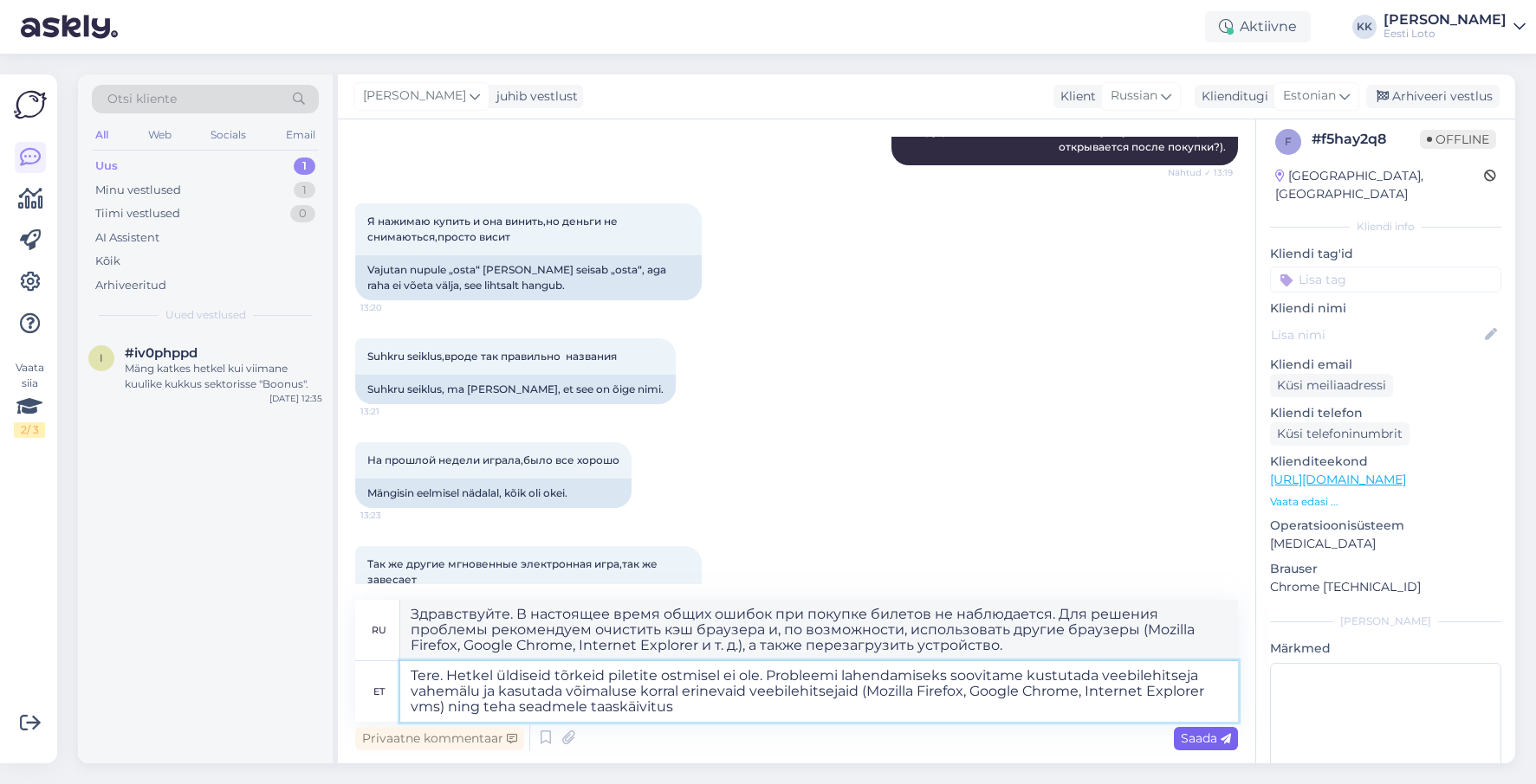
type textarea "Tere. Hetkel üldiseid tõrkeid piletite ostmisel ei ole. Probleemi lahendamiseks…"
click at [1207, 734] on span "Saada" at bounding box center [1206, 738] width 51 height 16
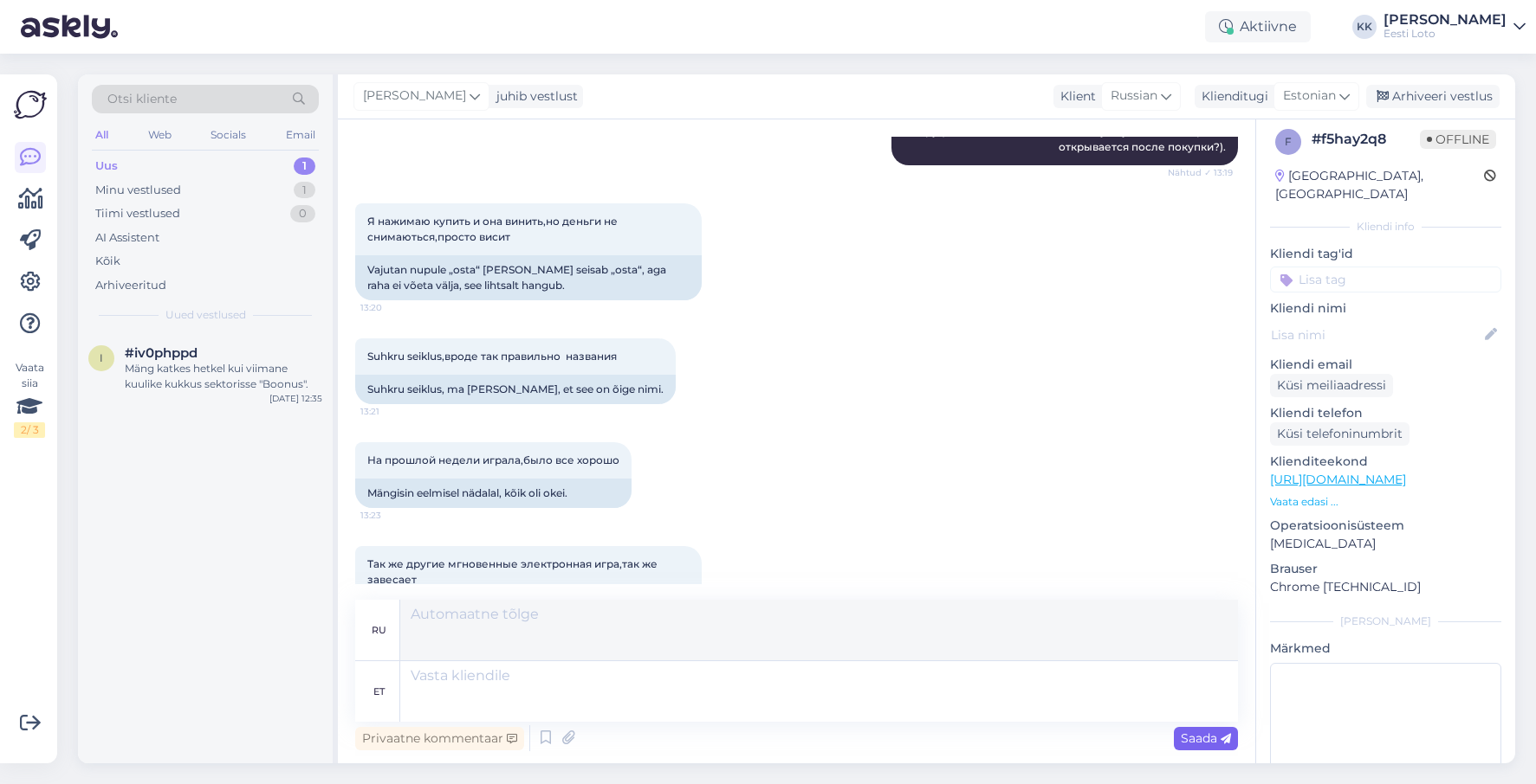
scroll to position [572, 0]
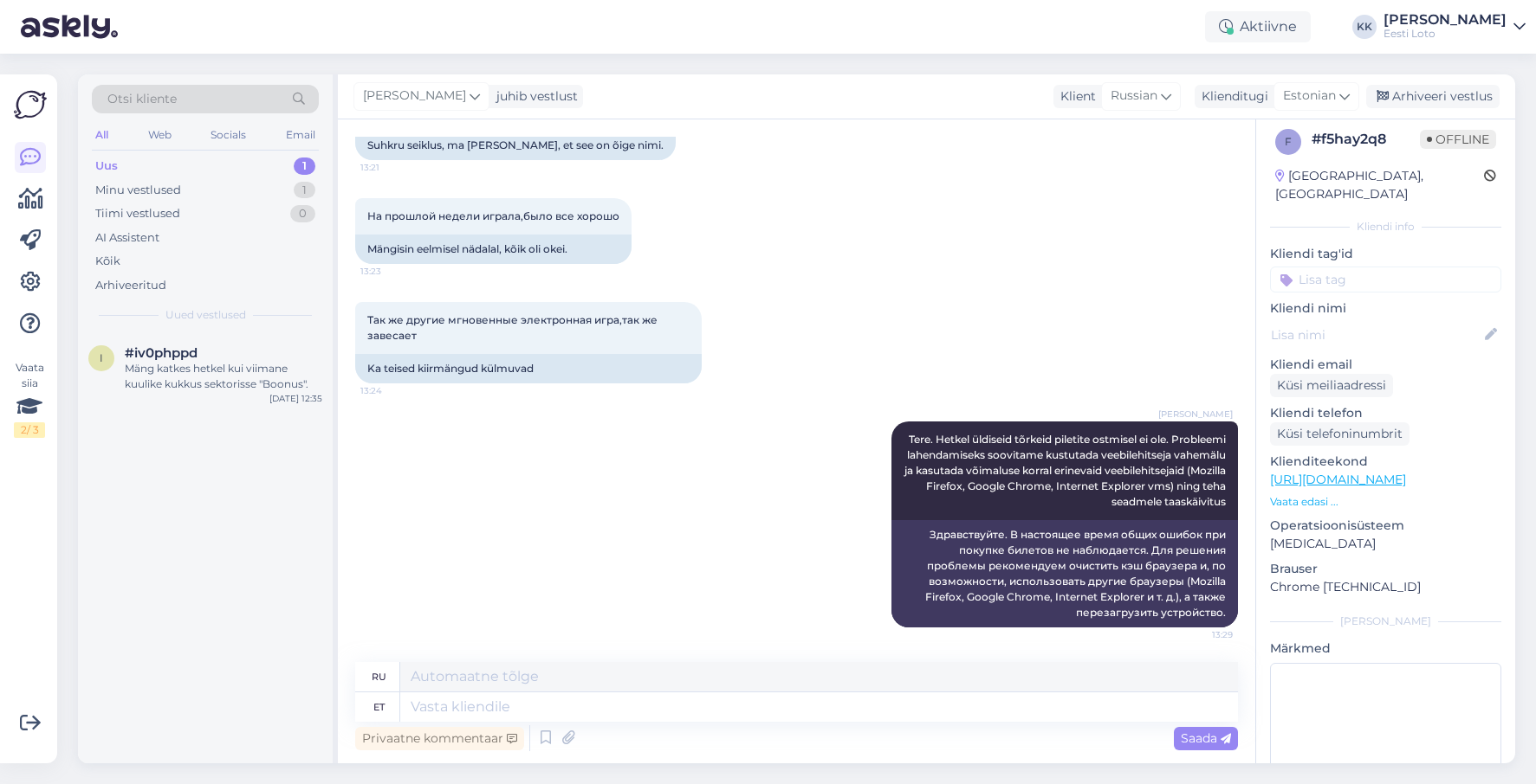
click at [1363, 267] on input at bounding box center [1385, 280] width 231 height 26
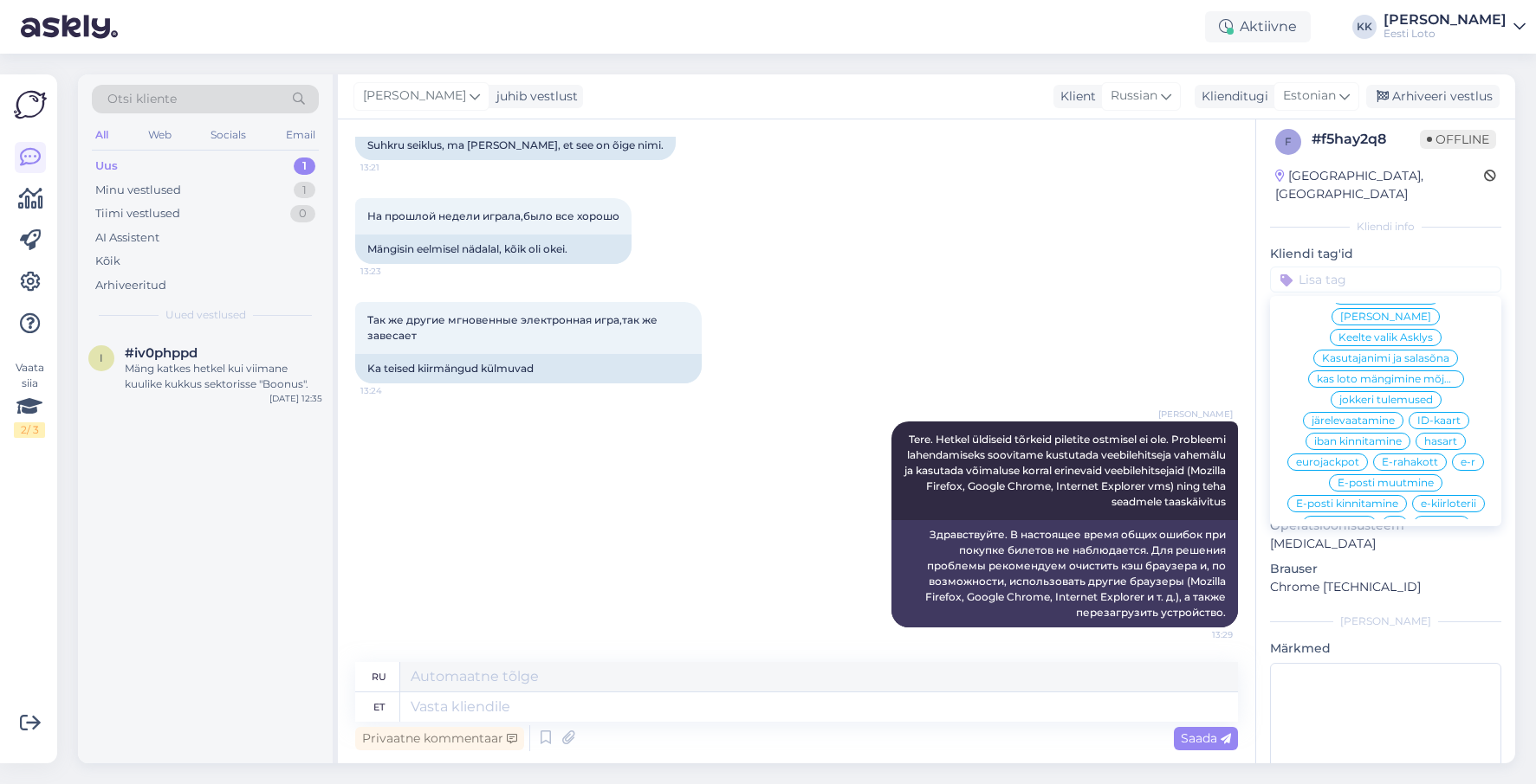
scroll to position [717, 0]
click at [1472, 498] on span "e-kiirloterii" at bounding box center [1448, 503] width 55 height 10
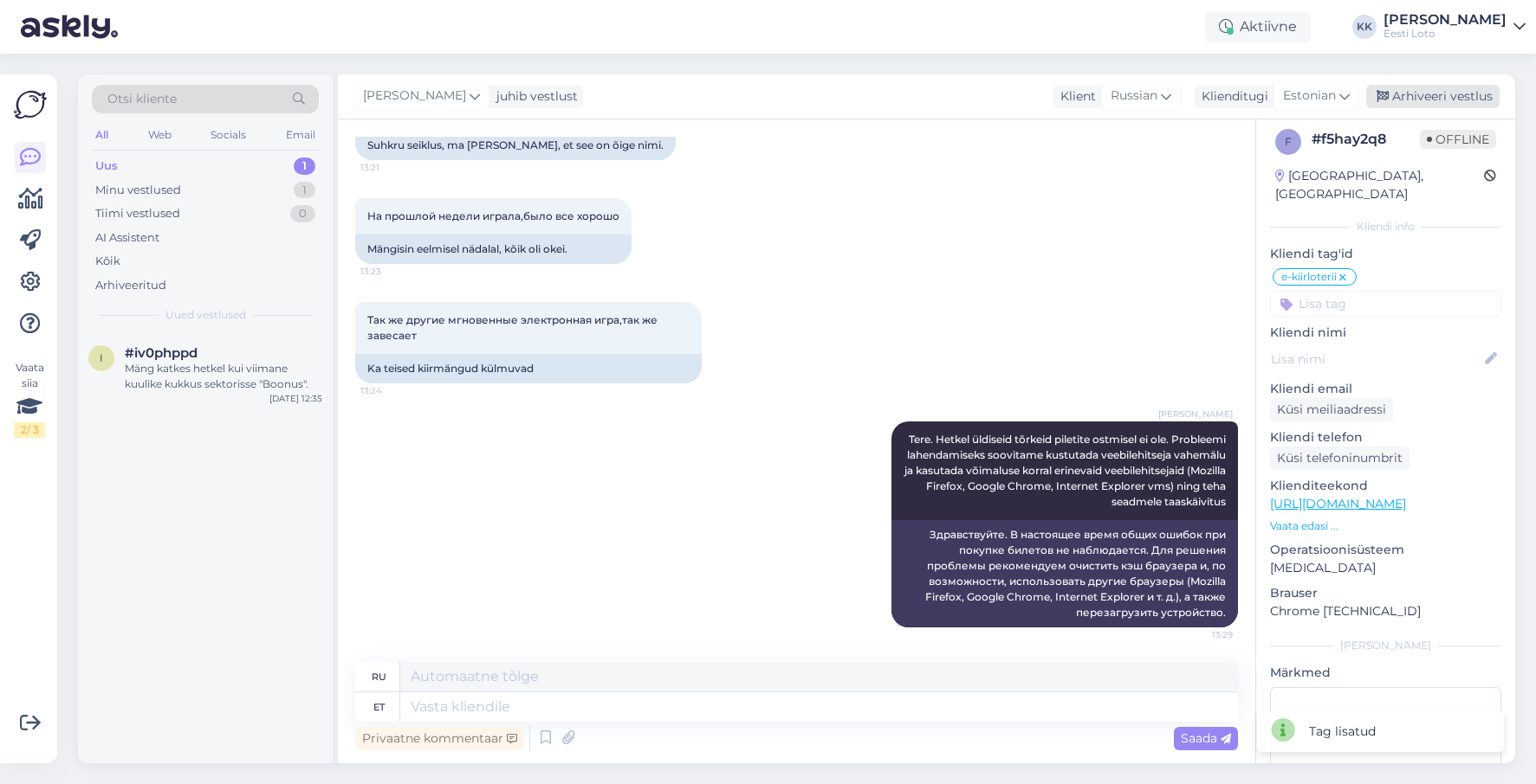
click at [1448, 94] on div "Arhiveeri vestlus" at bounding box center [1433, 96] width 133 height 23
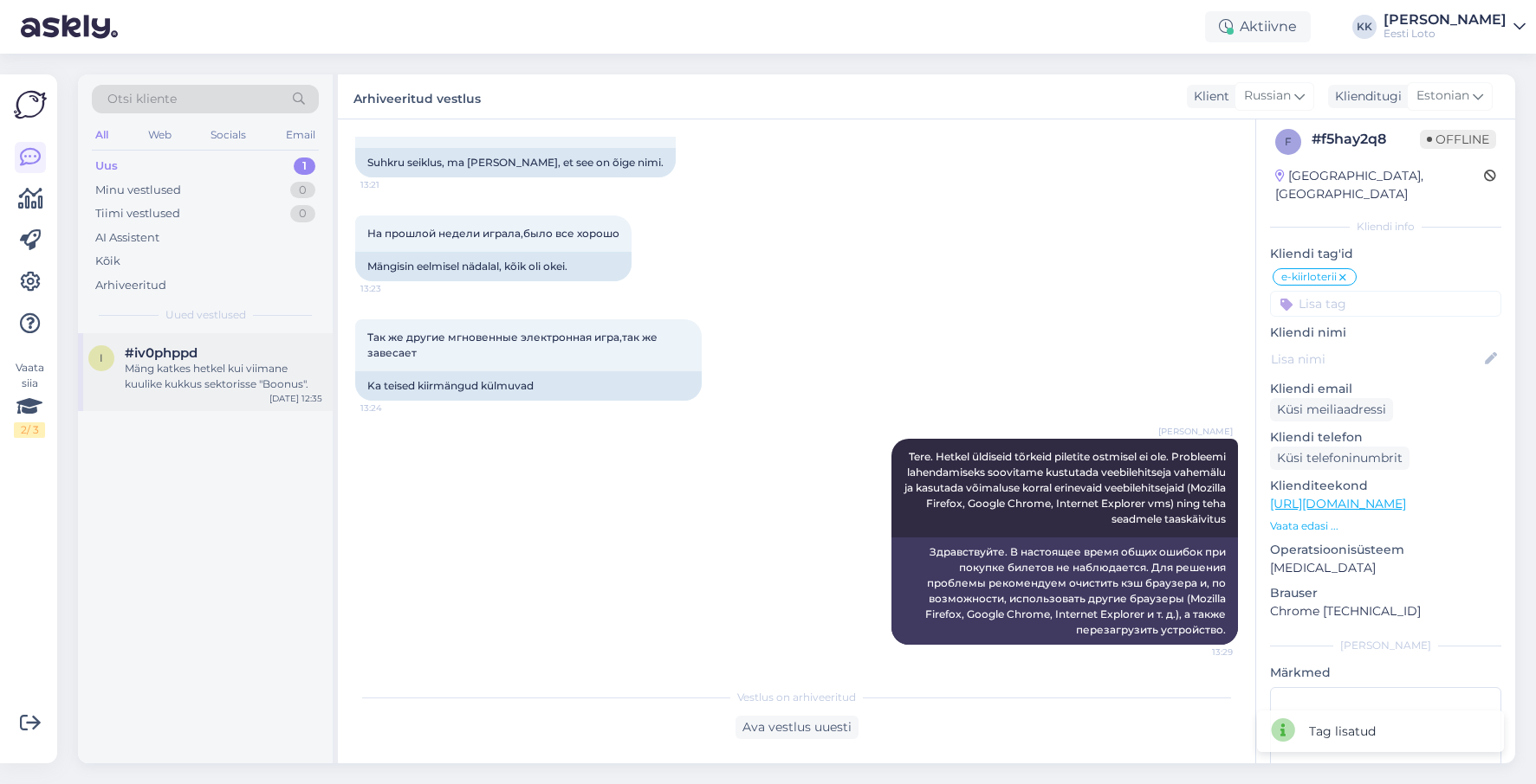
click at [254, 364] on div "Mäng katkes hetkel kui viimane kuulike kukkus sektorisse "Boonus"." at bounding box center [223, 376] width 198 height 31
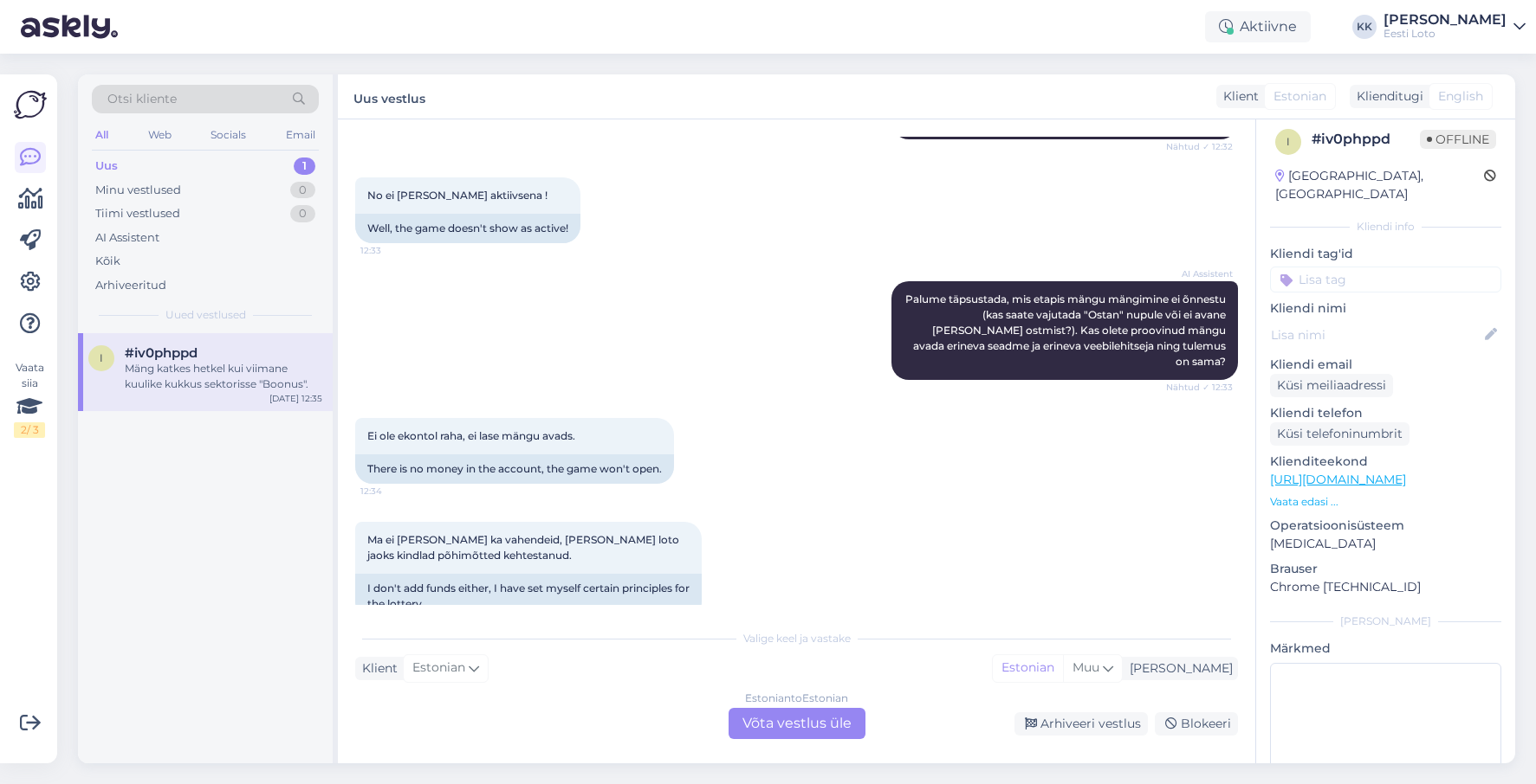
scroll to position [600, 0]
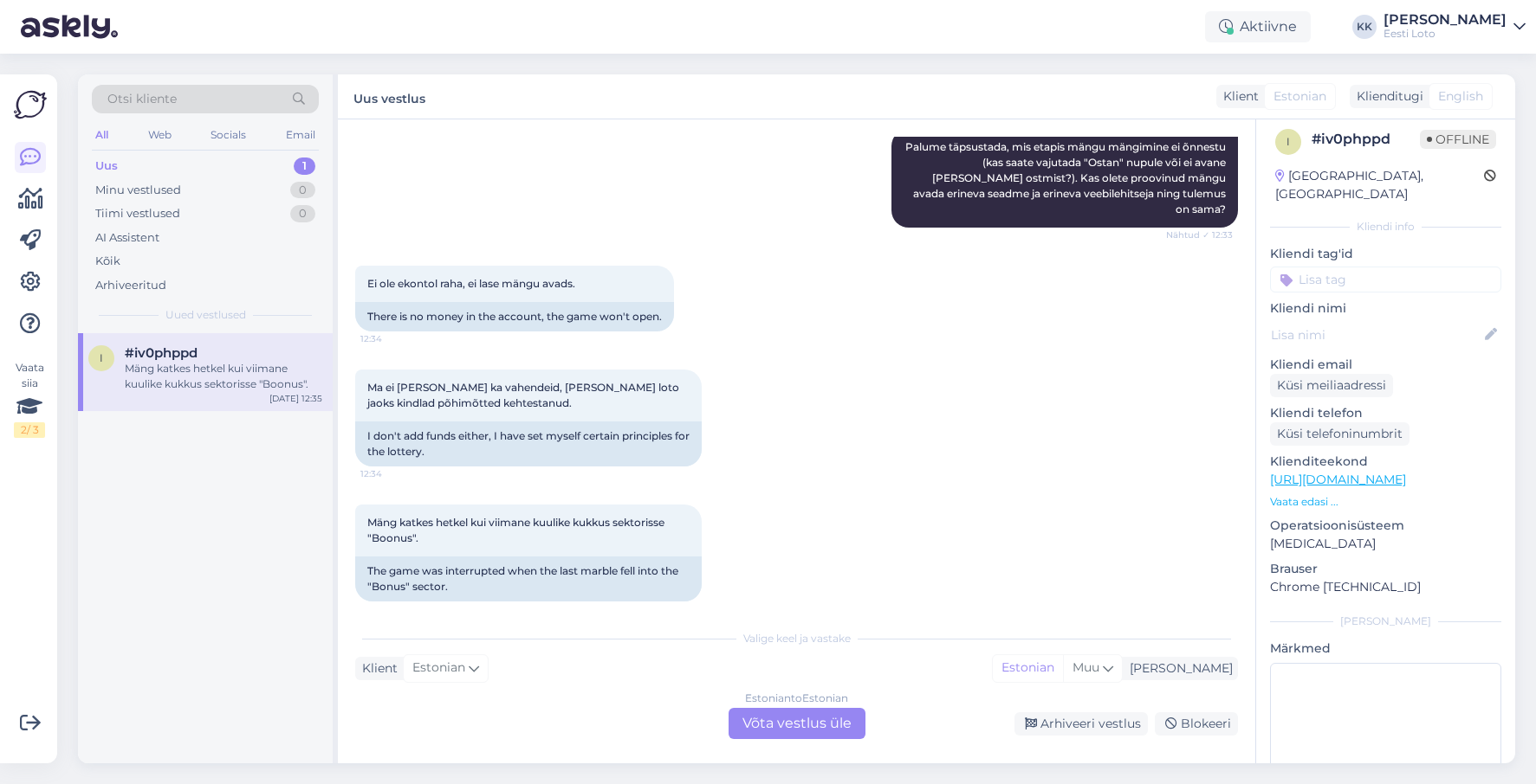
click at [822, 719] on div "Estonian to Estonian Võta vestlus üle" at bounding box center [797, 723] width 137 height 31
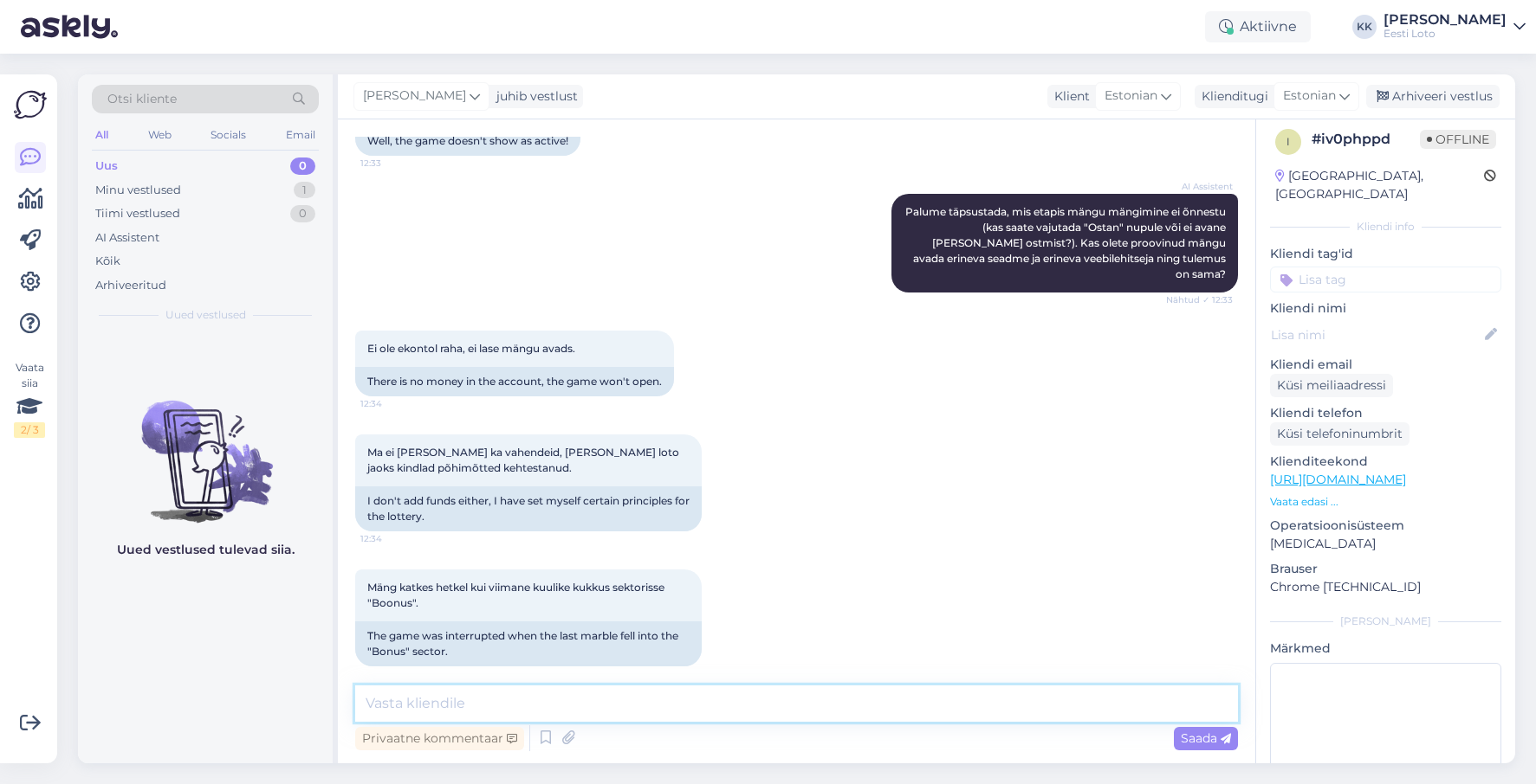
click at [724, 704] on textarea at bounding box center [797, 703] width 883 height 37
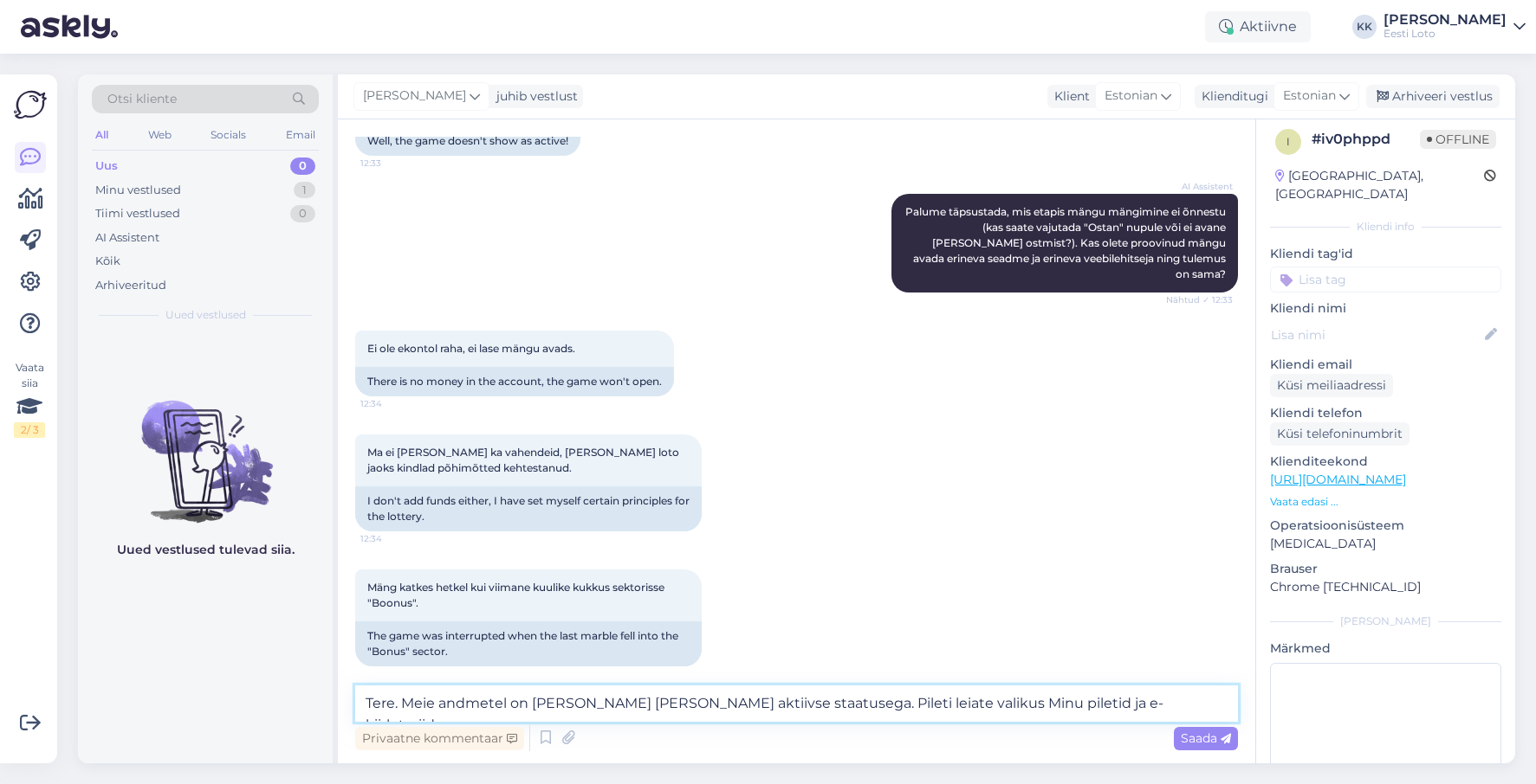
click at [905, 705] on textarea "Tere. Meie andmetel on [PERSON_NAME] [PERSON_NAME] aktiivse staatusega. Pileti …" at bounding box center [797, 703] width 883 height 37
type textarea "Tere. Meie andmetel on [PERSON_NAME] [PERSON_NAME] aktiivse staatusega. Pileti …"
click at [1209, 737] on span "Saada" at bounding box center [1206, 738] width 51 height 16
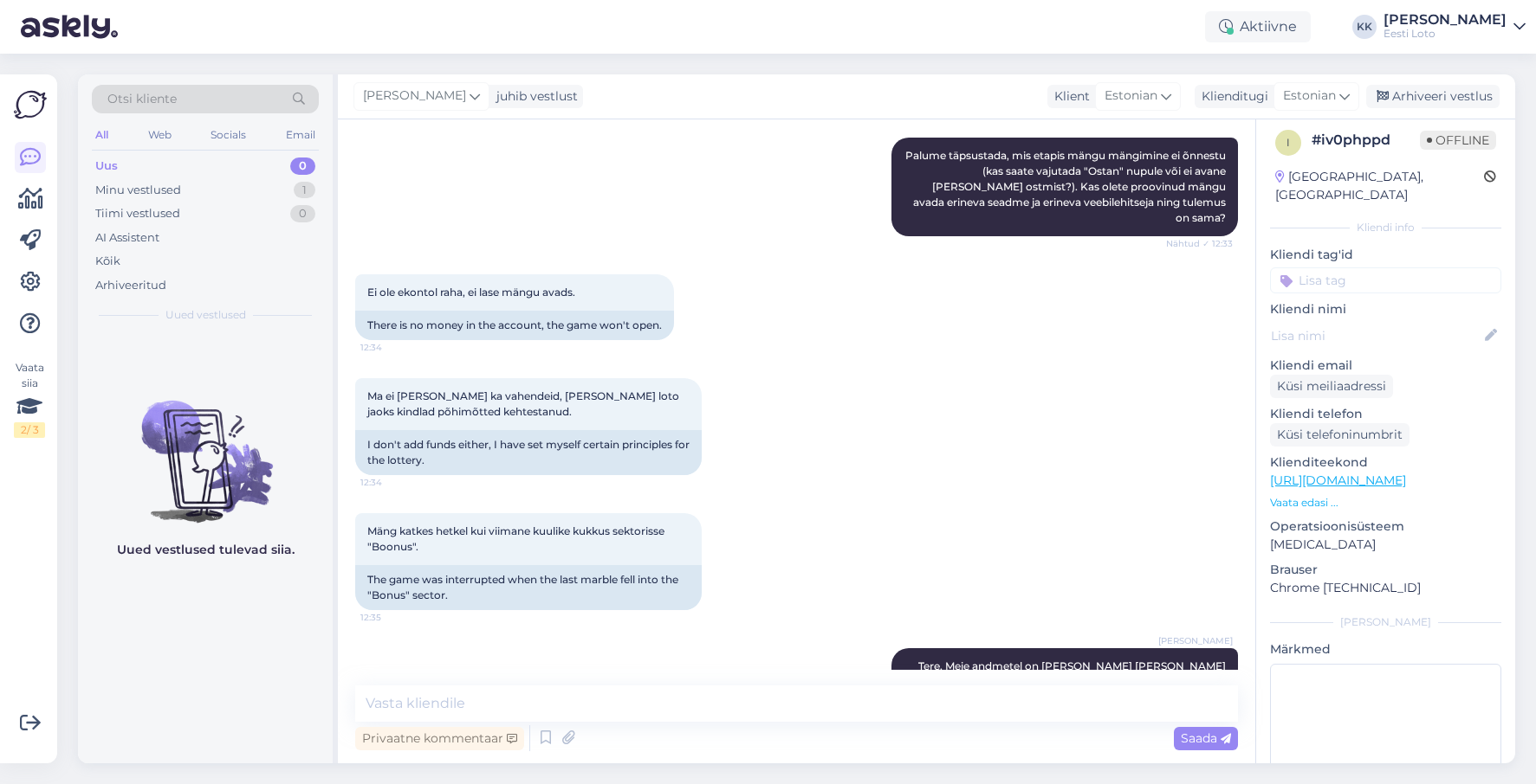
scroll to position [625, 0]
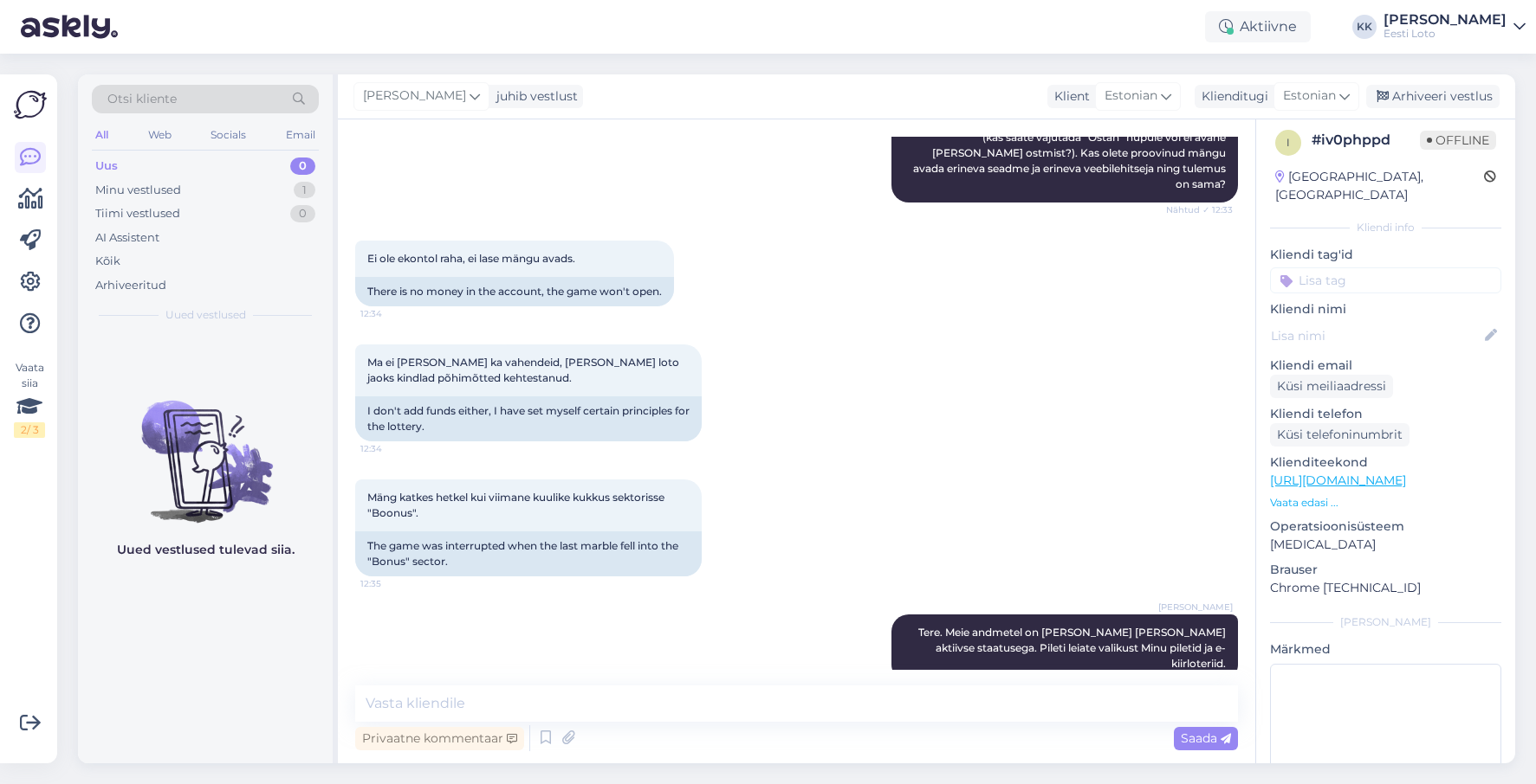
click at [1375, 268] on input at bounding box center [1385, 281] width 231 height 26
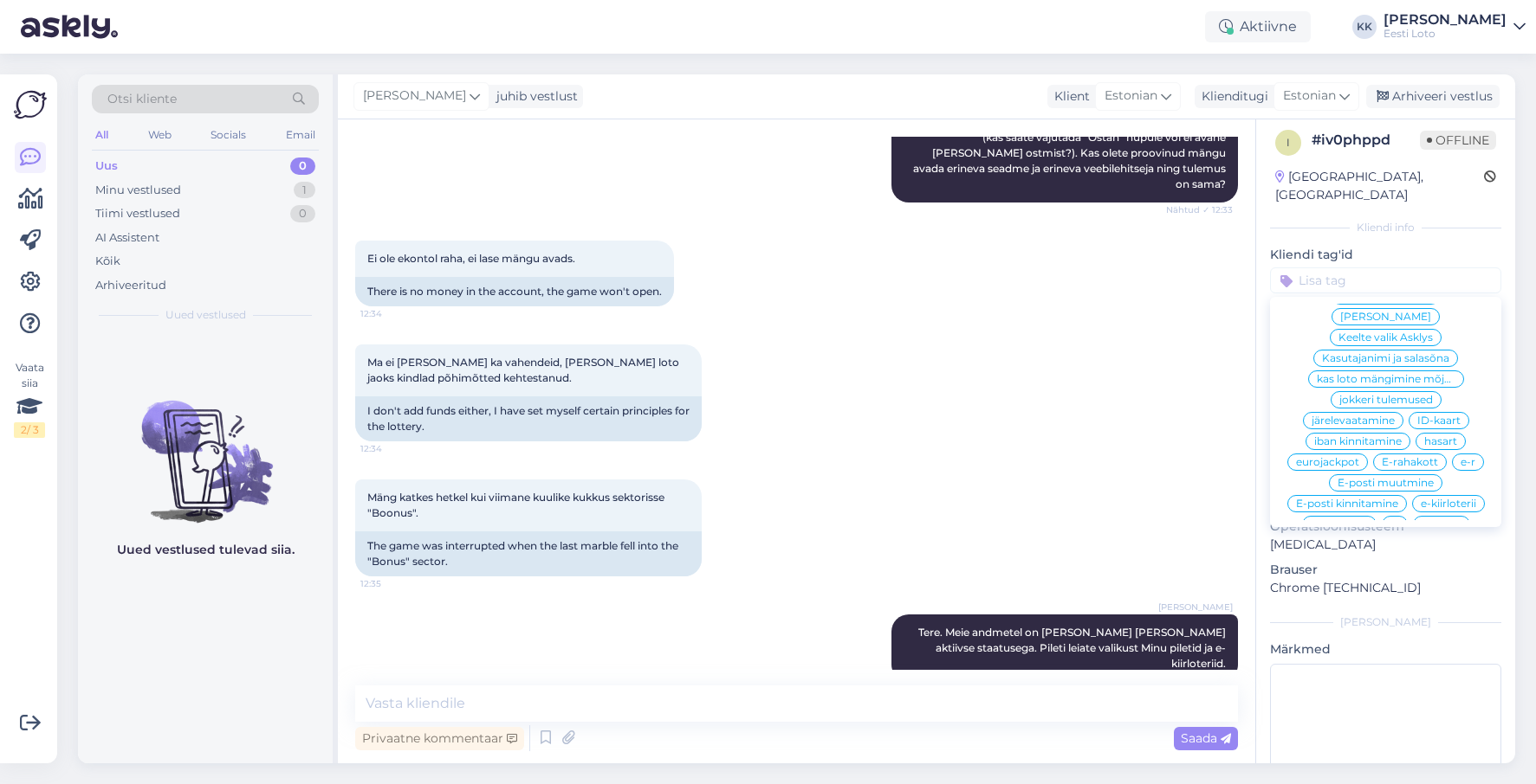
scroll to position [717, 0]
click at [1443, 498] on span "e-kiirloterii" at bounding box center [1448, 503] width 55 height 10
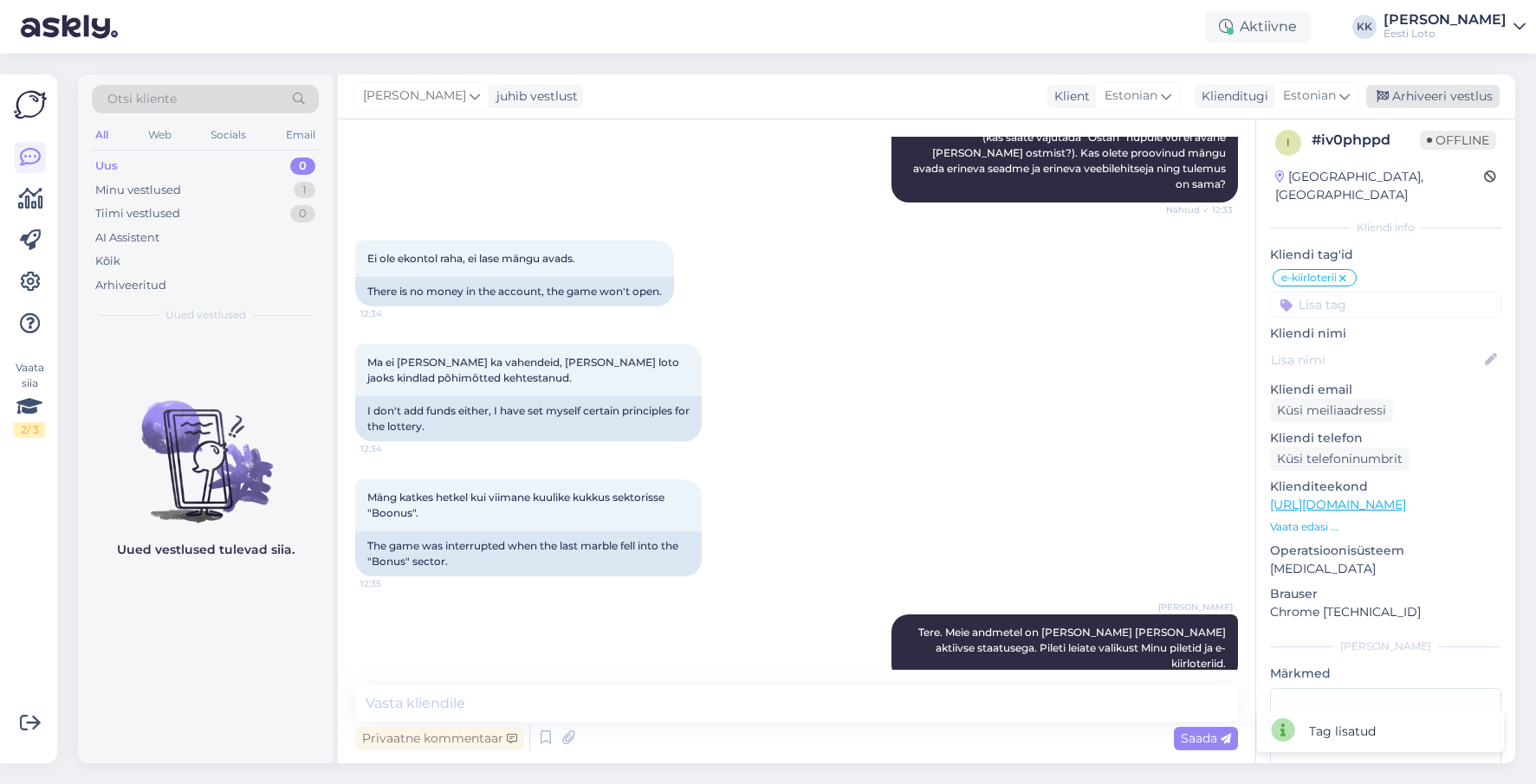
click at [1437, 93] on div "Arhiveeri vestlus" at bounding box center [1433, 96] width 133 height 23
